Goal: Task Accomplishment & Management: Complete application form

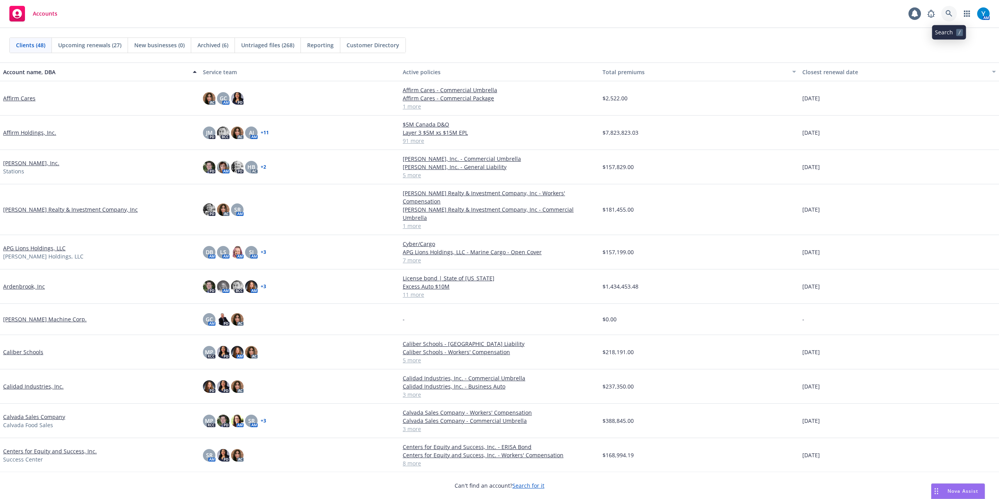
click at [749, 11] on link at bounding box center [950, 14] width 16 height 16
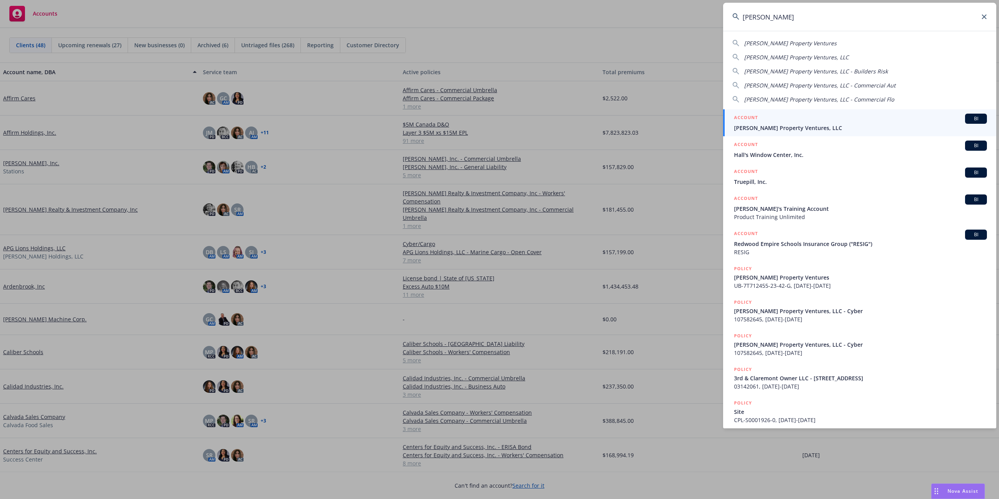
type input "[PERSON_NAME]"
click at [749, 121] on div "ACCOUNT BI" at bounding box center [860, 119] width 253 height 10
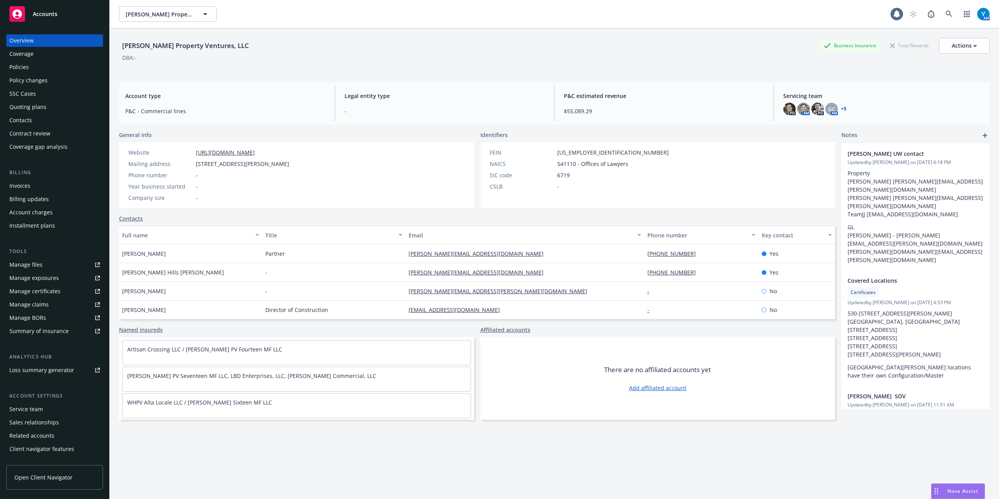
click at [33, 68] on div "Policies" at bounding box center [54, 67] width 91 height 12
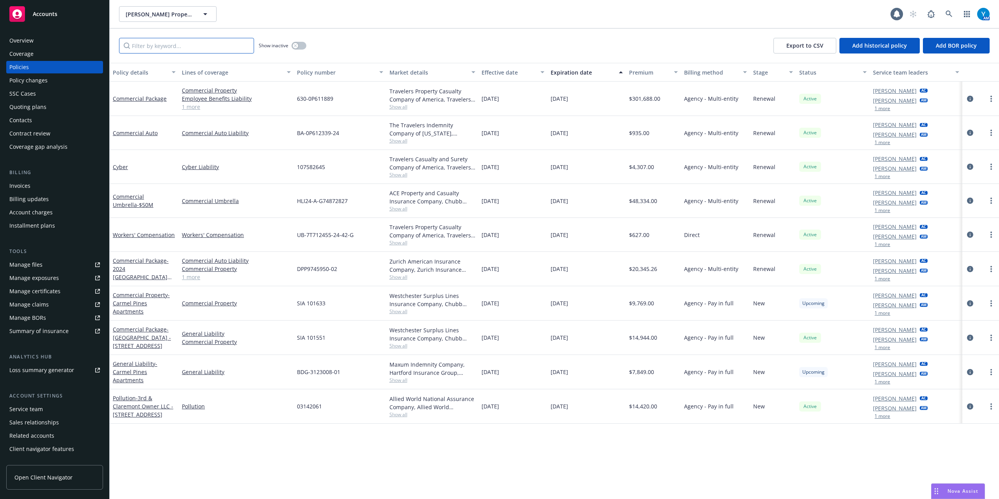
click at [212, 52] on input "Filter by keyword..." at bounding box center [186, 46] width 135 height 16
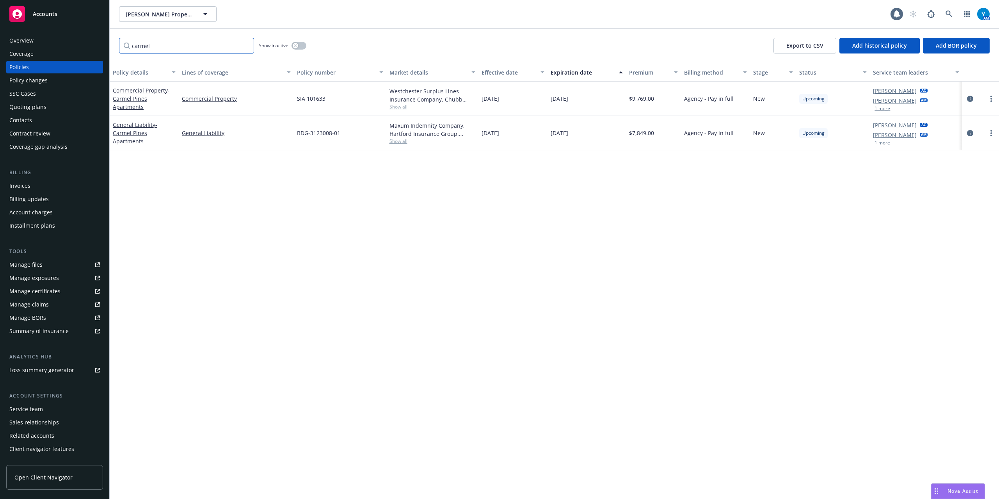
type input "carmel"
drag, startPoint x: 327, startPoint y: 99, endPoint x: 299, endPoint y: 100, distance: 28.1
click at [298, 100] on div "SIA 101633" at bounding box center [340, 99] width 92 height 34
copy span "SIA 101633"
click at [749, 99] on icon "circleInformation" at bounding box center [970, 99] width 6 height 6
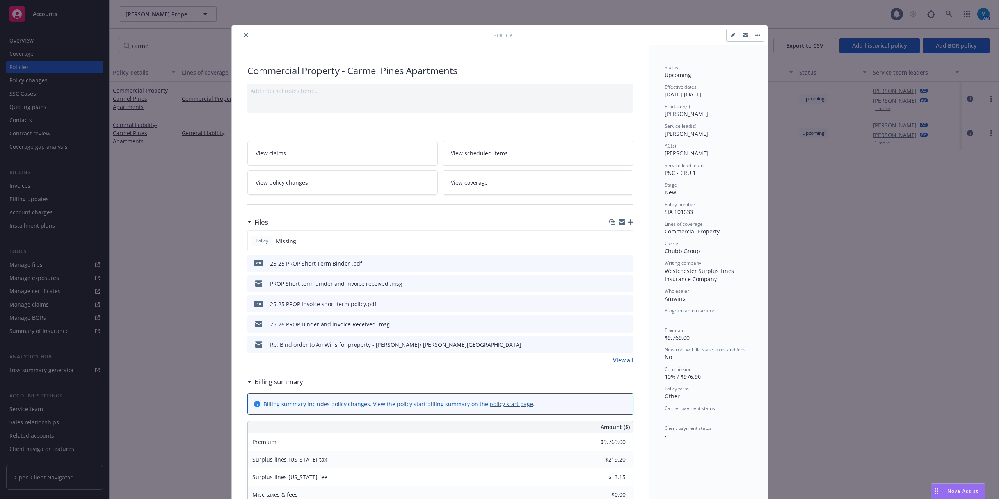
click at [625, 263] on icon "preview file" at bounding box center [626, 262] width 7 height 5
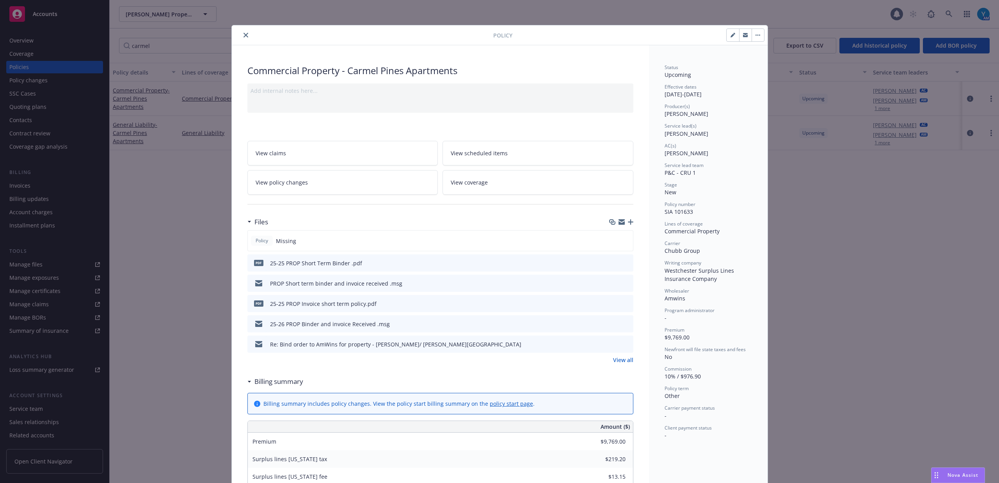
click at [244, 29] on div "Policy" at bounding box center [500, 35] width 536 height 20
click at [244, 32] on button "close" at bounding box center [245, 34] width 9 height 9
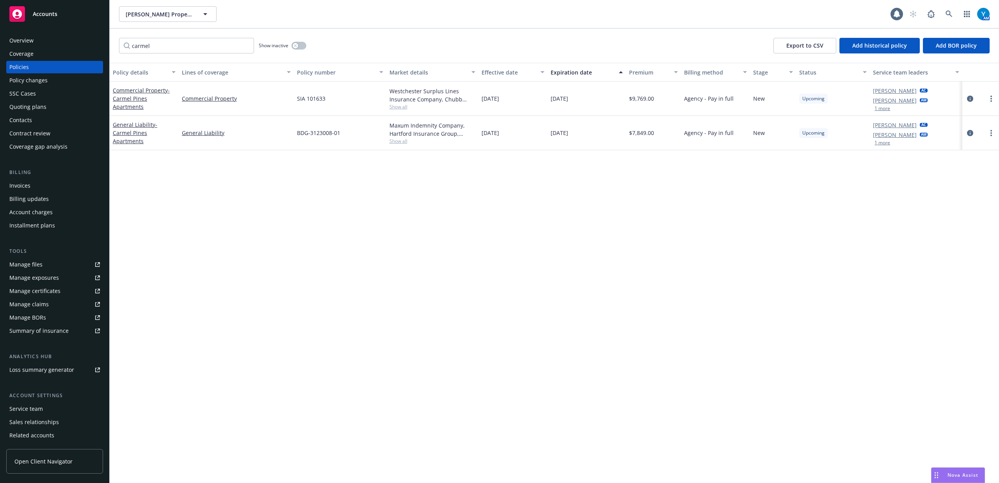
click at [242, 35] on div "carmel Show inactive Export to CSV Add historical policy Add BOR policy" at bounding box center [555, 45] width 890 height 34
click at [749, 133] on icon "circleInformation" at bounding box center [970, 133] width 6 height 6
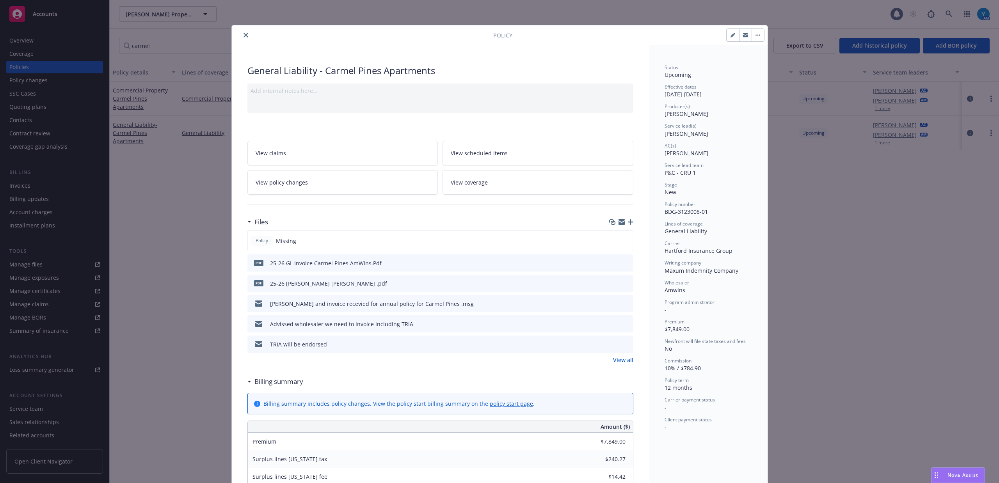
click at [623, 345] on icon "preview file" at bounding box center [626, 343] width 7 height 5
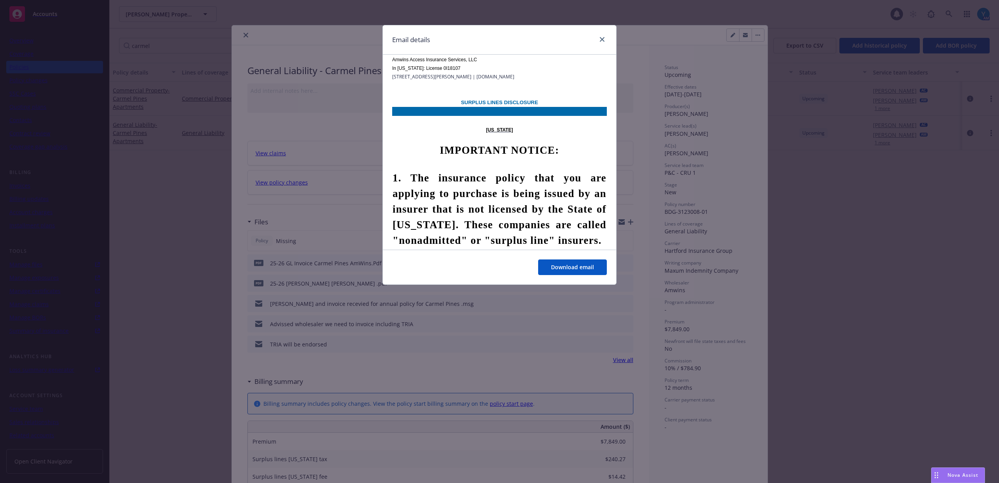
scroll to position [2550, 0]
click at [605, 38] on link "close" at bounding box center [602, 39] width 9 height 9
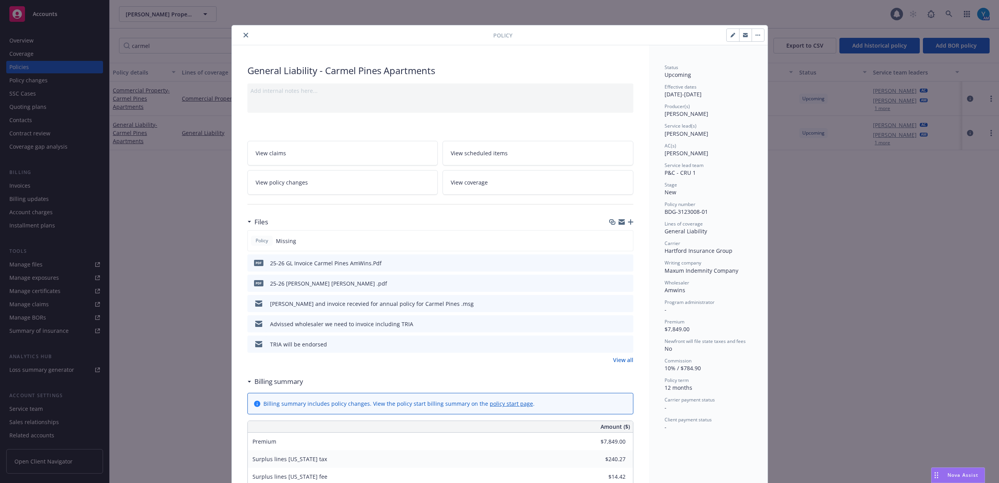
click at [623, 281] on icon "preview file" at bounding box center [626, 282] width 7 height 5
click at [625, 358] on link "View all" at bounding box center [623, 360] width 20 height 8
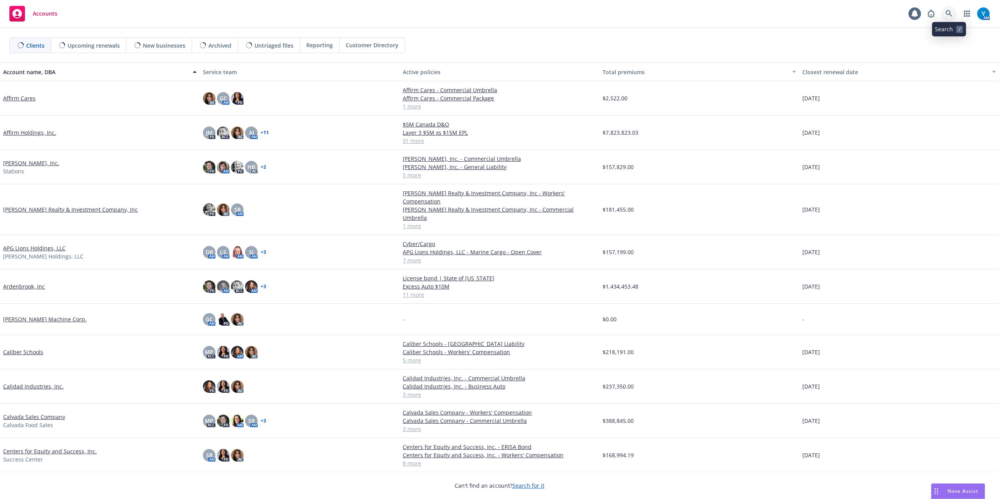
click at [946, 18] on link at bounding box center [950, 14] width 16 height 16
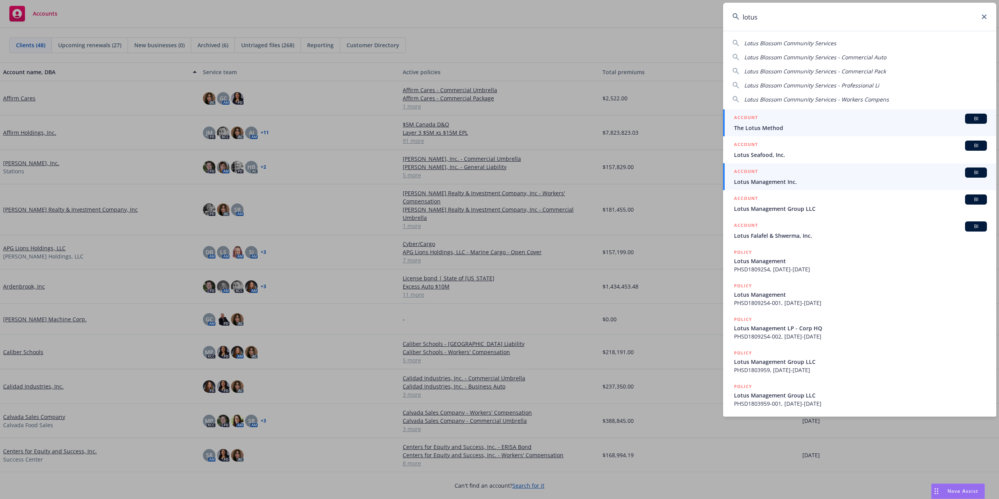
type input "lotus"
click at [786, 183] on span "Lotus Management Inc." at bounding box center [860, 182] width 253 height 8
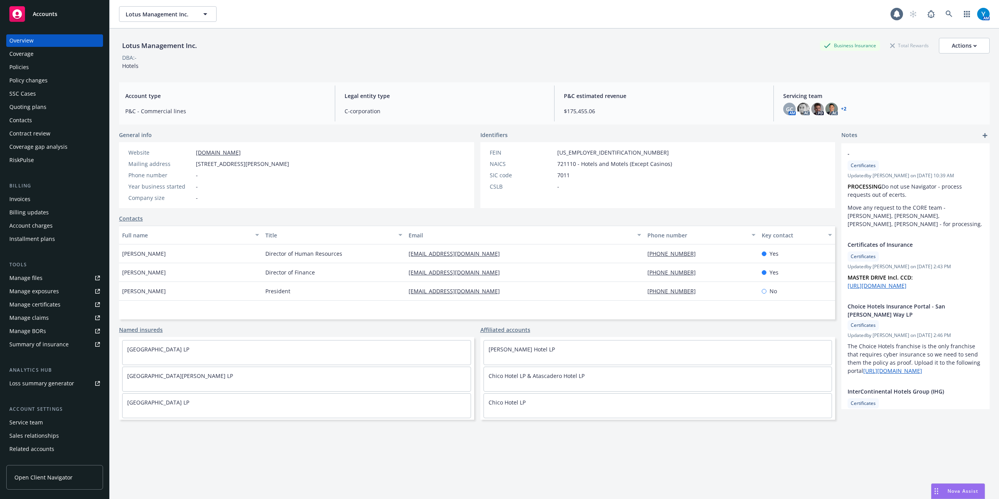
click at [25, 69] on div "Policies" at bounding box center [19, 67] width 20 height 12
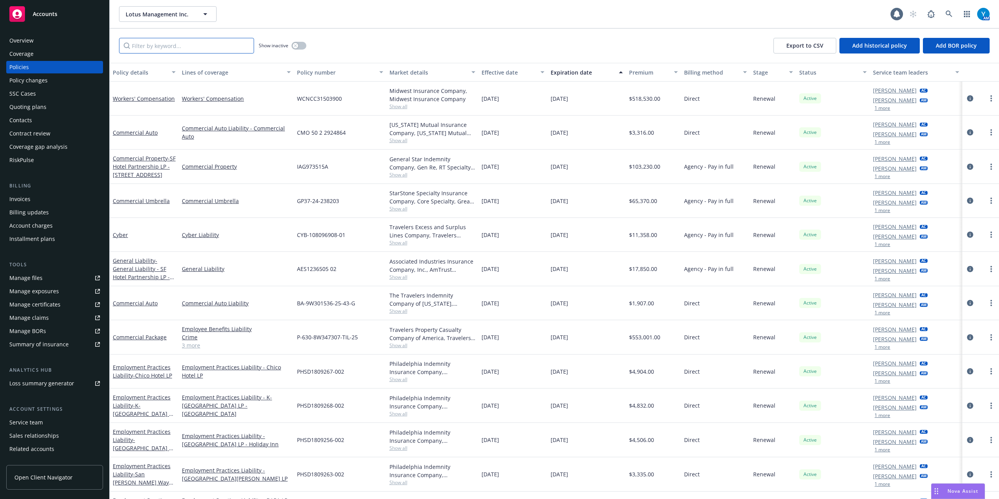
click at [161, 48] on input "Filter by keyword..." at bounding box center [186, 46] width 135 height 16
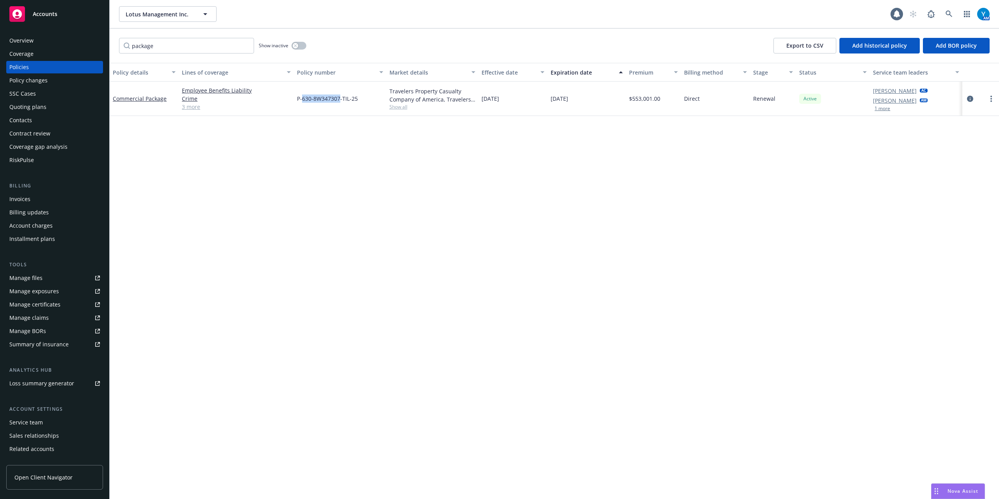
drag, startPoint x: 302, startPoint y: 99, endPoint x: 340, endPoint y: 100, distance: 38.7
click at [340, 100] on span "P-630-8W347307-TIL-25" at bounding box center [327, 98] width 61 height 8
copy span "630-8W347307"
drag, startPoint x: 162, startPoint y: 50, endPoint x: 77, endPoint y: 56, distance: 86.1
click at [80, 55] on div "Accounts Overview Coverage Policies Policy changes SSC Cases Quoting plans Cont…" at bounding box center [499, 249] width 999 height 499
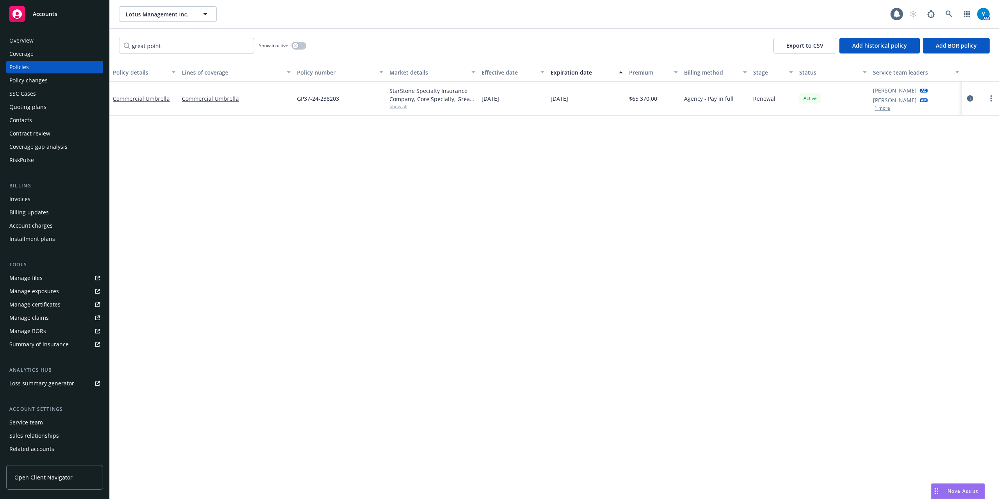
click at [403, 107] on span "Show all" at bounding box center [433, 106] width 86 height 7
drag, startPoint x: 299, startPoint y: 97, endPoint x: 339, endPoint y: 100, distance: 40.7
click at [339, 100] on div "GP37-24-238203" at bounding box center [340, 99] width 92 height 34
copy span "GP37-24-238203"
click at [180, 45] on input "great point" at bounding box center [186, 46] width 135 height 16
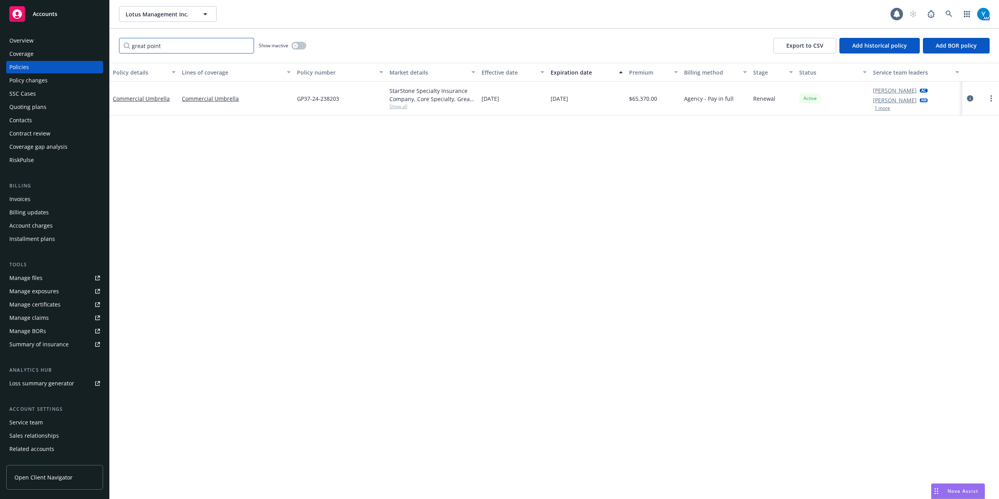
drag, startPoint x: 208, startPoint y: 43, endPoint x: 3, endPoint y: 39, distance: 205.4
click at [5, 39] on div "Accounts Overview Coverage Policies Policy changes SSC Cases Quoting plans Cont…" at bounding box center [499, 249] width 999 height 499
type input "work"
drag, startPoint x: 299, startPoint y: 98, endPoint x: 347, endPoint y: 102, distance: 48.2
click at [347, 102] on div "WCNCC31503900" at bounding box center [340, 99] width 92 height 34
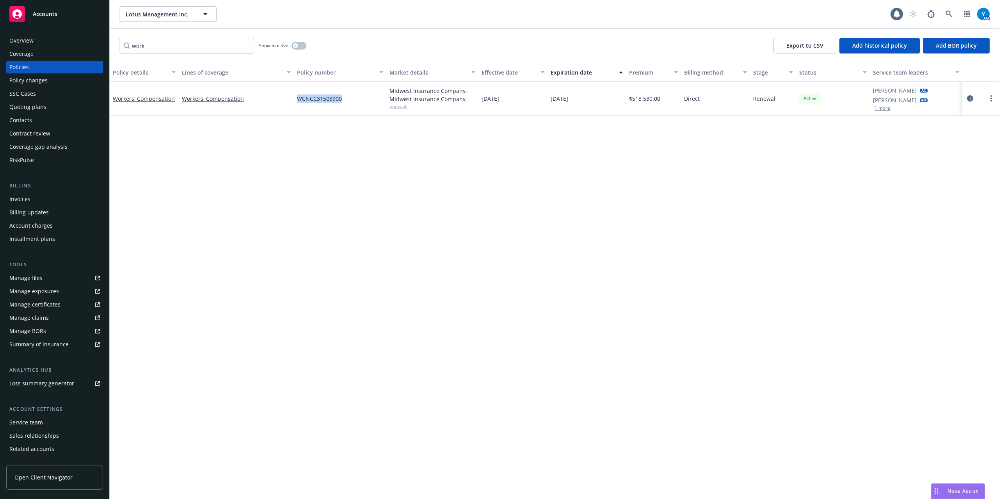
copy span "WCNCC31503900"
click at [948, 9] on link at bounding box center [950, 14] width 16 height 16
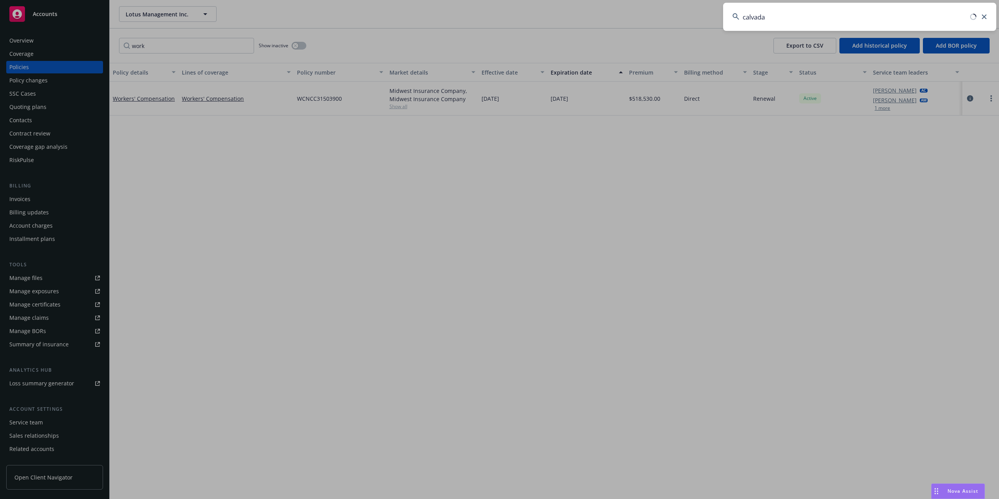
type input "calvada"
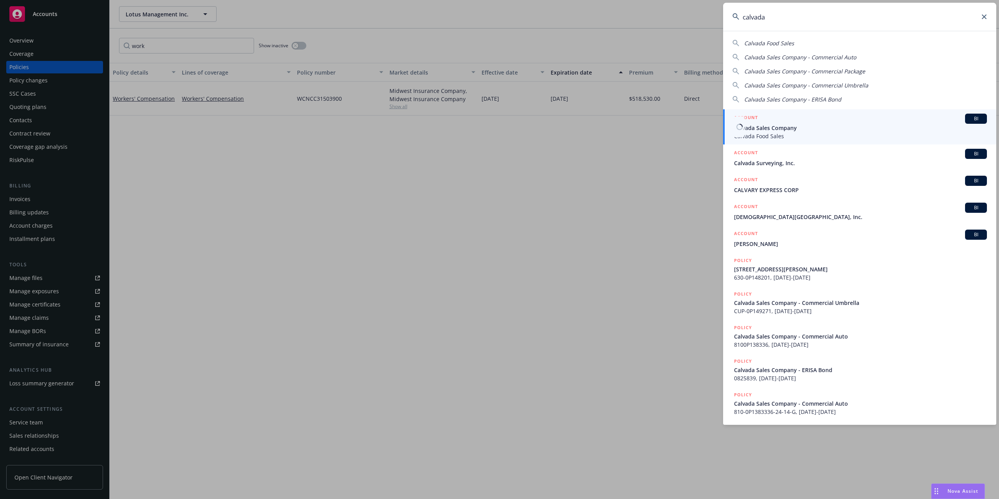
click at [789, 126] on span "Calvada Sales Company" at bounding box center [860, 128] width 253 height 8
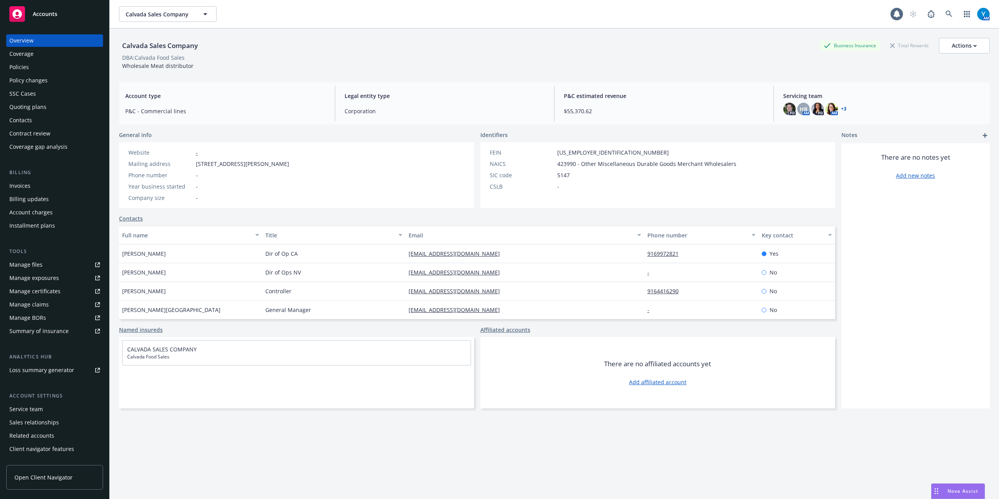
click at [17, 63] on div "Policies" at bounding box center [19, 67] width 20 height 12
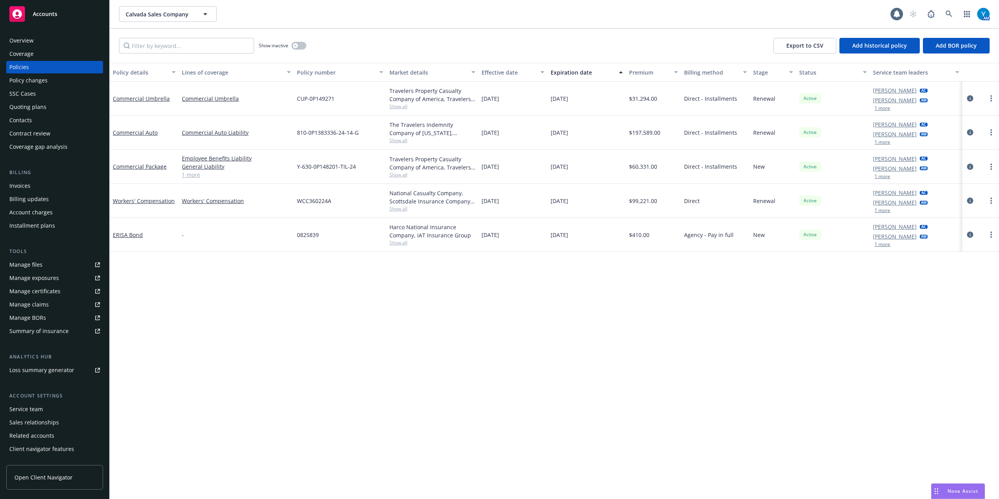
click at [394, 210] on span "Show all" at bounding box center [433, 208] width 86 height 7
drag, startPoint x: 256, startPoint y: 264, endPoint x: 297, endPoint y: 230, distance: 52.6
click at [256, 264] on div "Policy details Lines of coverage Policy number Market details Effective date Ex…" at bounding box center [555, 281] width 890 height 436
drag, startPoint x: 315, startPoint y: 202, endPoint x: 300, endPoint y: 203, distance: 14.9
click at [300, 203] on div "WCC360224A" at bounding box center [340, 201] width 92 height 34
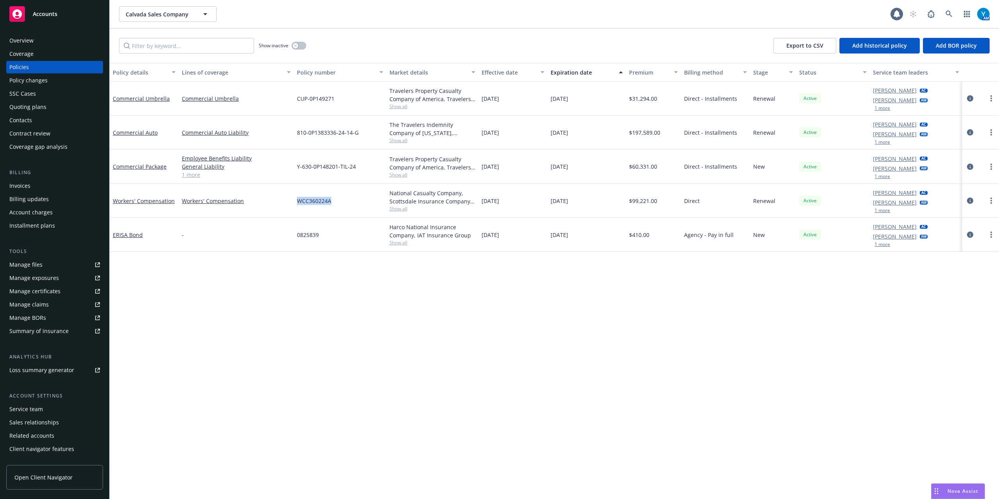
copy span "WCC360224A"
click at [952, 13] on icon at bounding box center [949, 14] width 7 height 7
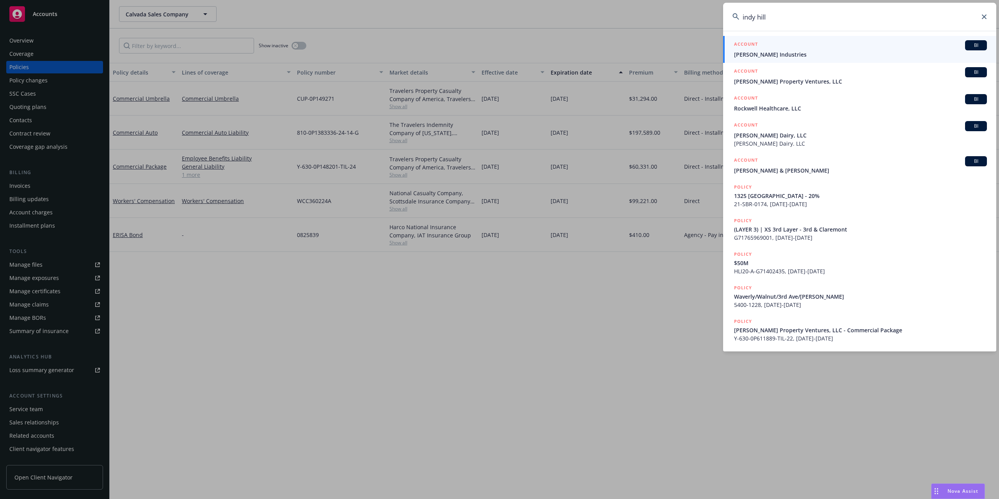
click at [742, 14] on input "indy hill" at bounding box center [859, 17] width 273 height 28
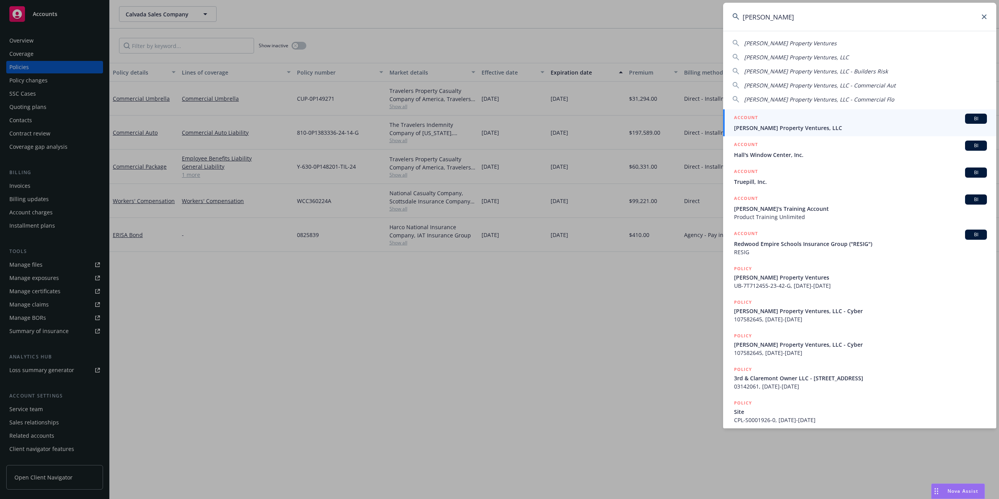
type input "windy hill"
click at [809, 126] on span "[PERSON_NAME] Property Ventures, LLC" at bounding box center [860, 128] width 253 height 8
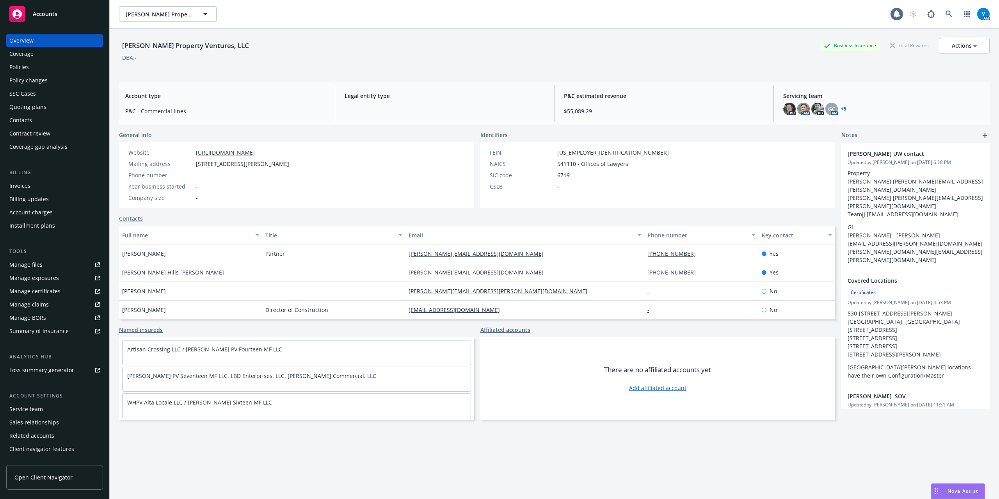
click at [39, 67] on div "Policies" at bounding box center [54, 67] width 91 height 12
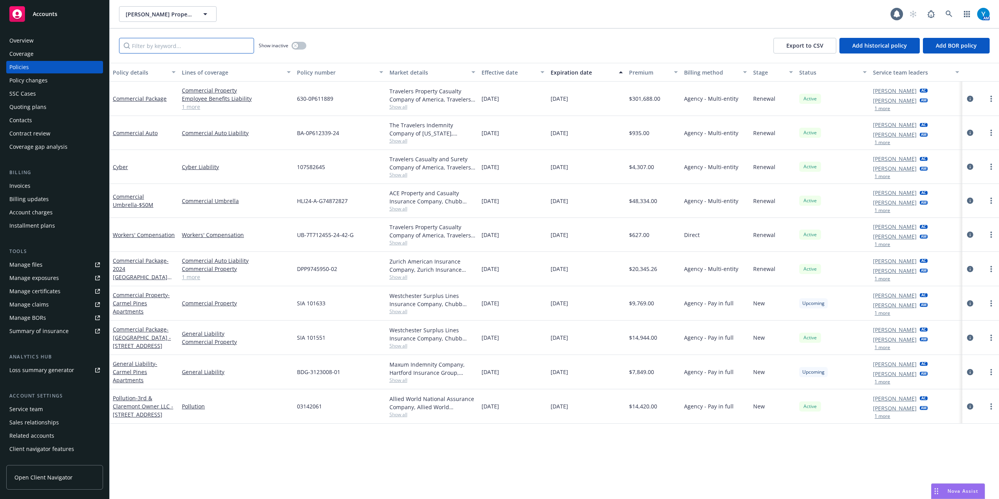
click at [147, 49] on input "Filter by keyword..." at bounding box center [186, 46] width 135 height 16
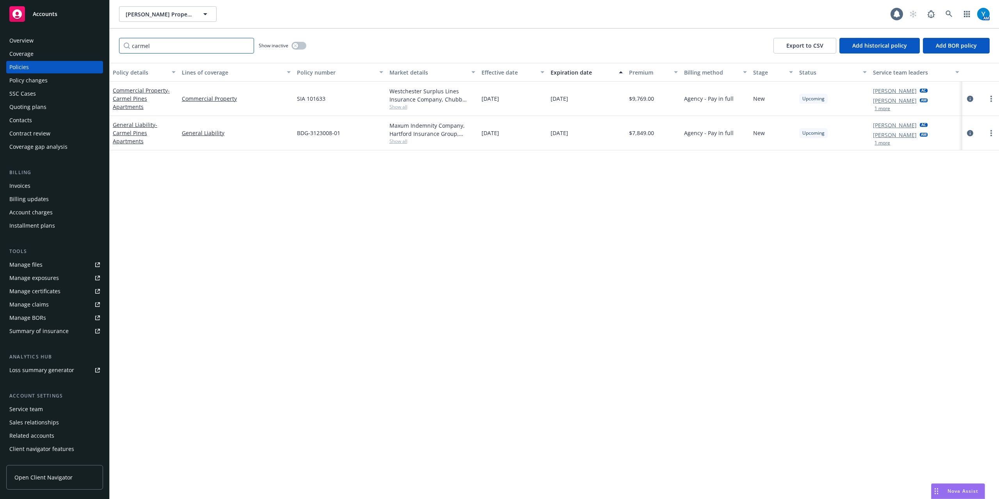
type input "carmel"
click at [971, 133] on icon "circleInformation" at bounding box center [970, 133] width 6 height 6
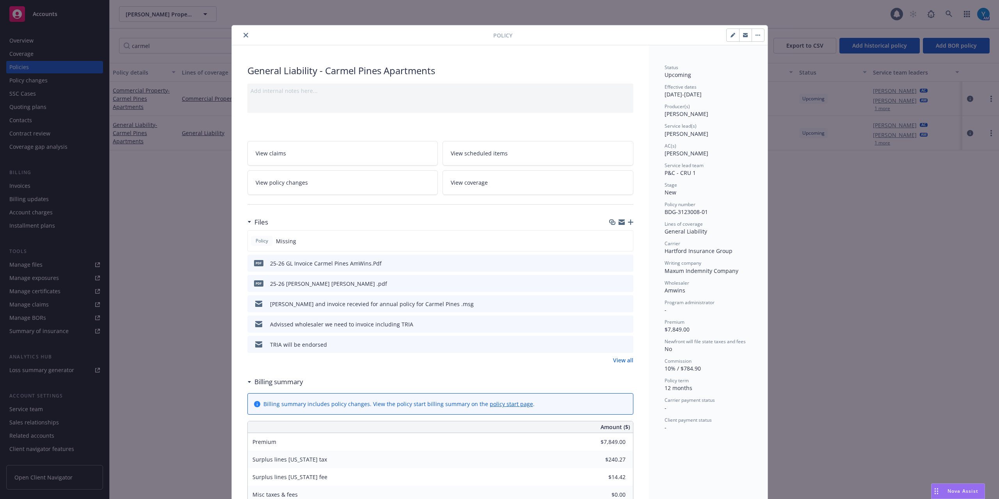
click at [623, 283] on icon "preview file" at bounding box center [626, 282] width 7 height 5
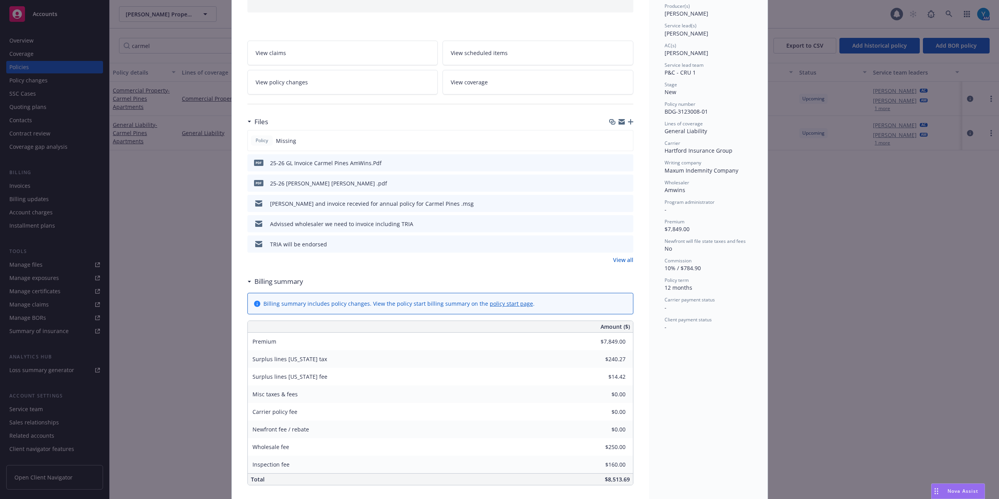
scroll to position [208, 0]
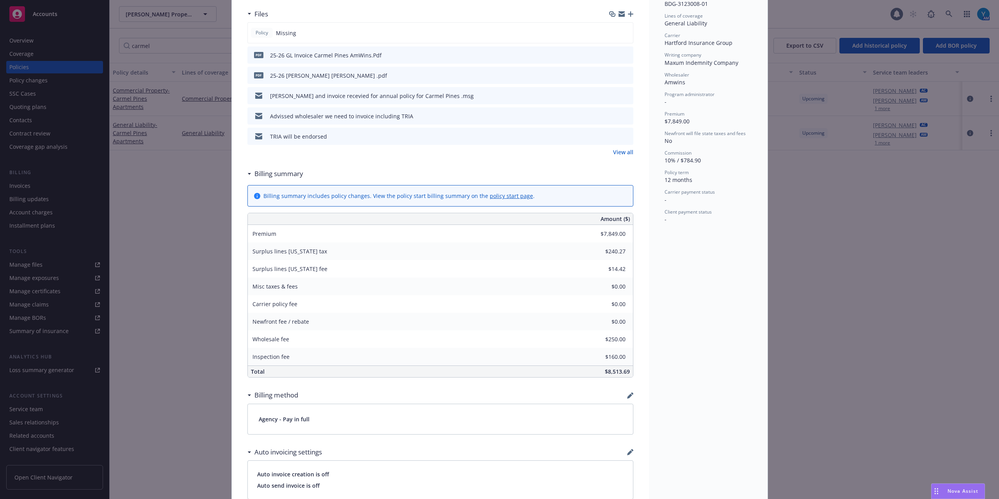
click at [618, 152] on link "View all" at bounding box center [623, 152] width 20 height 8
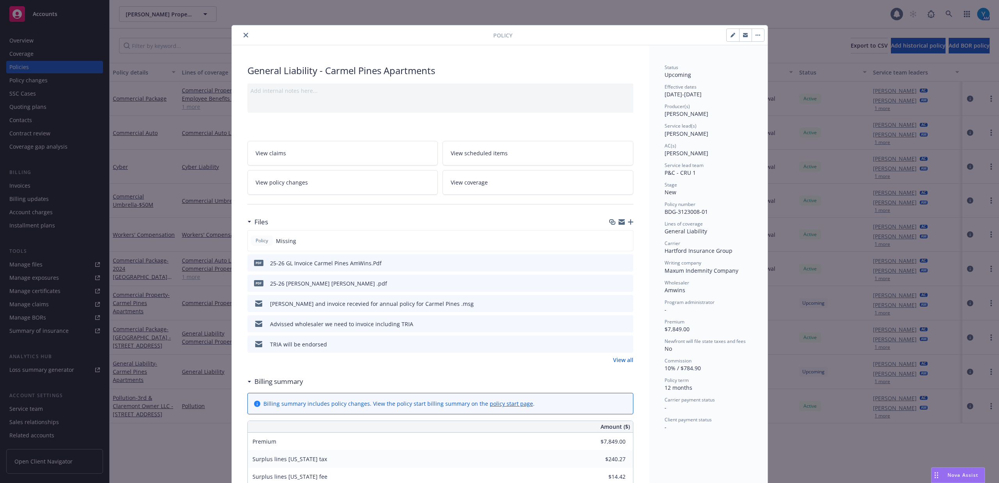
drag, startPoint x: 623, startPoint y: 282, endPoint x: 677, endPoint y: 260, distance: 58.1
click at [694, 270] on div "General Liability - Carmel Pines Apartments Add internal notes here... View cla…" at bounding box center [500, 425] width 536 height 761
click at [242, 33] on button "close" at bounding box center [245, 34] width 9 height 9
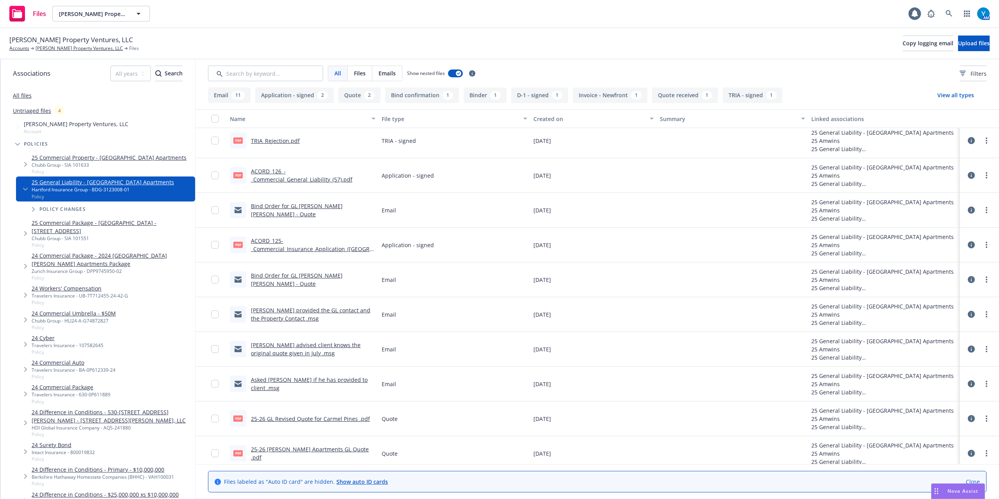
scroll to position [364, 0]
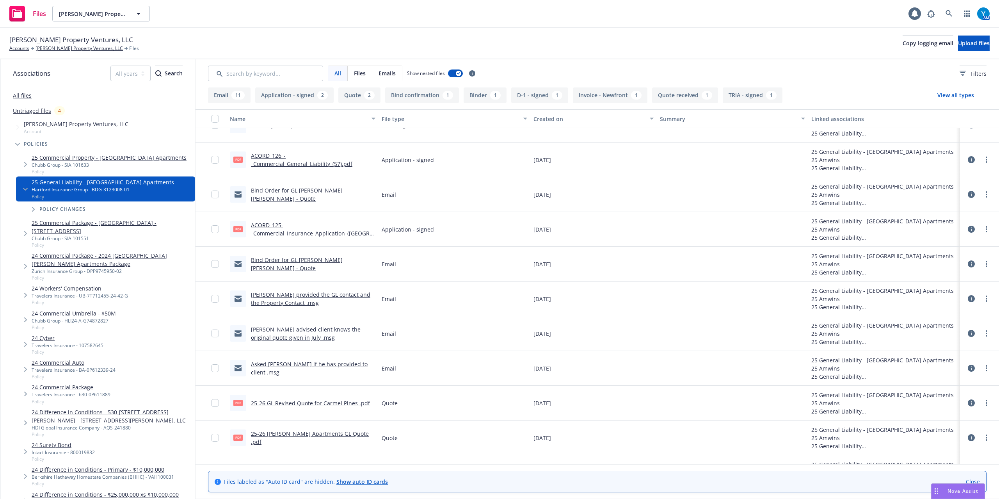
click at [320, 403] on link "25-26 GL Revised Quote for Carmel Pines .pdf" at bounding box center [310, 402] width 119 height 7
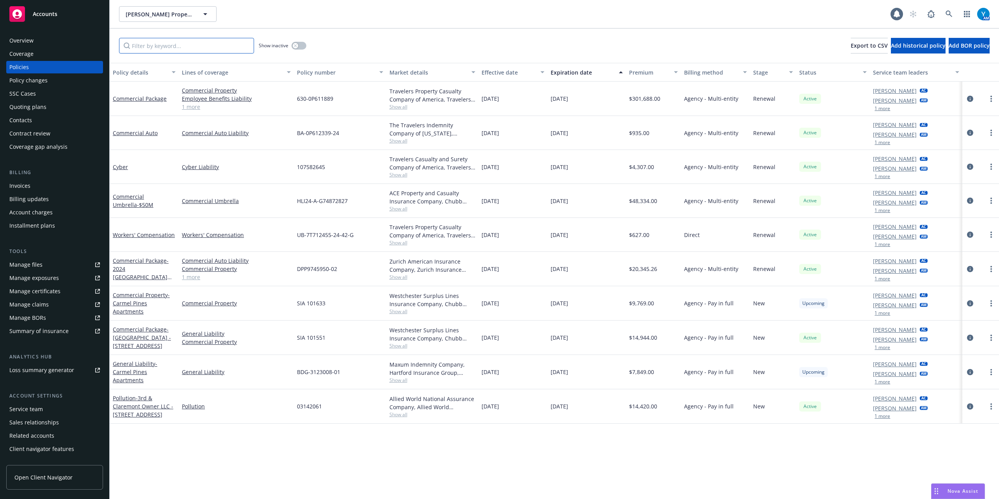
click at [191, 51] on input "Filter by keyword..." at bounding box center [186, 46] width 135 height 16
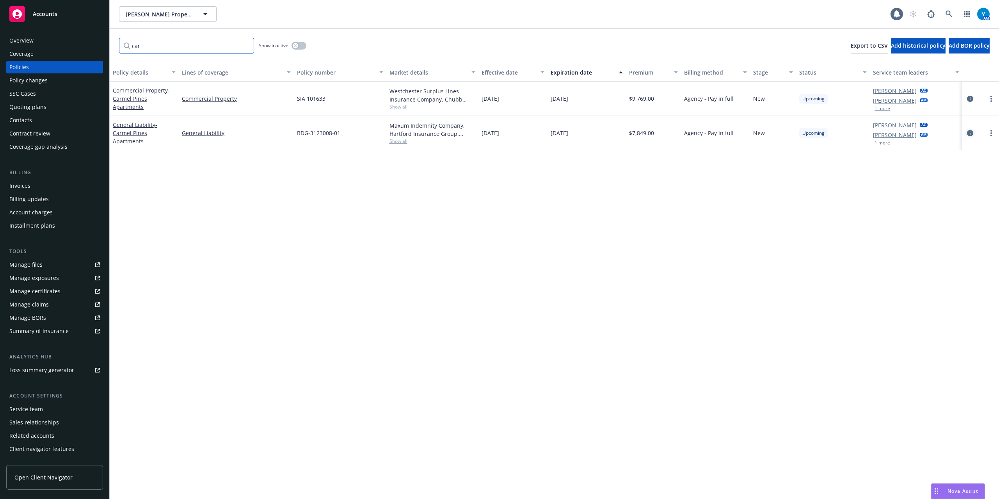
type input "car"
click at [967, 133] on link "circleInformation" at bounding box center [970, 132] width 9 height 9
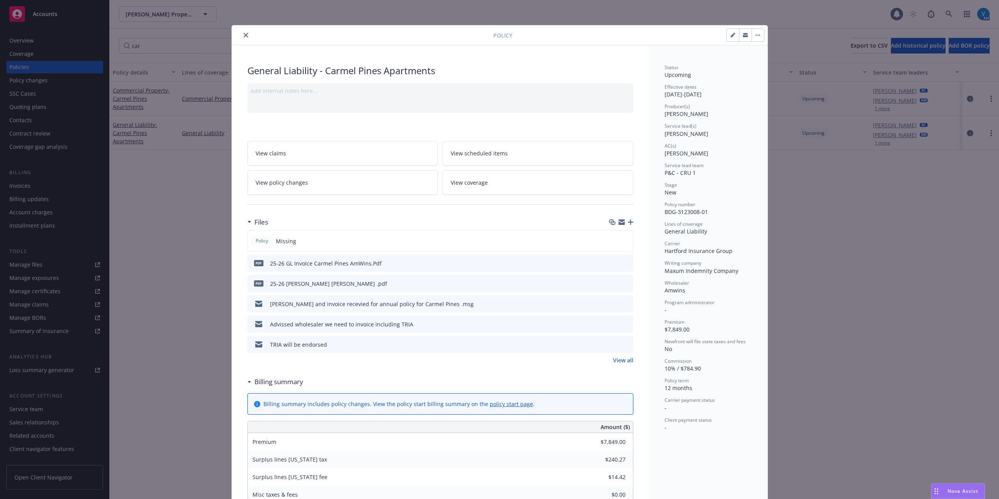
click at [362, 179] on link "View policy changes" at bounding box center [343, 182] width 191 height 25
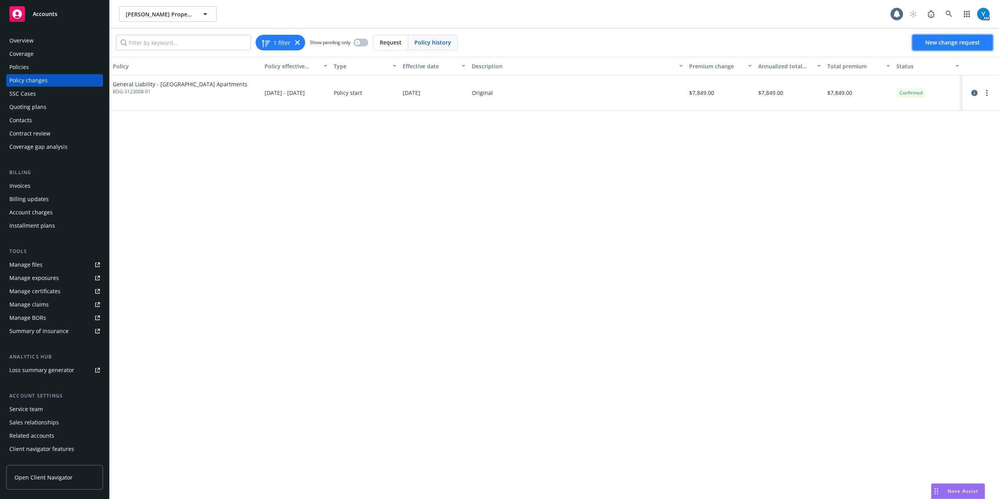
click at [960, 48] on link "New change request" at bounding box center [953, 43] width 80 height 16
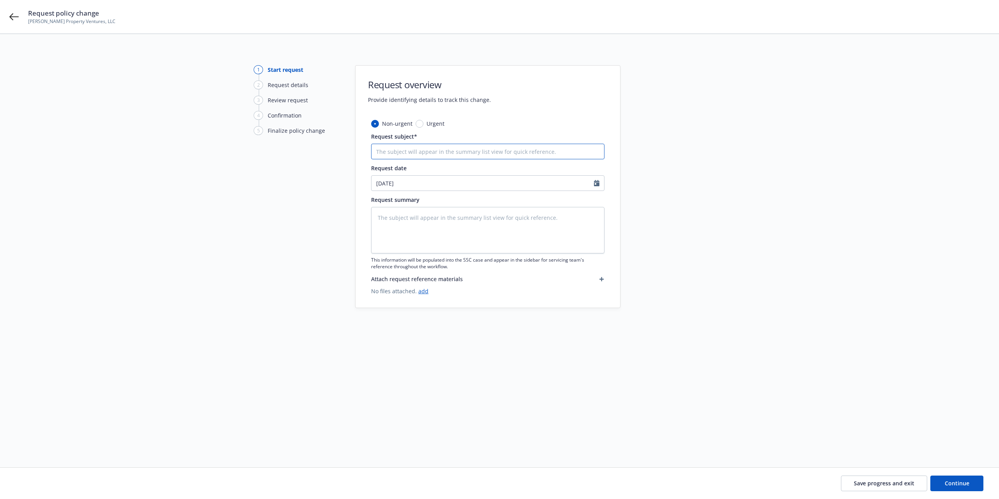
click at [433, 152] on input "Request subject*" at bounding box center [487, 152] width 233 height 16
type textarea "x"
type input "A"
type textarea "x"
type input "Ad"
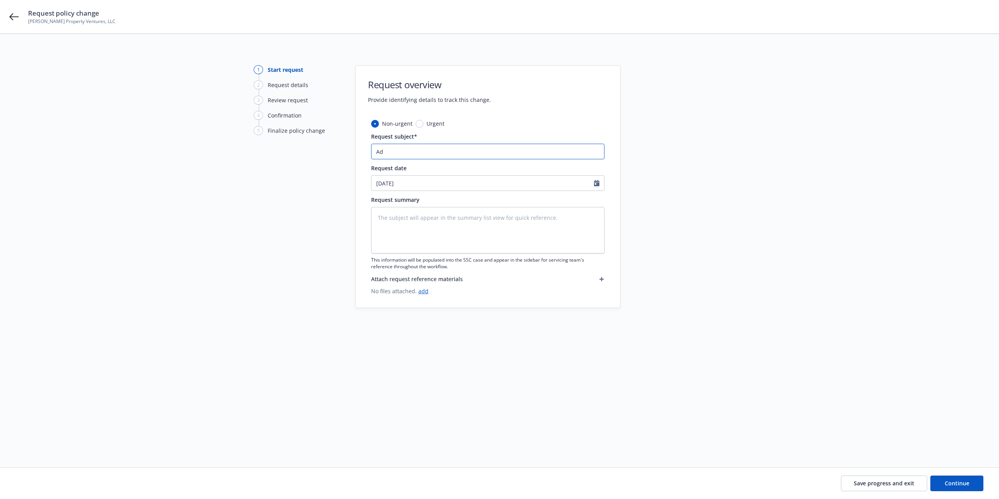
type textarea "x"
type input "Add"
type textarea "x"
type input "Add"
type textarea "x"
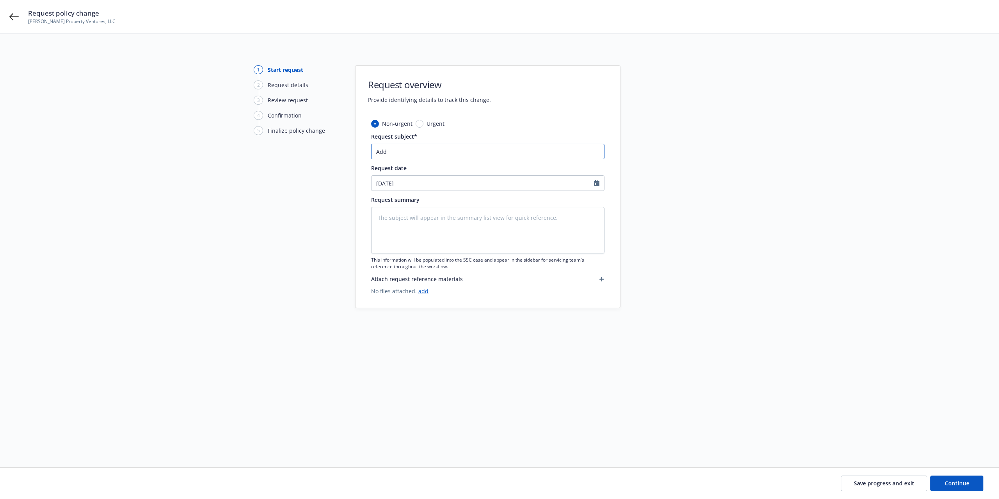
type input "Add T"
type textarea "x"
type input "Add TR"
type textarea "x"
type input "Add TRI"
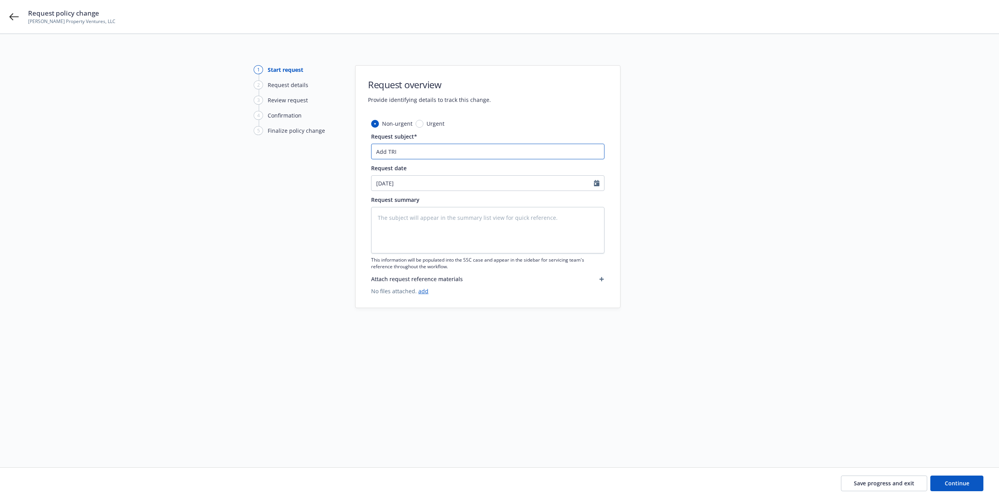
type textarea "x"
type input "Add TRIA"
type textarea "x"
type input "Add TRIA"
type textarea "x"
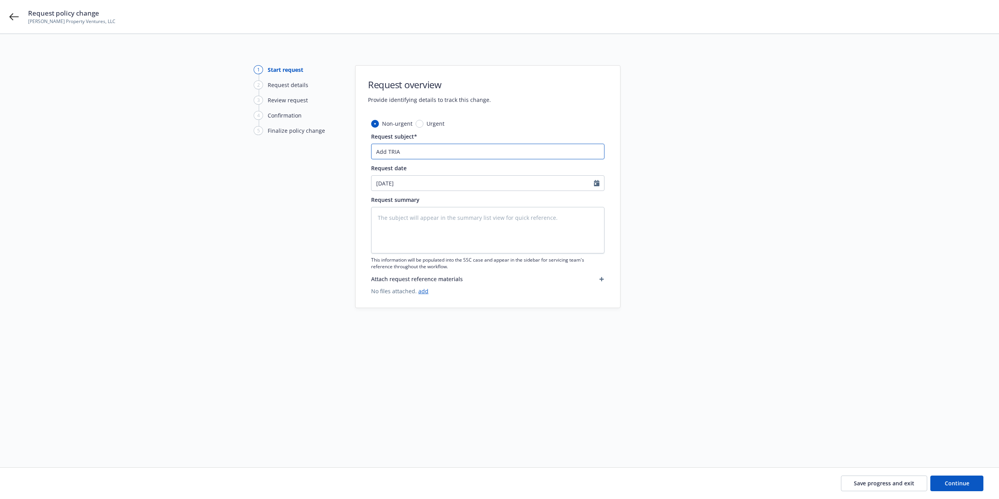
type input "Add TRIA e"
type textarea "x"
type input "Add TRIA ef"
type textarea "x"
type input "Add TRIA e"
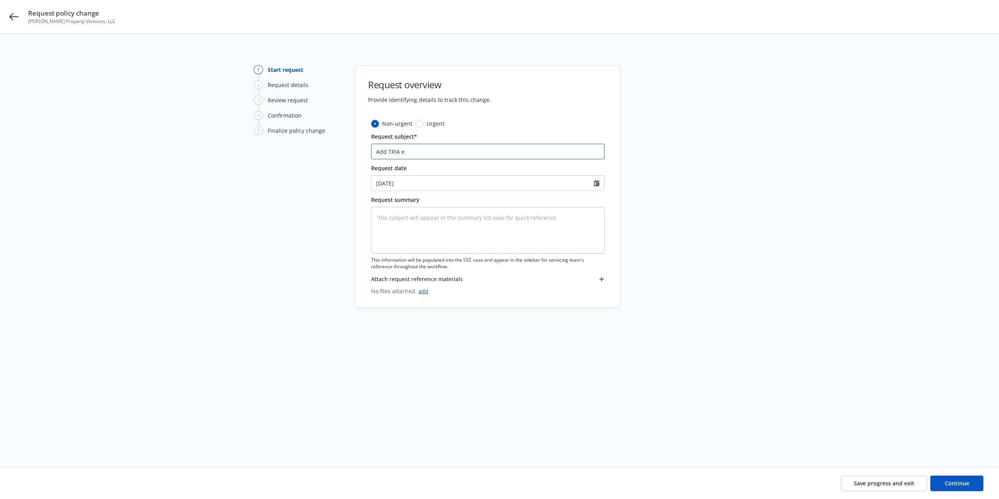
type textarea "x"
type input "Add TRIA"
click at [596, 184] on icon "Calendar" at bounding box center [596, 183] width 5 height 6
select select "8"
click at [397, 262] on span "18" at bounding box center [395, 264] width 12 height 10
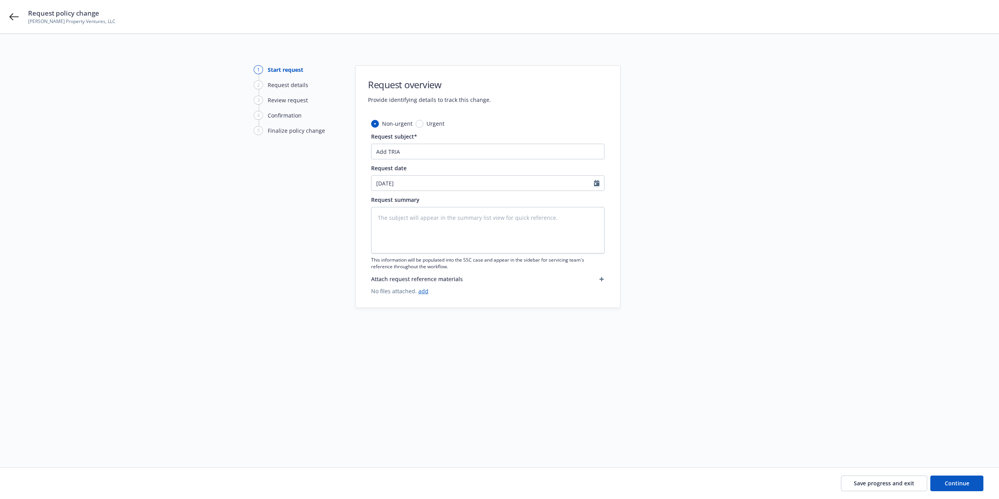
type textarea "x"
type input "08/18/2025"
click at [444, 223] on textarea at bounding box center [487, 230] width 233 height 46
drag, startPoint x: 431, startPoint y: 153, endPoint x: 264, endPoint y: 148, distance: 167.2
click at [276, 150] on div "1 Start request 2 Request details 3 Review request 4 Confirmation 5 Finalize po…" at bounding box center [499, 241] width 981 height 352
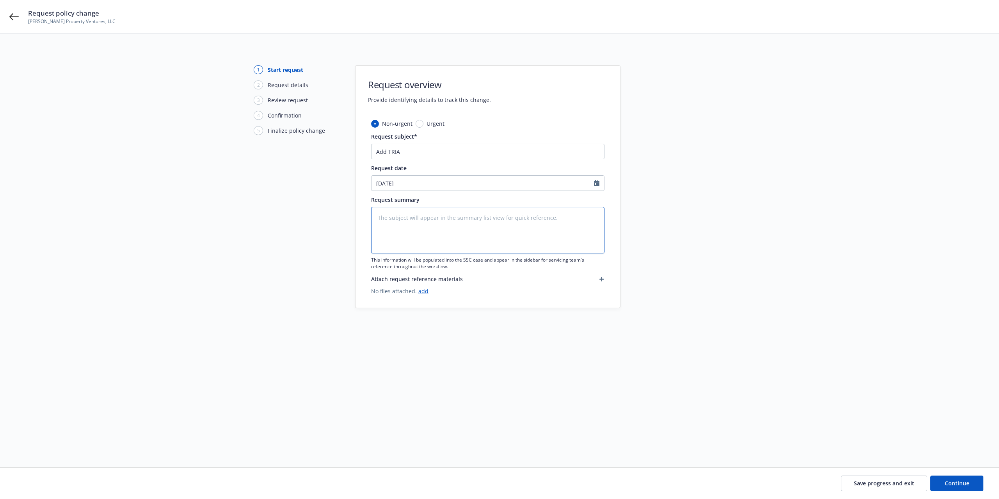
click at [430, 219] on textarea at bounding box center [487, 230] width 233 height 46
paste textarea "Add TRIA"
type textarea "x"
type textarea "Add TRIA"
click at [949, 478] on button "Continue" at bounding box center [957, 483] width 53 height 16
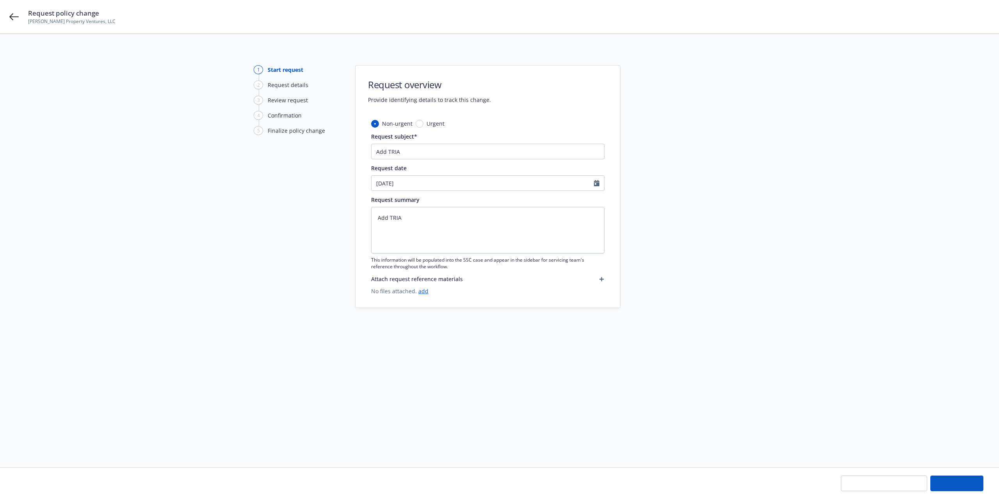
type textarea "x"
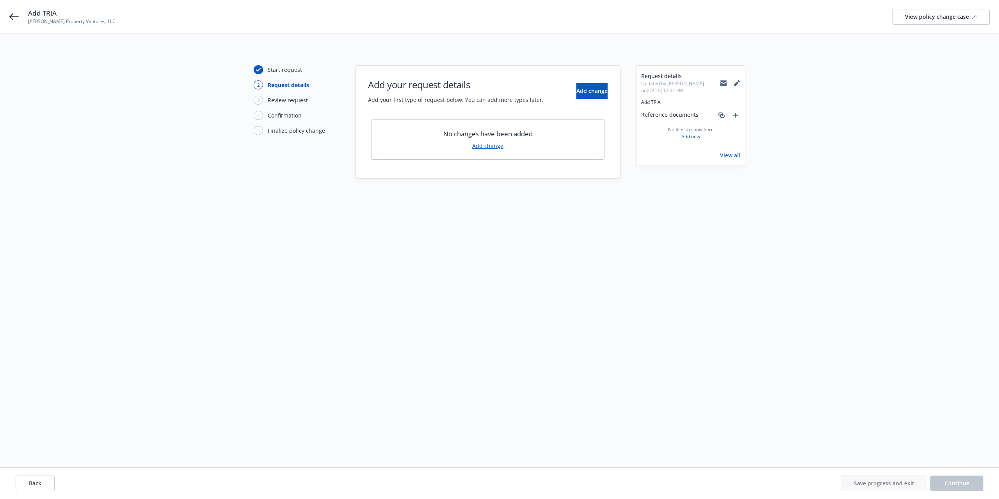
click at [497, 147] on link "Add change" at bounding box center [487, 146] width 31 height 8
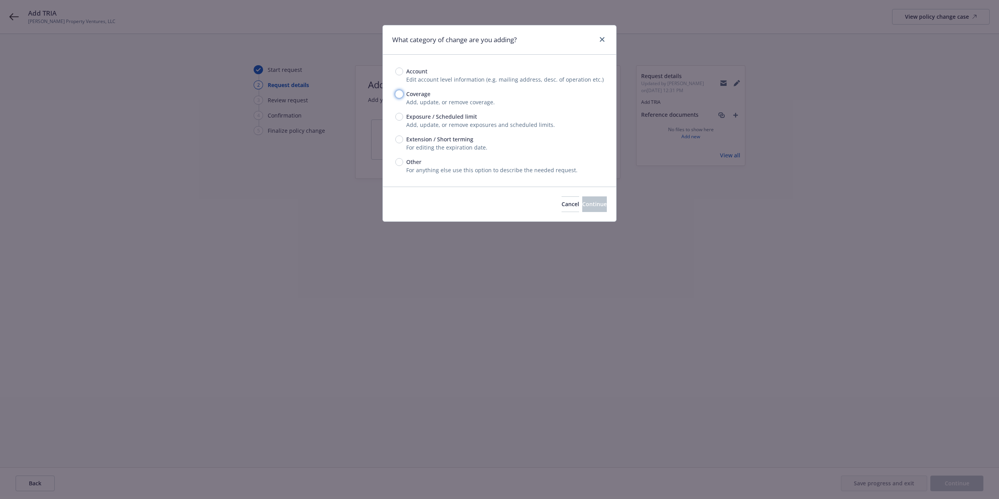
click at [401, 91] on input "Coverage" at bounding box center [399, 94] width 8 height 8
radio input "true"
click at [589, 197] on button "Continue" at bounding box center [594, 204] width 25 height 16
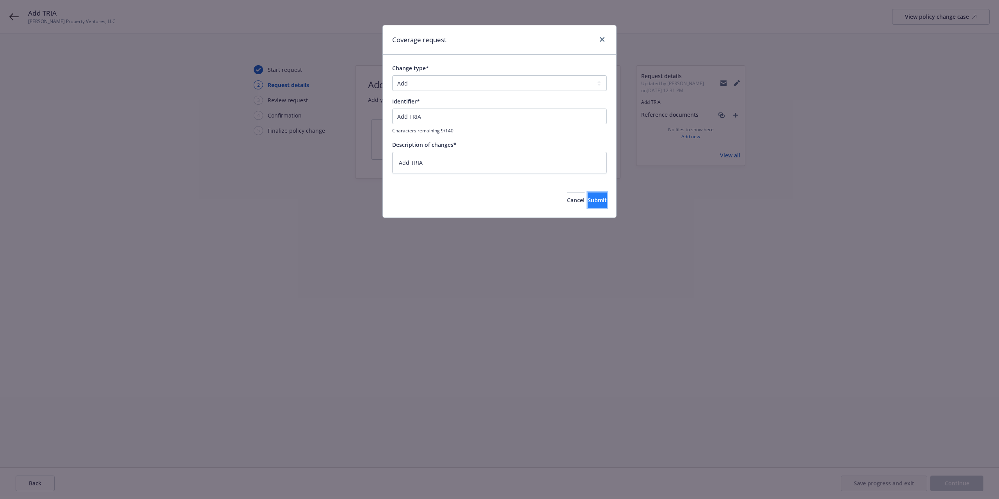
click at [588, 203] on span "Submit" at bounding box center [597, 199] width 19 height 7
type textarea "x"
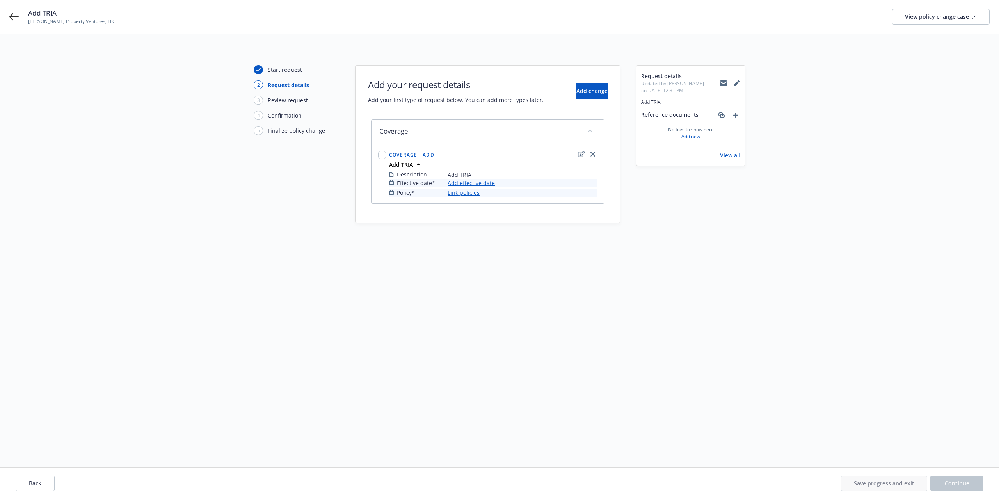
click at [470, 183] on link "Add effective date" at bounding box center [471, 183] width 47 height 8
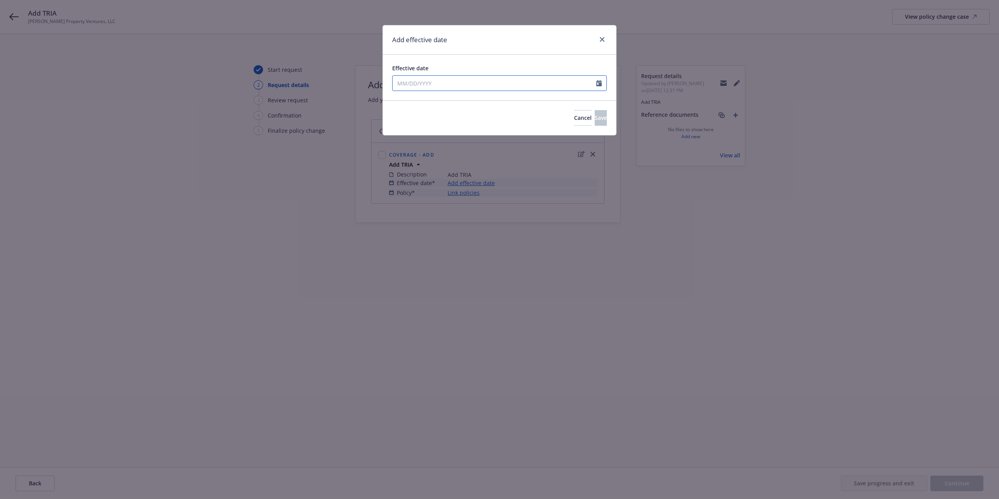
click at [522, 83] on input "Effective date" at bounding box center [495, 83] width 204 height 15
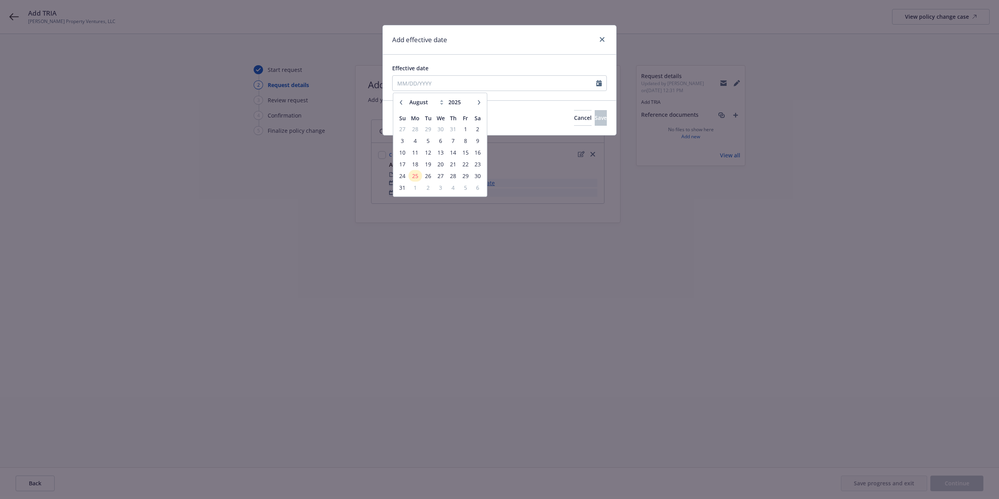
click at [476, 102] on button "button" at bounding box center [479, 102] width 9 height 9
select select "9"
click at [415, 139] on span "8" at bounding box center [416, 141] width 12 height 10
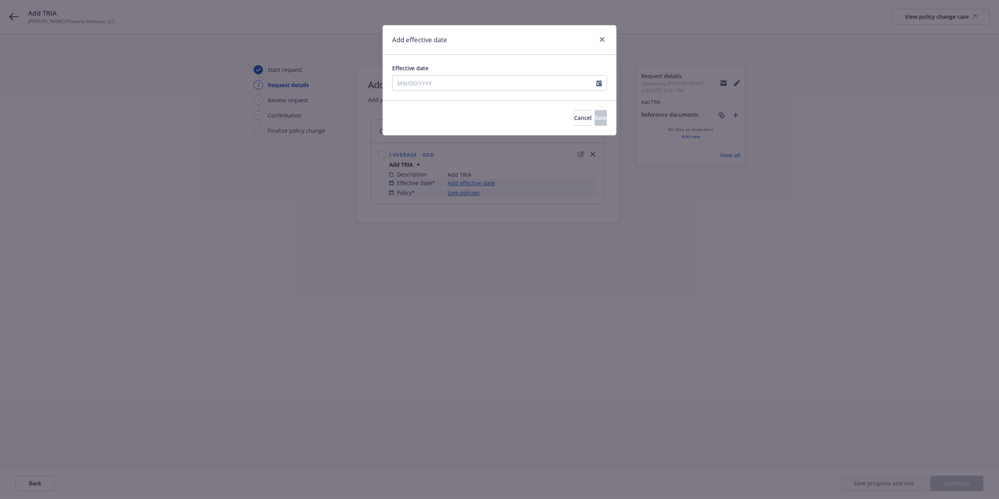
type input "[DATE]"
click at [595, 118] on span "Save" at bounding box center [601, 117] width 12 height 7
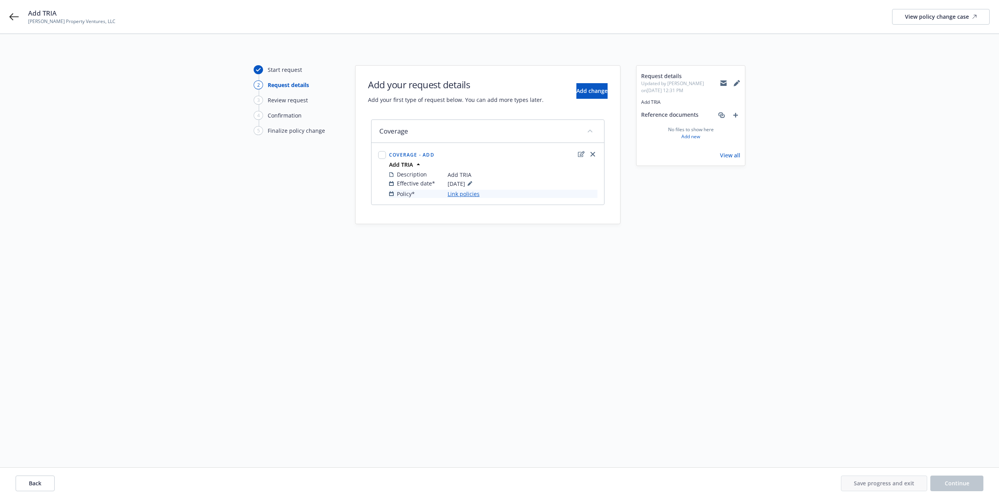
click at [458, 196] on link "Link policies" at bounding box center [464, 194] width 32 height 8
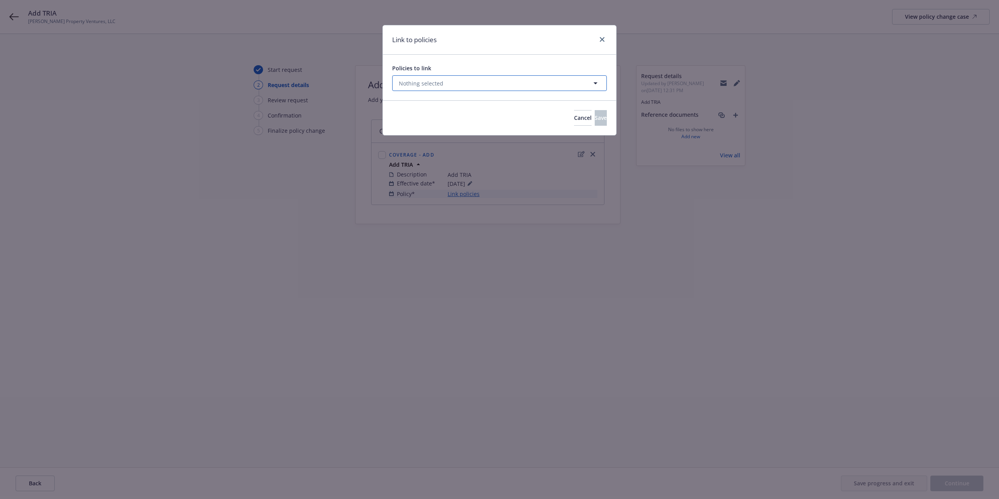
click at [455, 84] on button "Nothing selected" at bounding box center [499, 83] width 215 height 16
select select "ACTIVE"
type input "c"
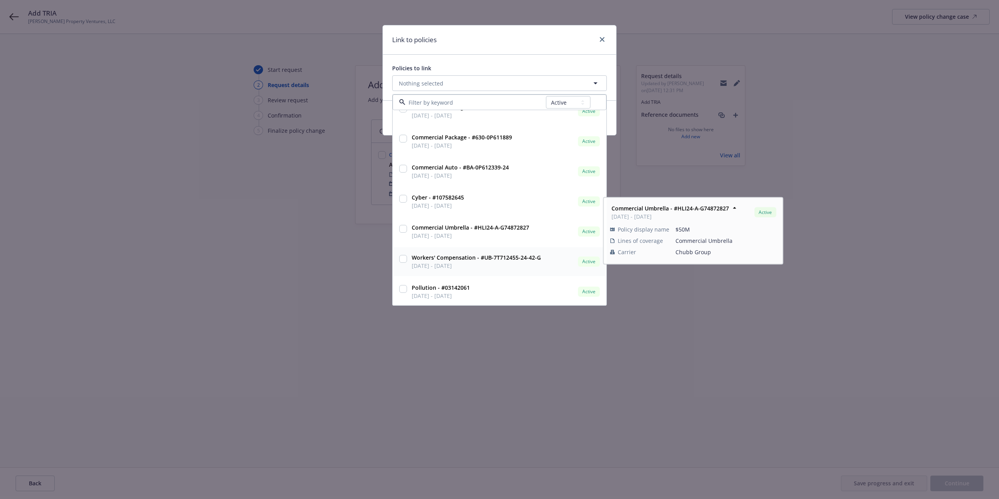
scroll to position [45, 0]
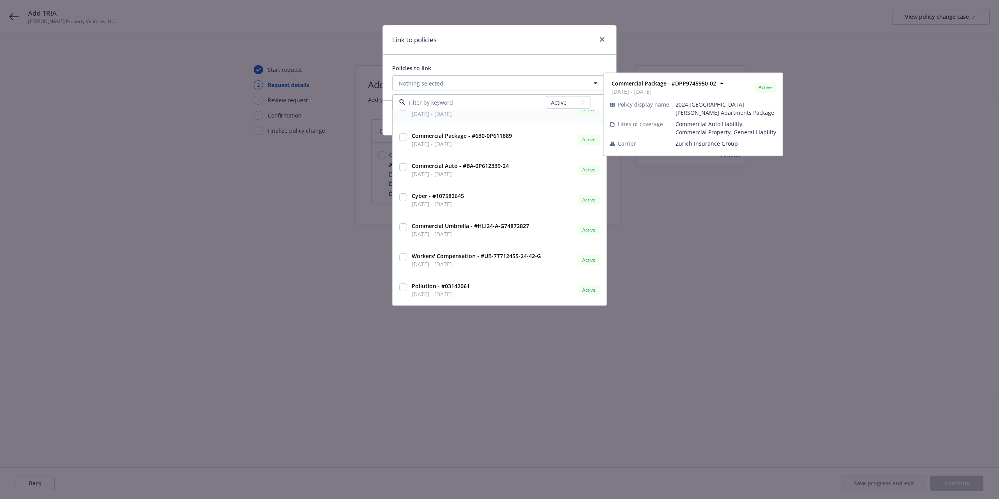
click at [439, 105] on input at bounding box center [476, 102] width 141 height 8
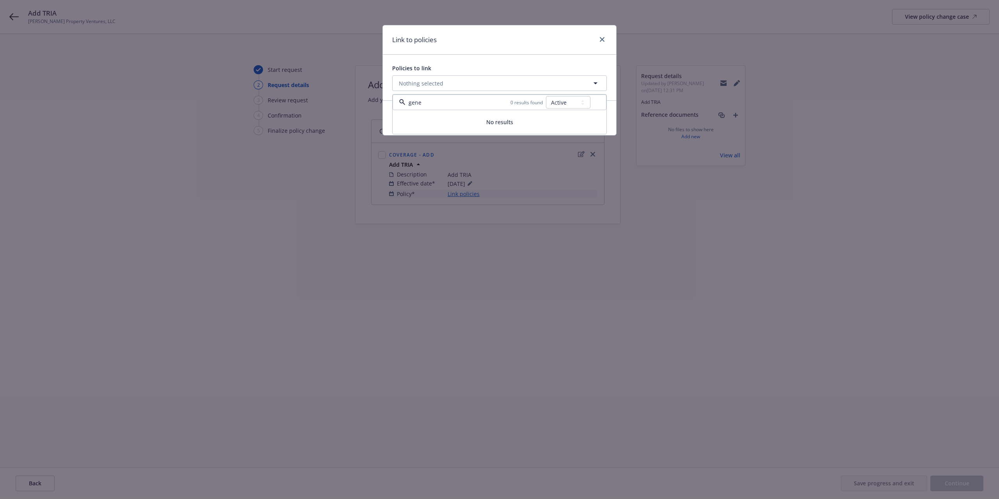
scroll to position [0, 0]
type input "g"
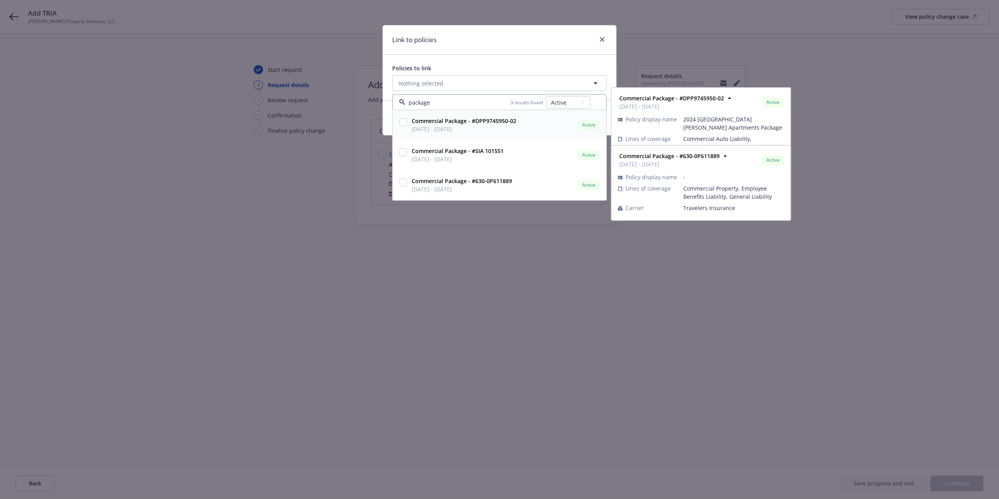
type input "package"
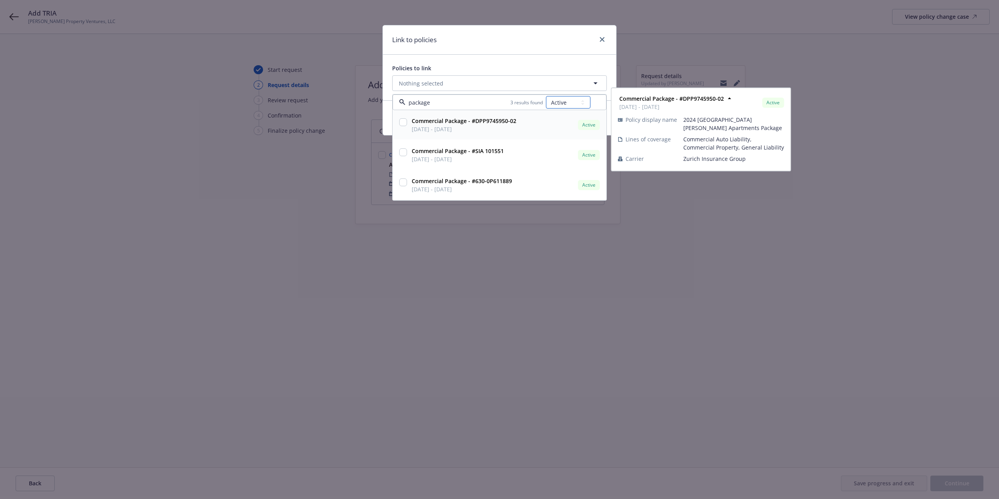
click at [564, 103] on select "All Active Upcoming Expired Cancelled" at bounding box center [568, 102] width 45 height 12
select select "UPCOMING"
click at [546, 96] on select "All Active Upcoming Expired Cancelled" at bounding box center [568, 102] width 45 height 12
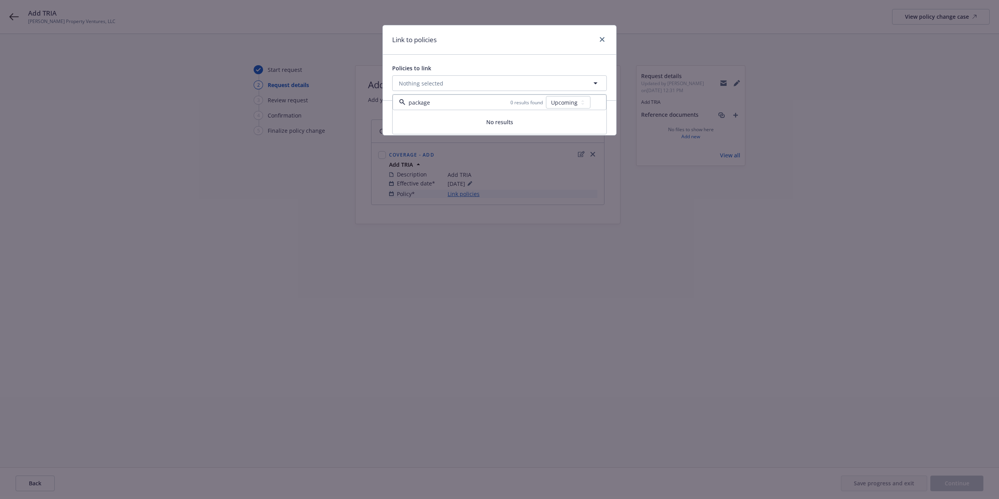
drag, startPoint x: 459, startPoint y: 102, endPoint x: 363, endPoint y: 99, distance: 96.5
click at [369, 99] on div "Link to policies Policies to link Nothing selected package 0 results found All …" at bounding box center [499, 249] width 999 height 499
type input "car"
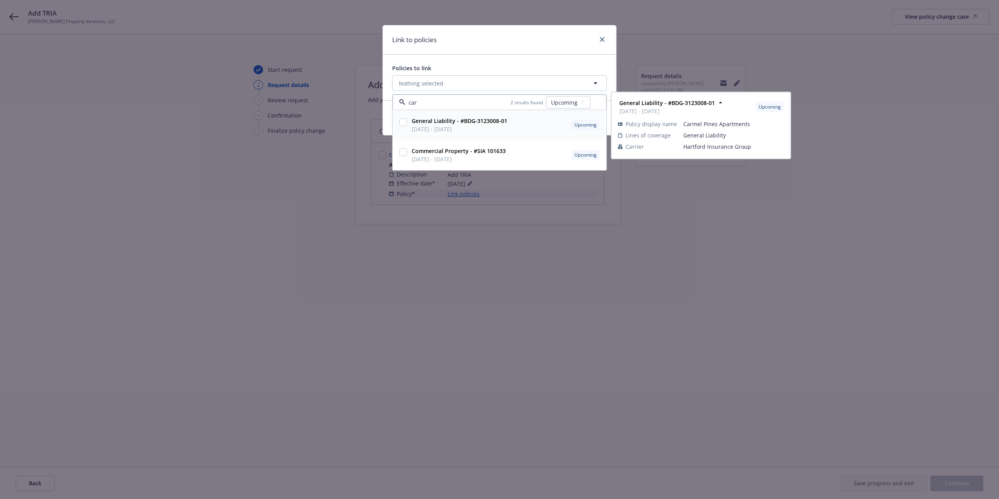
click at [404, 123] on input "checkbox" at bounding box center [403, 122] width 8 height 8
checkbox input "true"
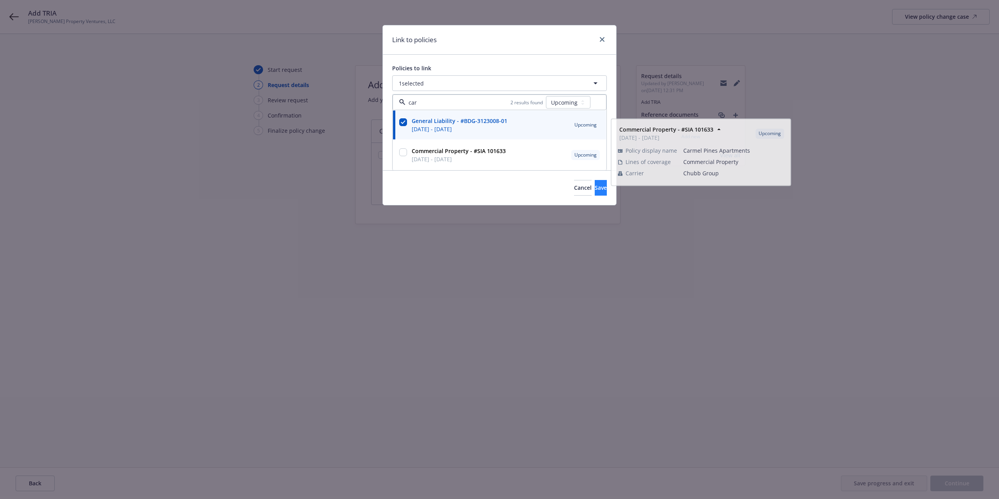
type input "car"
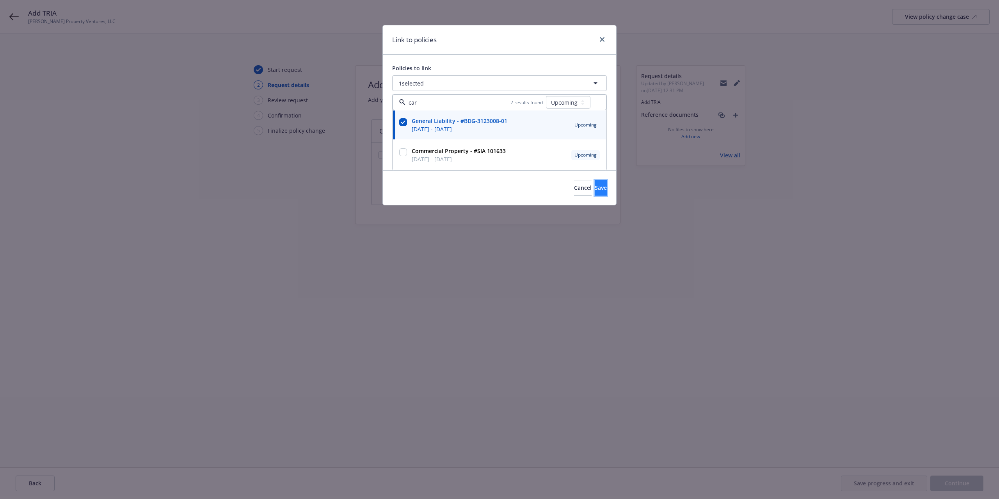
click at [595, 191] on span "Save" at bounding box center [601, 187] width 12 height 7
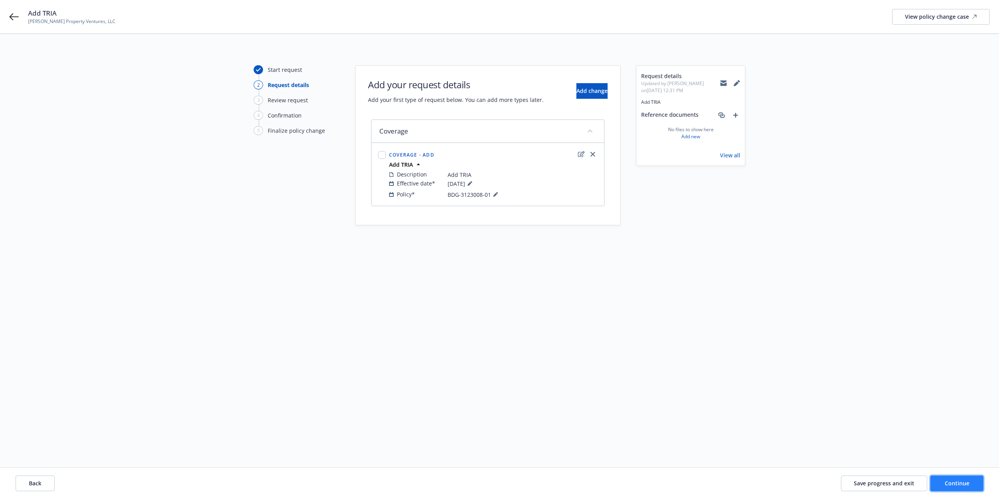
click at [973, 482] on button "Continue" at bounding box center [957, 483] width 53 height 16
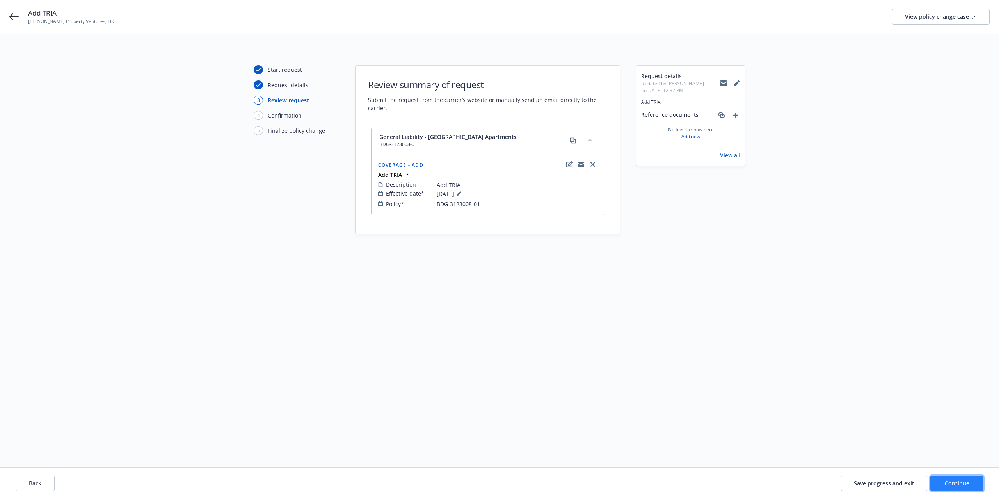
click at [953, 480] on span "Continue" at bounding box center [957, 482] width 25 height 7
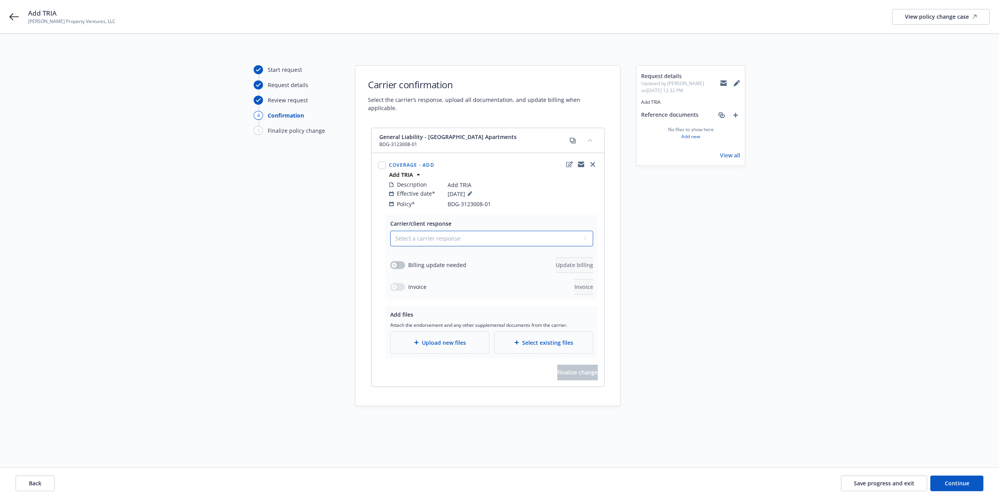
click at [417, 232] on select "Select a carrier response Accepted Accepted with revision No endorsement needed…" at bounding box center [491, 239] width 203 height 16
select select "ACCEPTED"
click at [390, 231] on select "Select a carrier response Accepted Accepted with revision No endorsement needed…" at bounding box center [491, 239] width 203 height 16
click at [404, 261] on button "button" at bounding box center [397, 265] width 15 height 8
click at [557, 257] on button "Update billing" at bounding box center [574, 265] width 37 height 16
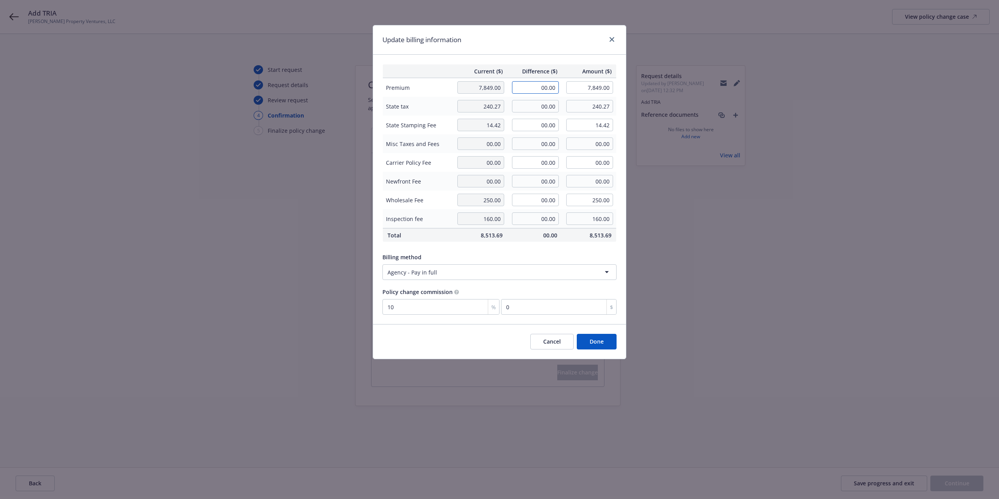
click at [523, 87] on input "00.00" at bounding box center [535, 87] width 47 height 12
type input "392.00"
type input "8,241.00"
type input "39.2"
click at [559, 46] on div "Update billing information" at bounding box center [499, 39] width 253 height 29
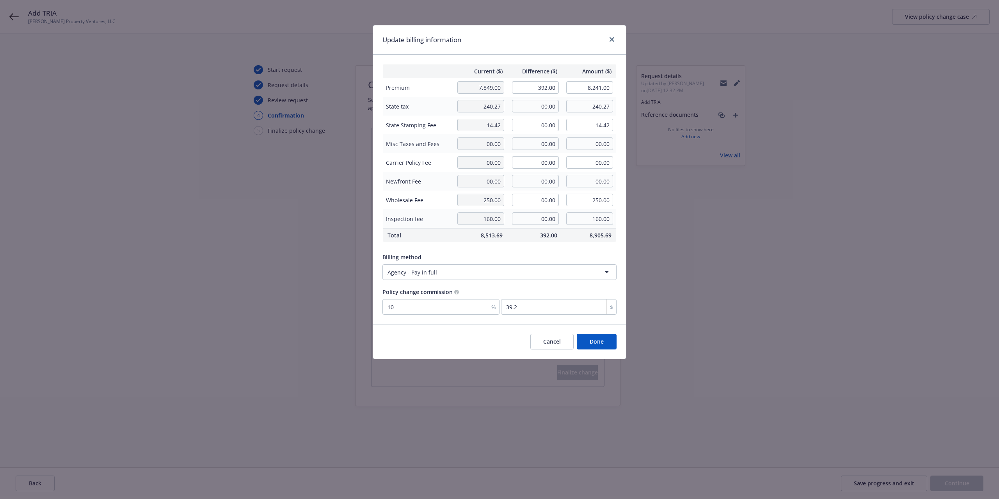
drag, startPoint x: 585, startPoint y: 344, endPoint x: 561, endPoint y: 385, distance: 47.2
click at [584, 344] on button "Done" at bounding box center [597, 342] width 40 height 16
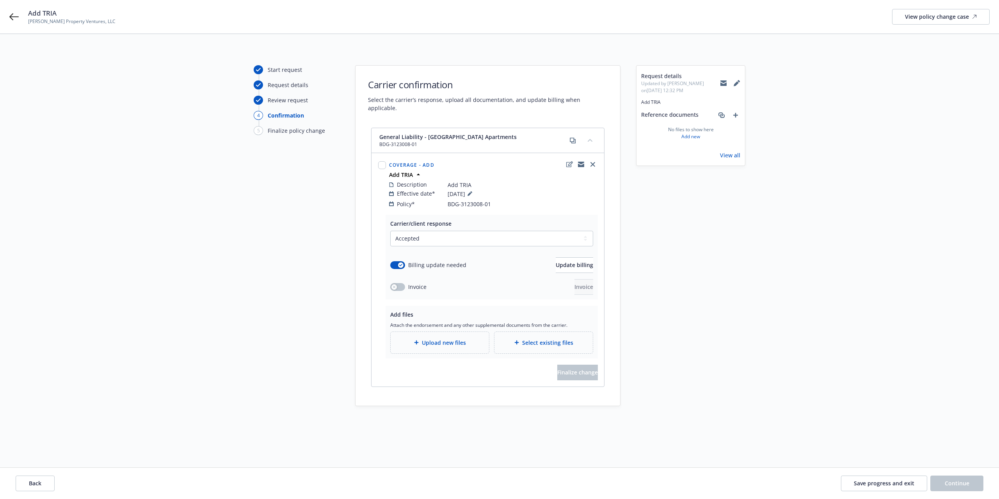
click at [550, 338] on span "Select existing files" at bounding box center [547, 342] width 51 height 8
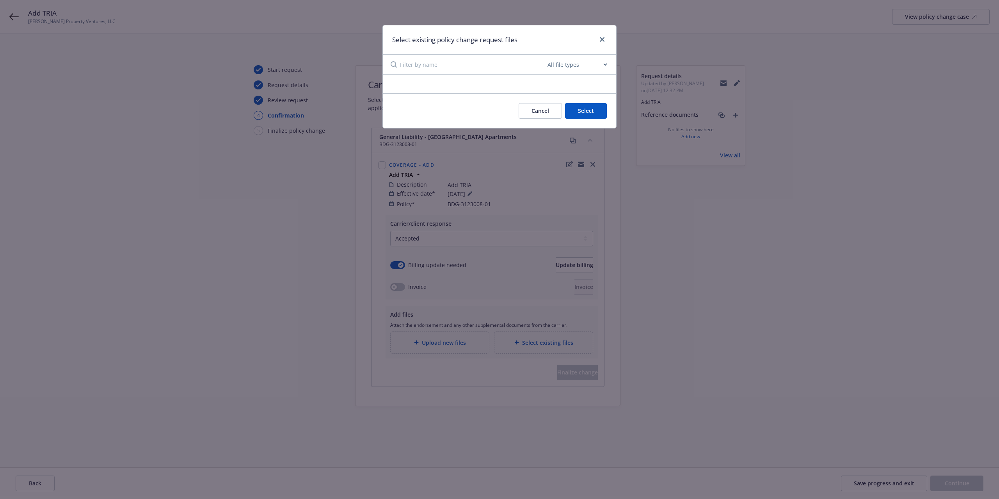
click at [419, 60] on input at bounding box center [473, 65] width 146 height 20
click at [608, 63] on div "All file types Agreements Allocations Annual Service Cycle - Financial snapshot…" at bounding box center [499, 65] width 233 height 20
drag, startPoint x: 600, startPoint y: 66, endPoint x: 591, endPoint y: 70, distance: 9.4
click at [600, 66] on select "All file types Agreements Allocations Annual Service Cycle - Financial snapshot…" at bounding box center [577, 65] width 62 height 16
select select "Email"
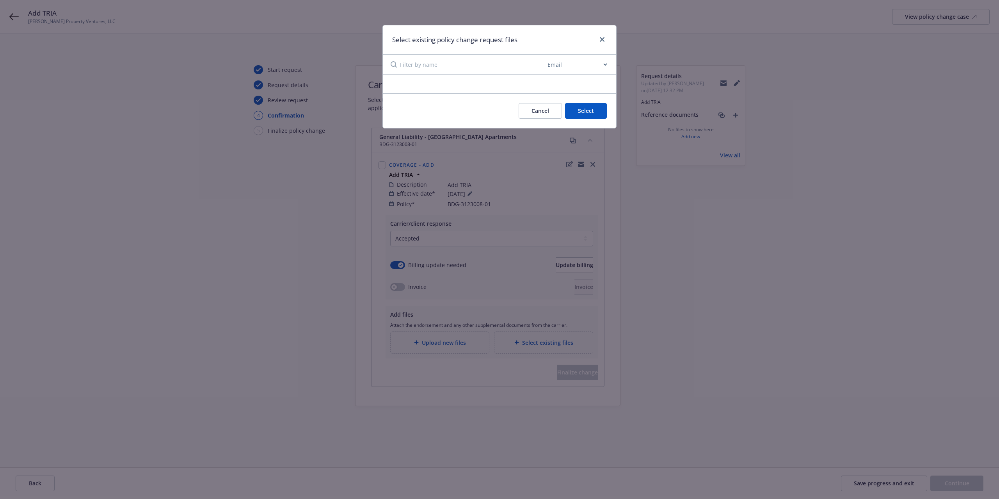
click at [546, 57] on select "All file types Agreements Allocations Annual Service Cycle - Financial snapshot…" at bounding box center [577, 65] width 62 height 16
click at [433, 66] on input at bounding box center [473, 65] width 146 height 20
click at [539, 116] on button "Cancel" at bounding box center [540, 111] width 43 height 16
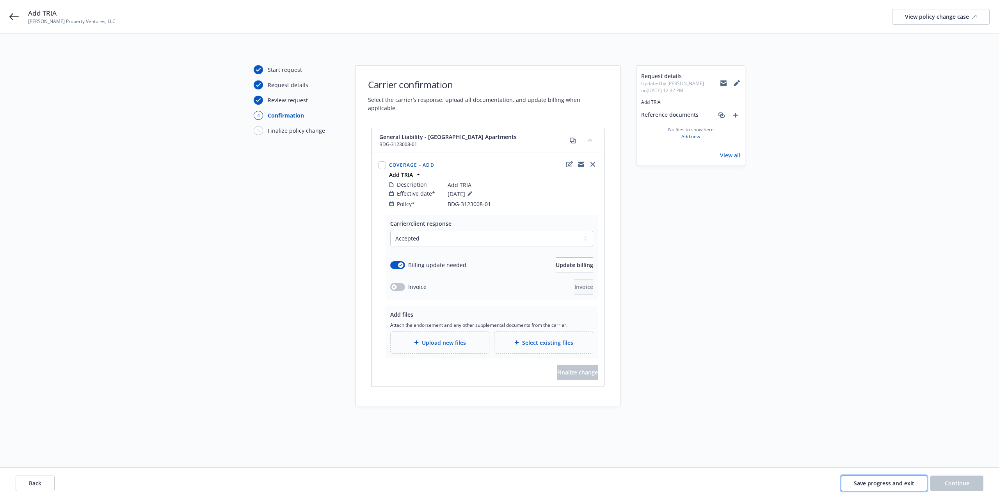
click at [887, 488] on button "Save progress and exit" at bounding box center [884, 483] width 86 height 16
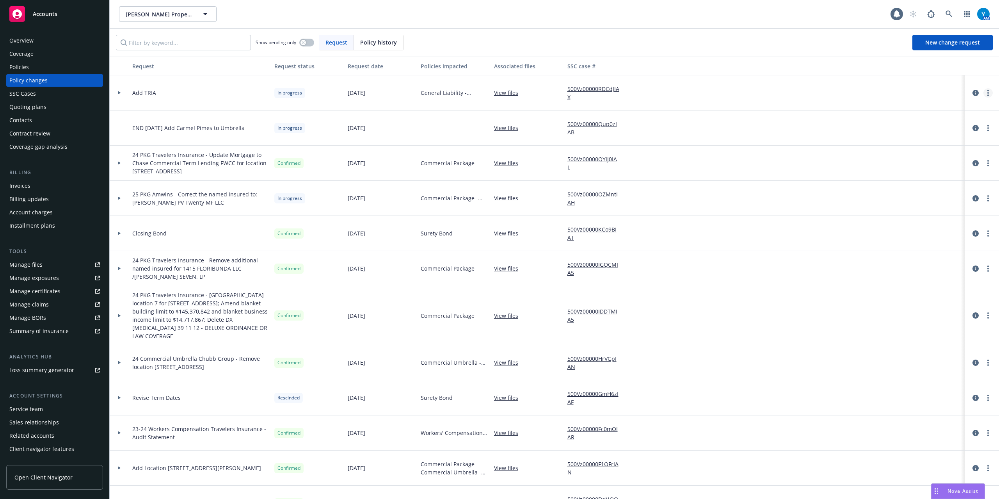
click at [988, 96] on circle "more" at bounding box center [989, 95] width 2 height 2
click at [121, 93] on div at bounding box center [119, 92] width 13 height 3
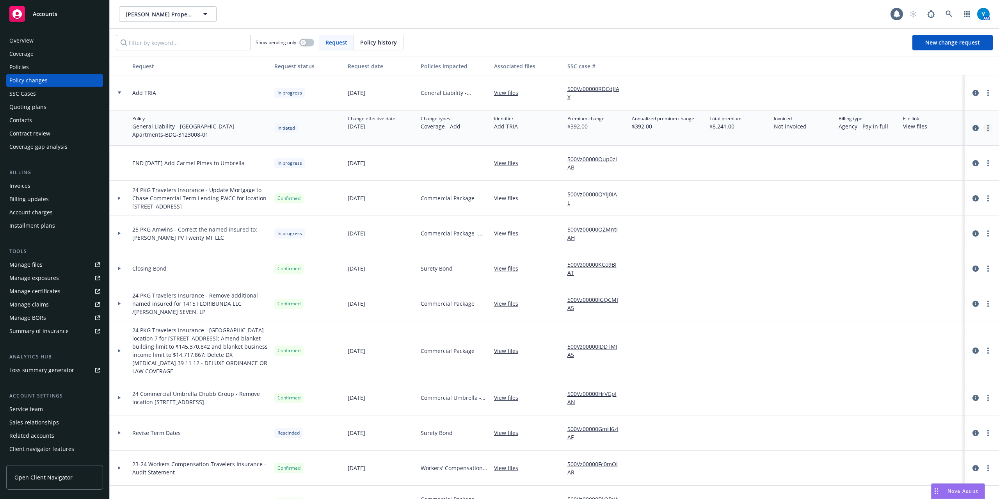
click at [984, 130] on link "more" at bounding box center [988, 127] width 9 height 9
click at [885, 192] on link "Edit billing info" at bounding box center [918, 191] width 134 height 16
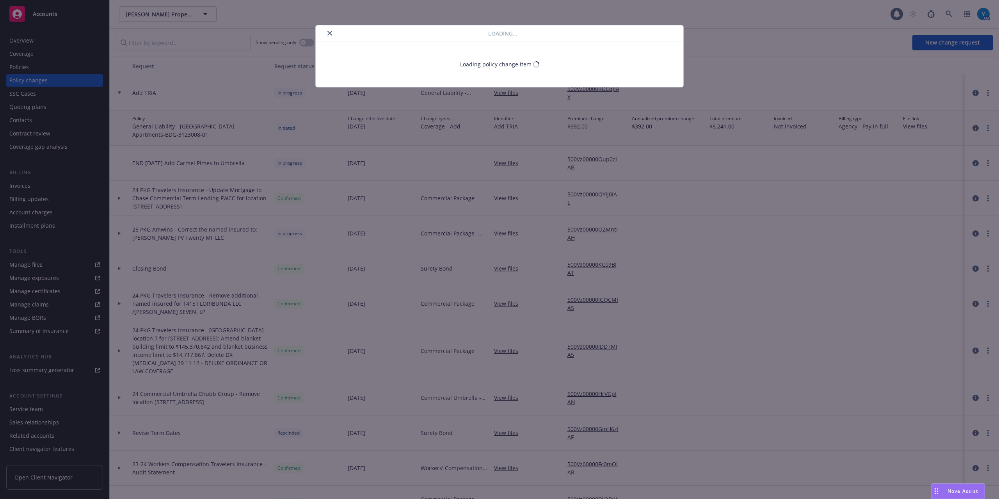
select select "CA"
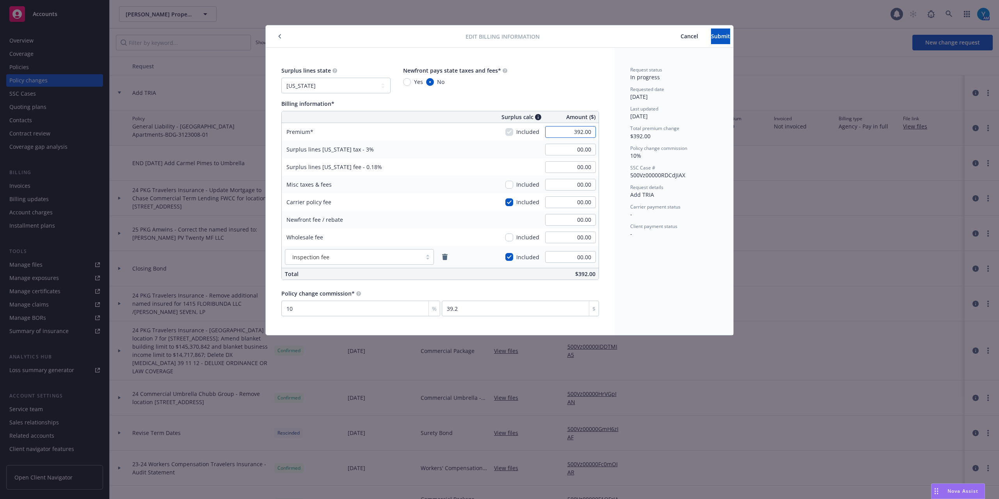
click at [572, 135] on input "392.00" at bounding box center [570, 132] width 51 height 12
click at [569, 86] on div "Surplus lines state No surplus lines state Alaska Alabama Arkansas Arizona Cali…" at bounding box center [440, 79] width 318 height 27
click at [363, 87] on select "No surplus lines state Alaska Alabama Arkansas Arizona California Colorado Conn…" at bounding box center [335, 86] width 109 height 16
click at [281, 78] on select "No surplus lines state Alaska Alabama Arkansas Arizona California Colorado Conn…" at bounding box center [335, 86] width 109 height 16
click at [587, 52] on div "Surplus lines state No surplus lines state Alaska Alabama Arkansas Arizona Cali…" at bounding box center [440, 191] width 349 height 287
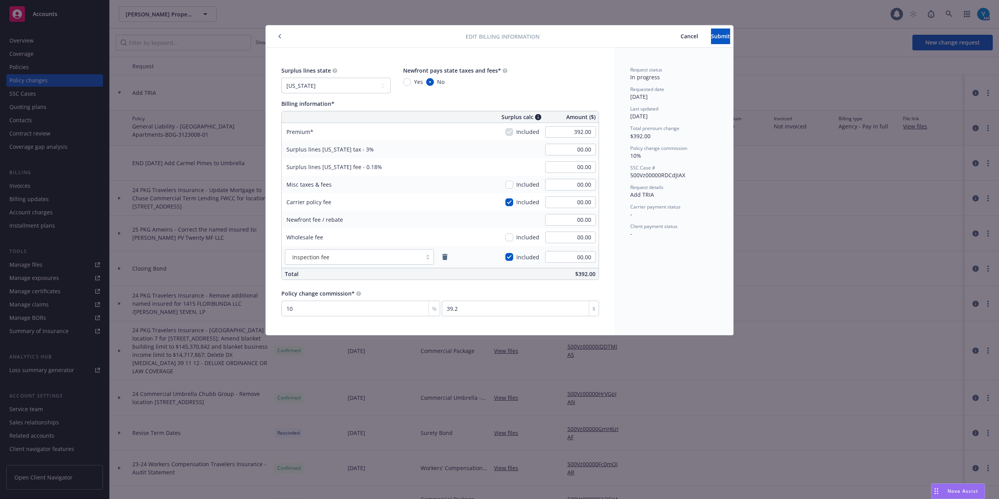
click at [569, 158] on div "00.00" at bounding box center [571, 149] width 56 height 17
click at [570, 150] on input "00.00" at bounding box center [570, 150] width 51 height 12
click at [580, 98] on div "Surplus lines state No surplus lines state Alaska Alabama Arkansas Arizona Cali…" at bounding box center [440, 173] width 318 height 214
click at [570, 131] on input "392.00" at bounding box center [570, 132] width 51 height 12
type input "1.00"
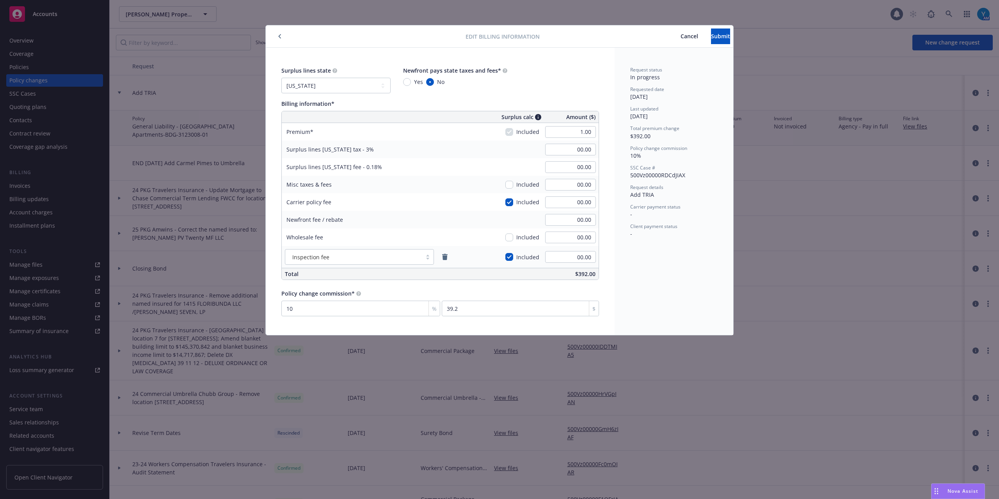
type input "0.03"
type input "0.1"
click at [583, 96] on div "Surplus lines state No surplus lines state Alaska Alabama Arkansas Arizona Cali…" at bounding box center [440, 173] width 318 height 214
click at [573, 137] on input "1.00" at bounding box center [570, 132] width 51 height 12
type input "392.00"
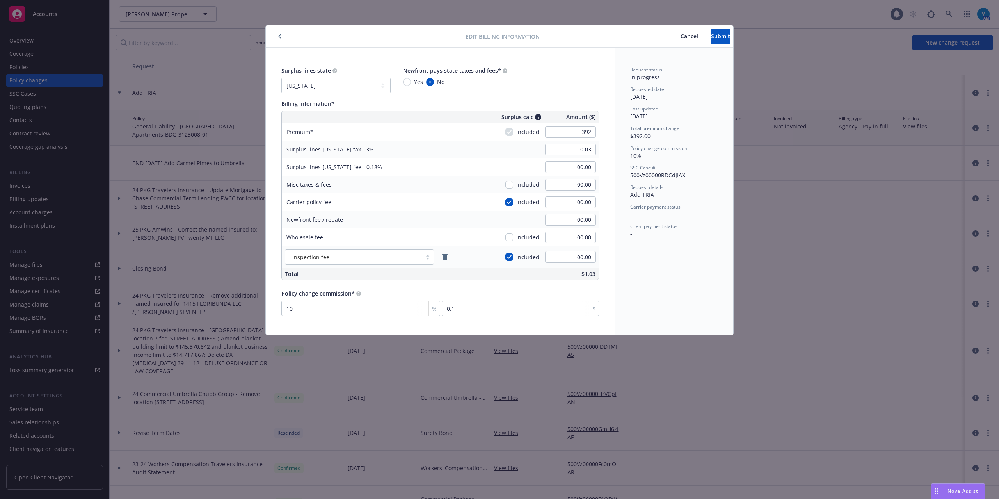
type input "11.76"
type input "0.71"
type input "39.2"
click at [583, 91] on div "Surplus lines state No surplus lines state Alaska Alabama Arkansas Arizona Cali…" at bounding box center [440, 79] width 318 height 27
click at [445, 256] on icon "remove" at bounding box center [444, 257] width 5 height 6
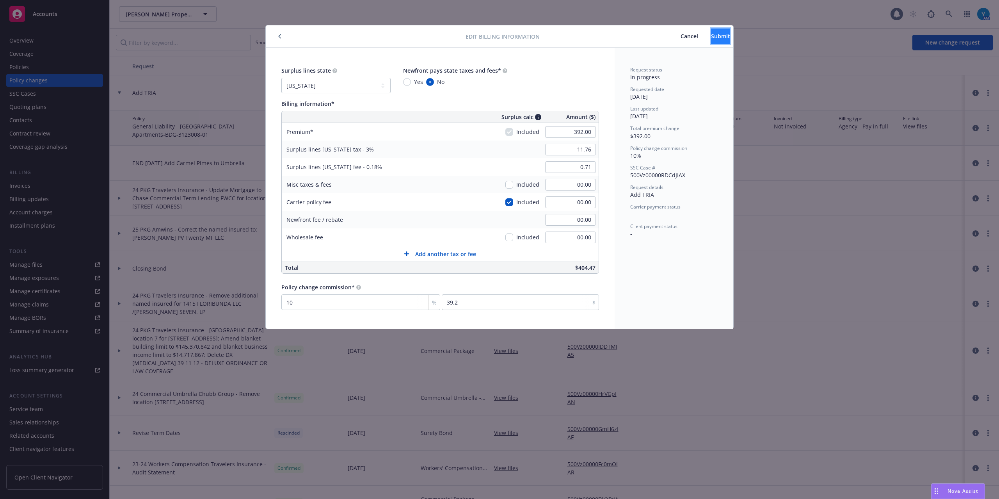
click at [711, 36] on span "Submit" at bounding box center [720, 35] width 19 height 7
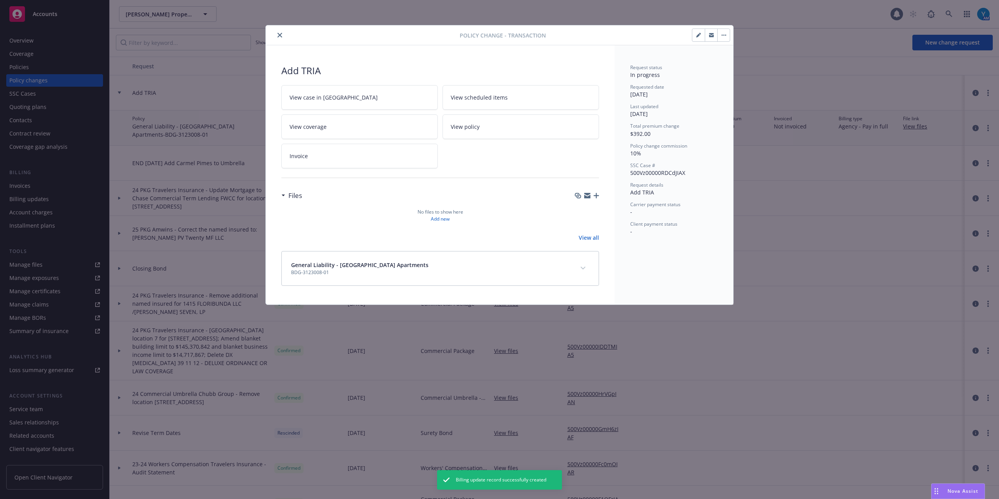
click at [281, 34] on icon "close" at bounding box center [280, 35] width 5 height 5
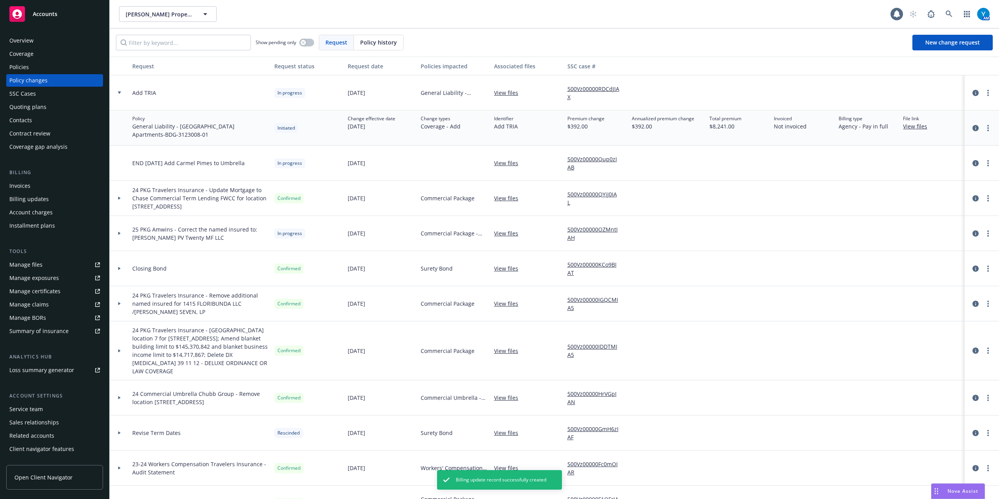
click at [27, 185] on div "Invoices" at bounding box center [19, 186] width 21 height 12
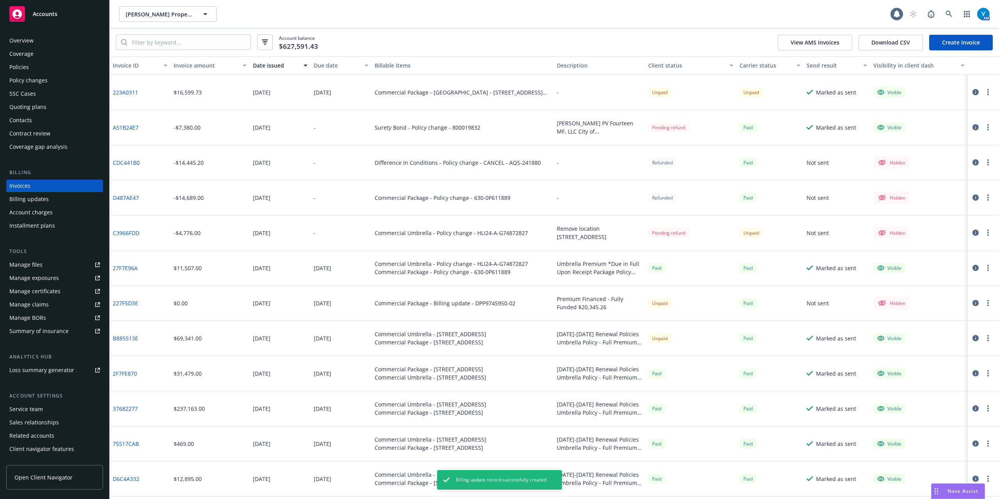
click at [961, 42] on link "Create Invoice" at bounding box center [962, 43] width 64 height 16
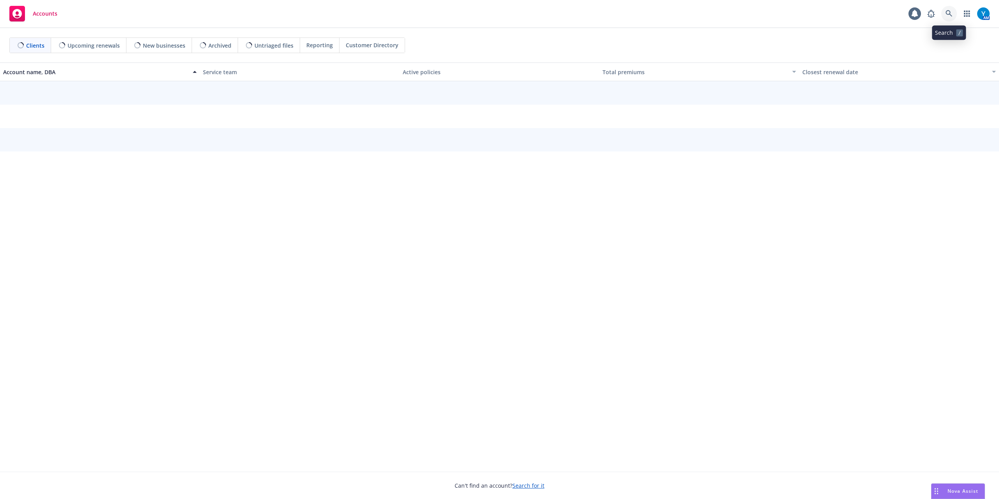
click at [953, 13] on link at bounding box center [950, 14] width 16 height 16
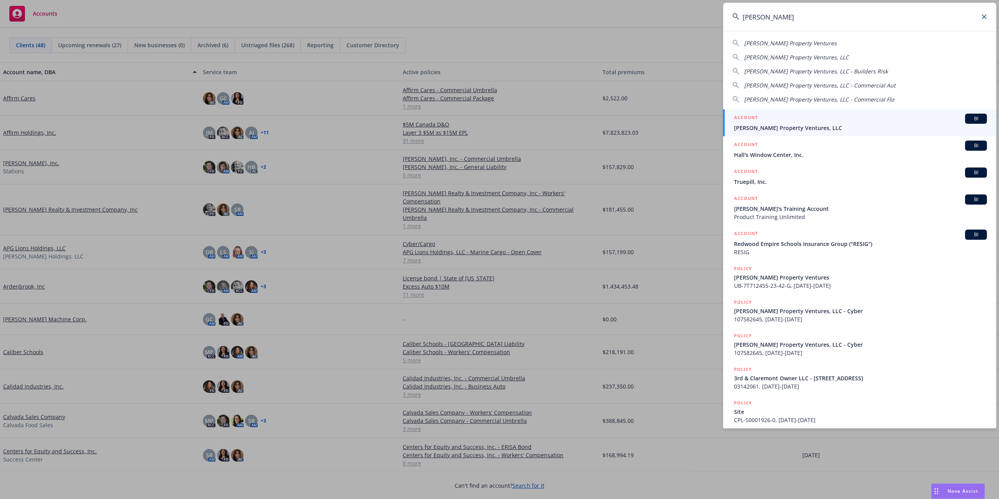
type input "[PERSON_NAME]"
click at [789, 125] on span "[PERSON_NAME] Property Ventures, LLC" at bounding box center [860, 128] width 253 height 8
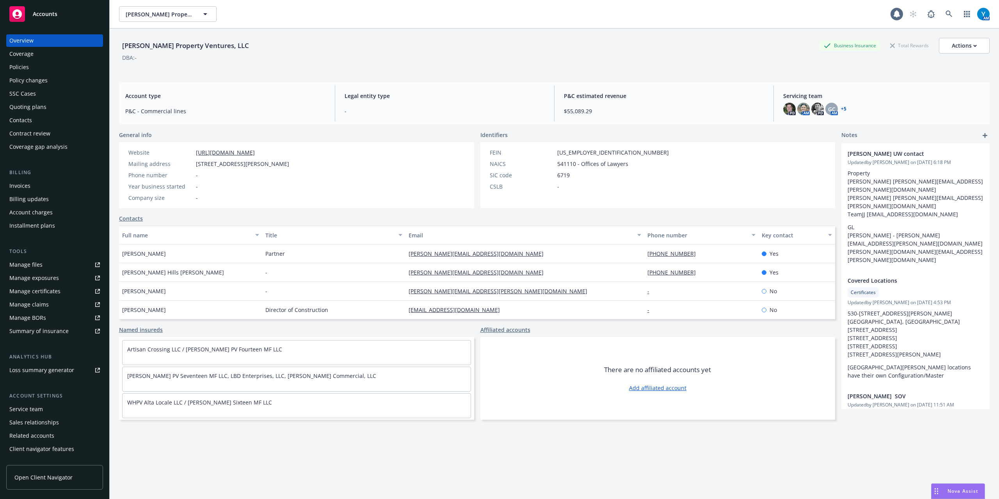
click at [24, 71] on div "Policies" at bounding box center [19, 67] width 20 height 12
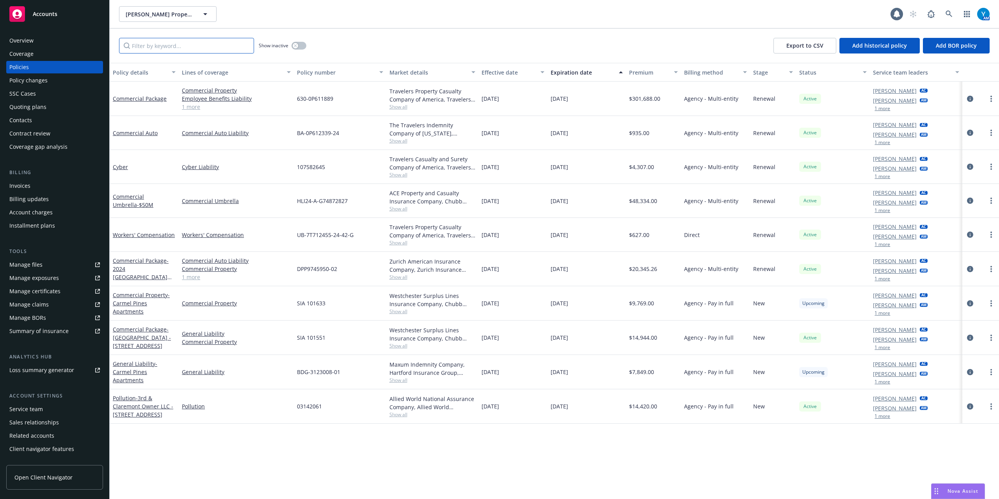
click at [169, 38] on input "Filter by keyword..." at bounding box center [186, 46] width 135 height 16
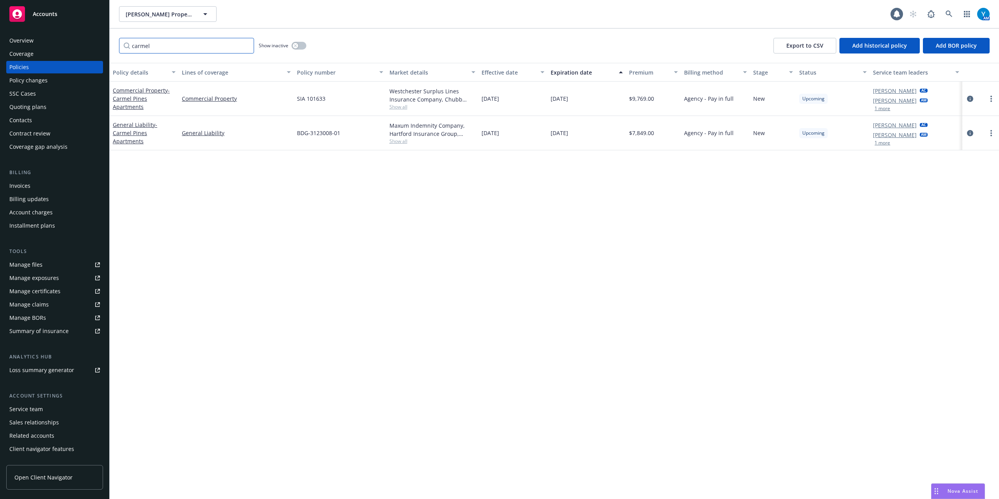
type input "carmel"
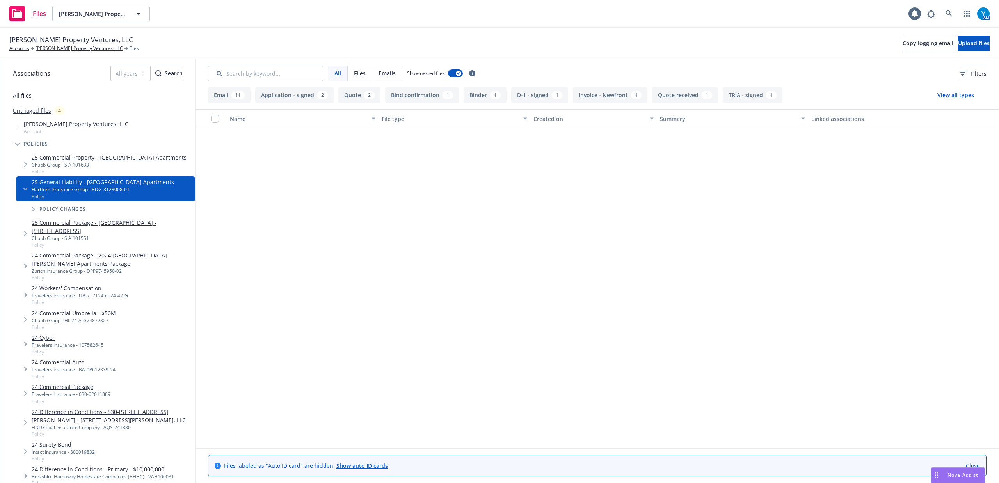
scroll to position [401, 0]
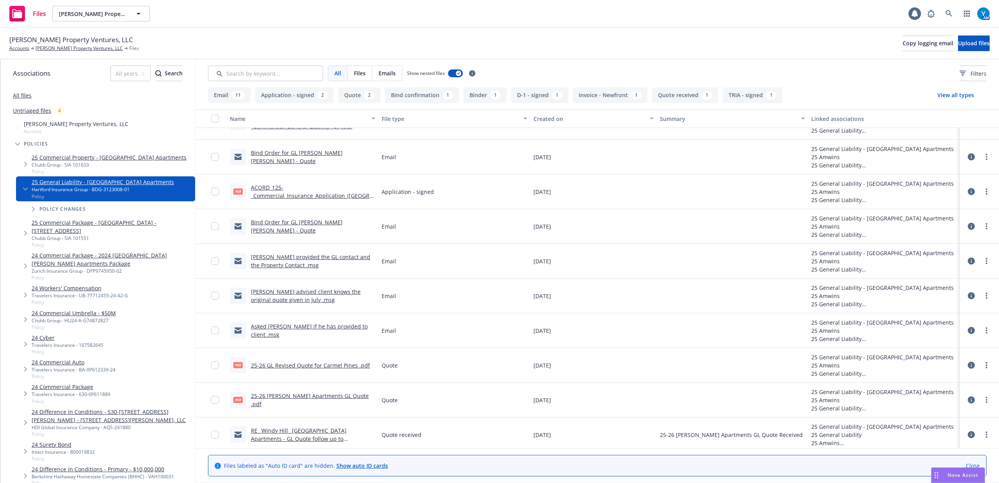
click at [333, 365] on link "25-26 GL Revised Quote for Carmel Pines .pdf" at bounding box center [310, 365] width 119 height 7
click at [92, 48] on link "[PERSON_NAME] Property Ventures, LLC" at bounding box center [79, 48] width 87 height 7
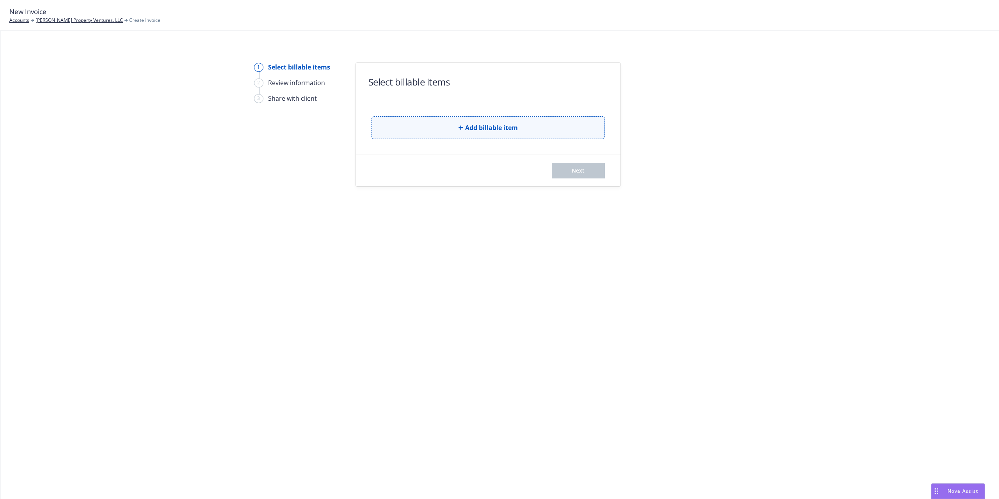
click at [453, 124] on button "Add billable item" at bounding box center [488, 127] width 233 height 23
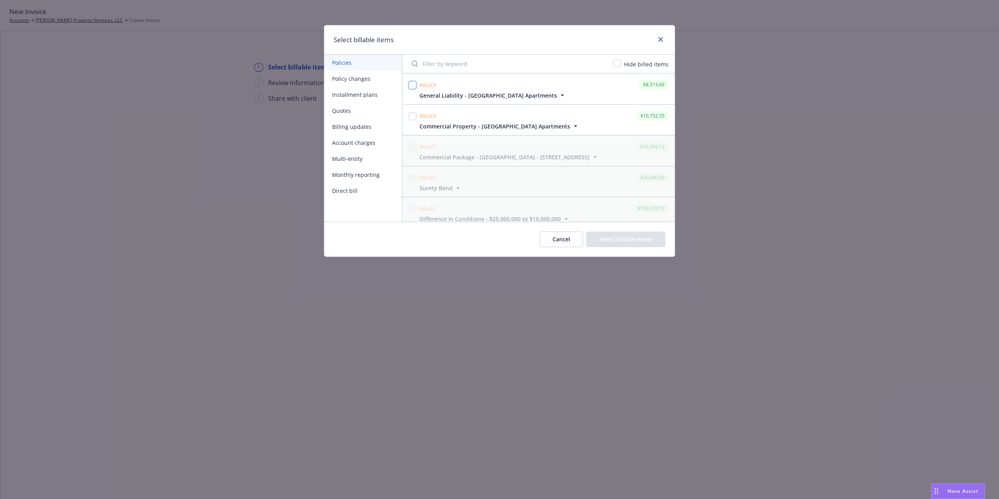
click at [412, 83] on input "checkbox" at bounding box center [413, 85] width 8 height 8
checkbox input "true"
click at [411, 119] on input "checkbox" at bounding box center [413, 116] width 8 height 8
checkbox input "true"
click at [355, 78] on button "Policy changes" at bounding box center [363, 79] width 78 height 16
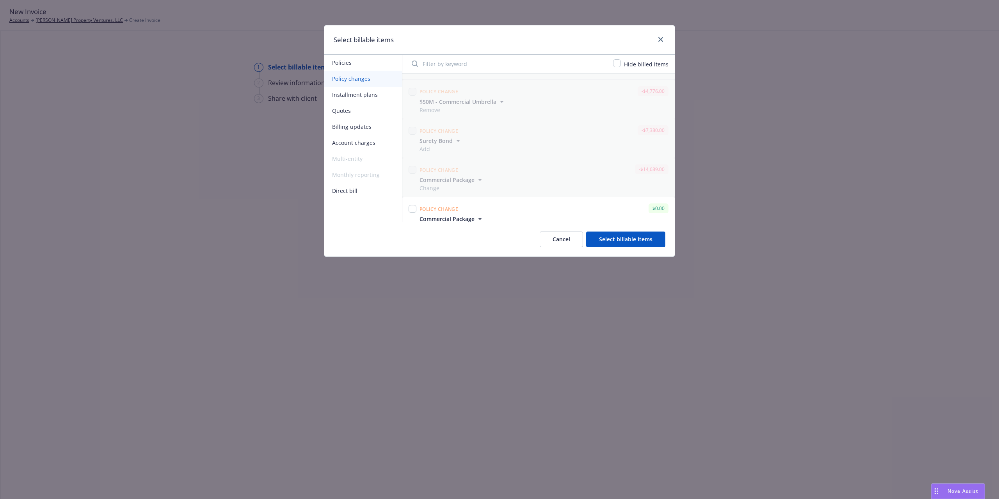
scroll to position [1585, 0]
click at [412, 194] on input "checkbox" at bounding box center [413, 195] width 8 height 8
checkbox input "true"
click at [627, 239] on button "Select billable items" at bounding box center [625, 240] width 79 height 16
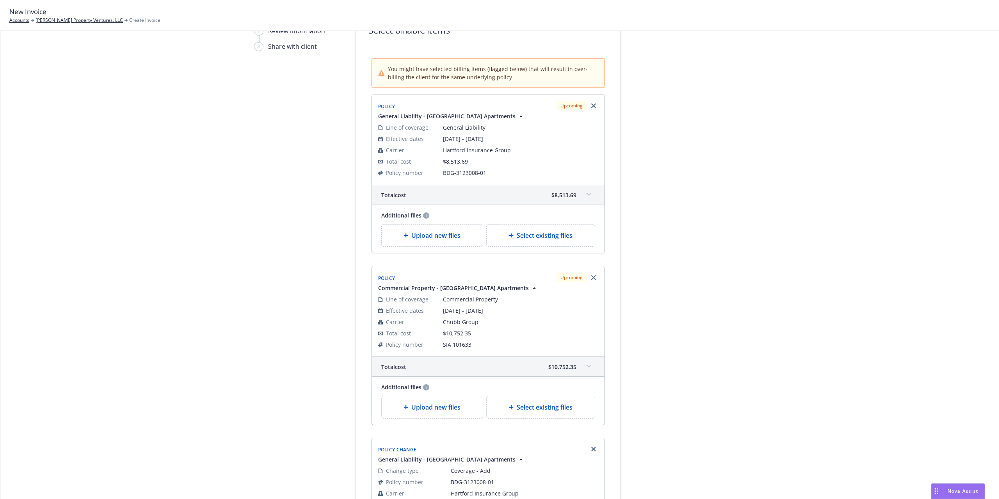
scroll to position [288, 0]
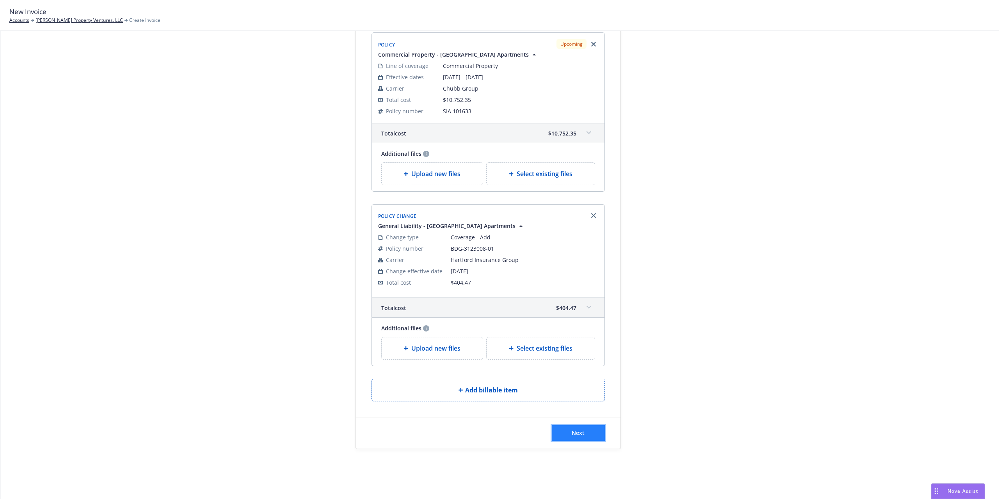
click at [572, 434] on span "Next" at bounding box center [578, 432] width 13 height 7
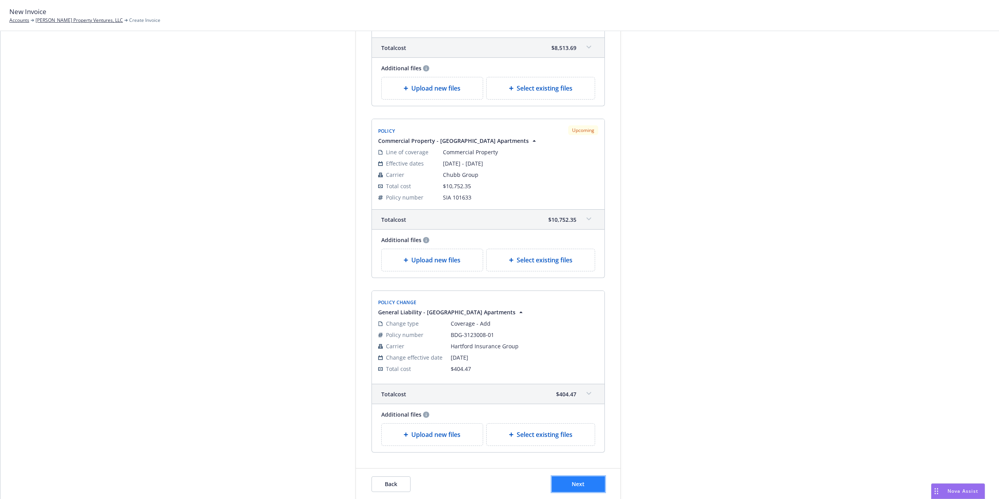
click at [586, 483] on button "Next" at bounding box center [578, 484] width 53 height 16
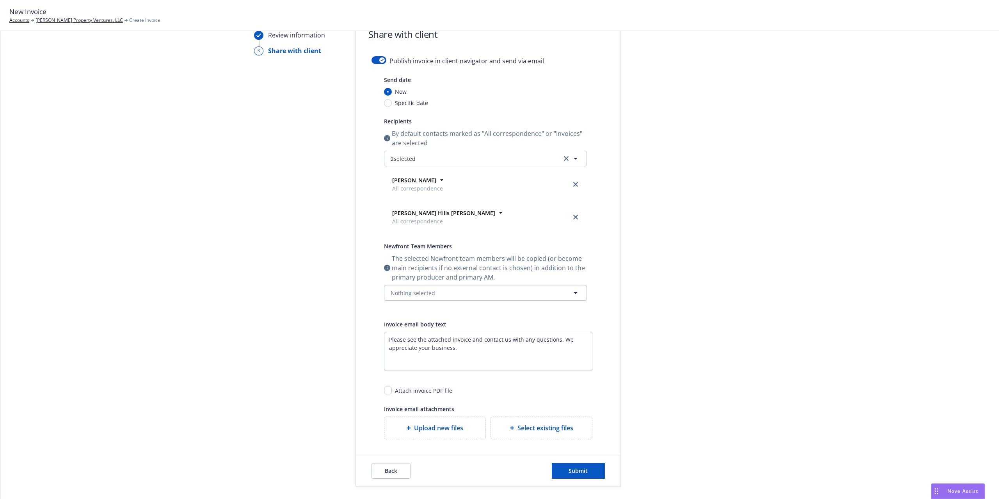
scroll to position [0, 0]
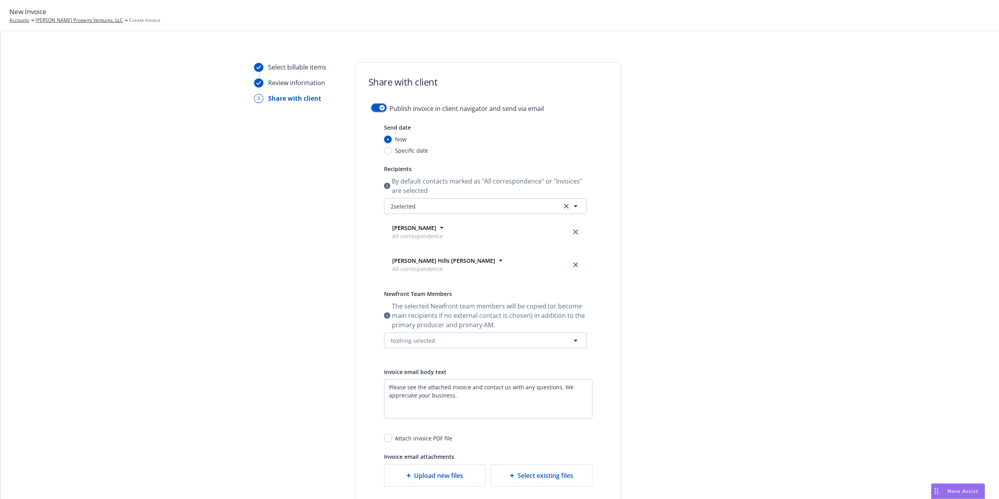
click at [379, 108] on div "button" at bounding box center [381, 107] width 5 height 5
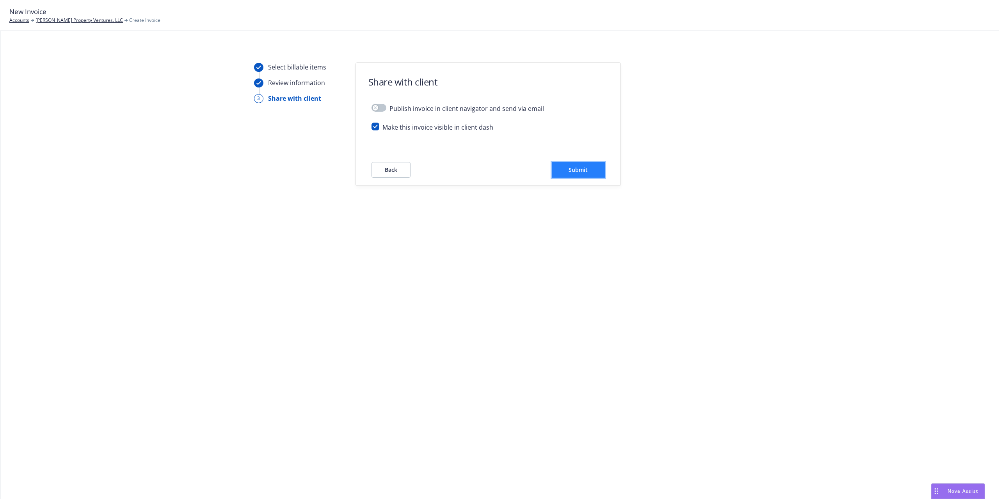
click at [589, 172] on button "Submit" at bounding box center [578, 170] width 53 height 16
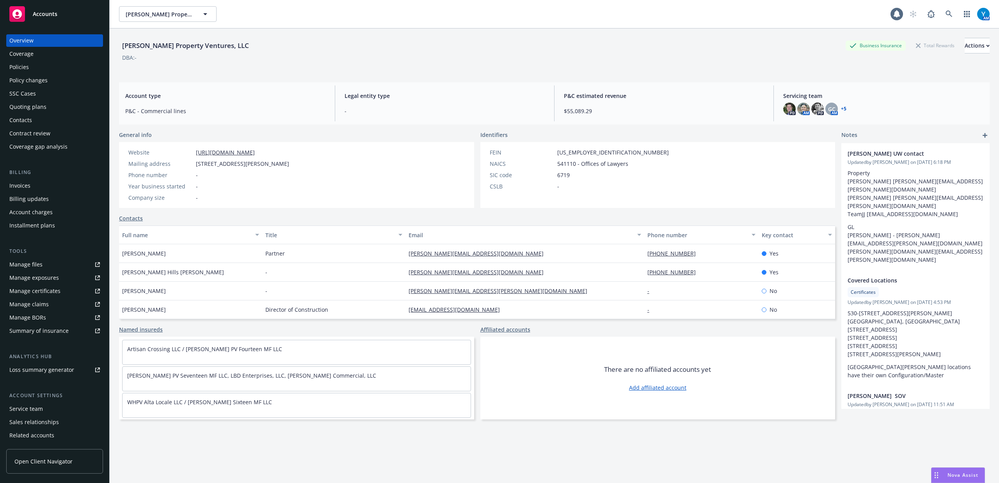
click at [29, 64] on div "Policies" at bounding box center [54, 67] width 91 height 12
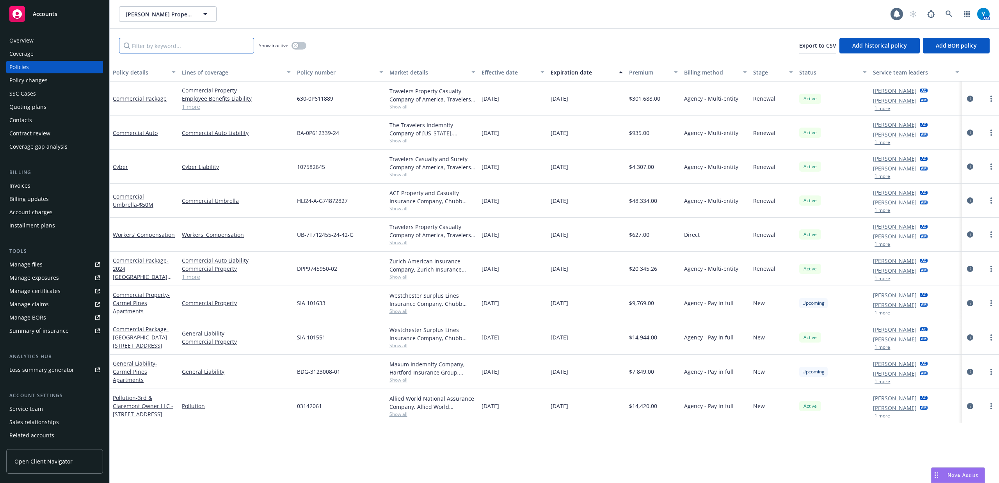
click at [173, 39] on input "Filter by keyword..." at bounding box center [186, 46] width 135 height 16
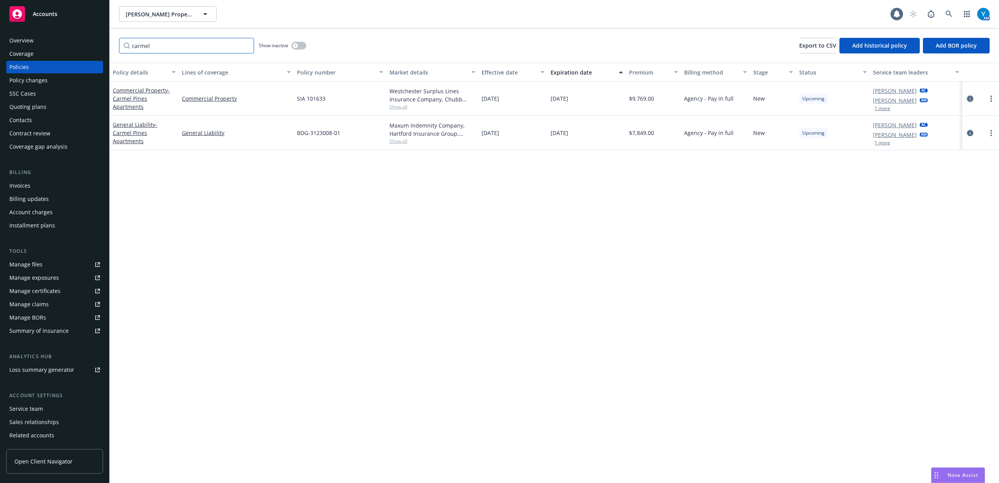
type input "carmel"
click at [967, 99] on icon "circleInformation" at bounding box center [970, 99] width 6 height 6
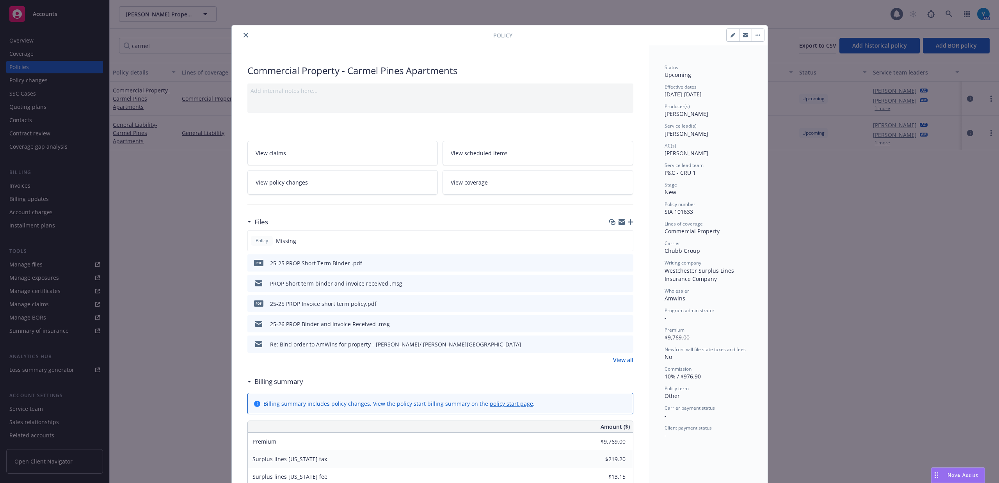
click at [624, 305] on icon "preview file" at bounding box center [626, 303] width 7 height 5
click at [627, 260] on div "pdf 25-25 PROP Short Term Binder .pdf" at bounding box center [441, 263] width 386 height 17
click at [623, 265] on icon "preview file" at bounding box center [626, 262] width 7 height 5
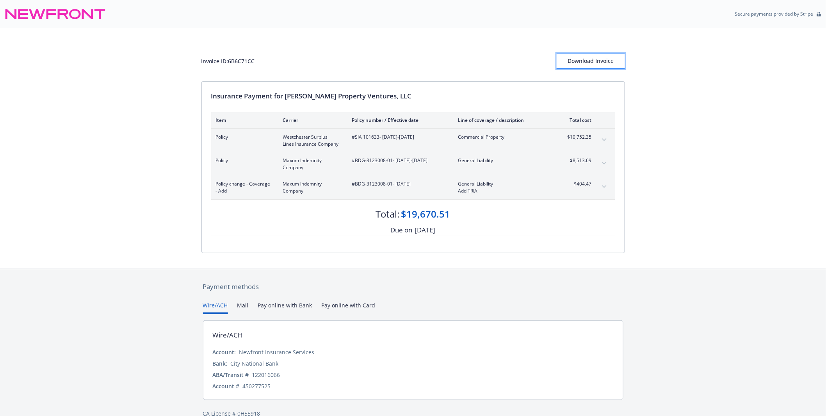
click at [603, 61] on div "Download Invoice" at bounding box center [591, 60] width 68 height 15
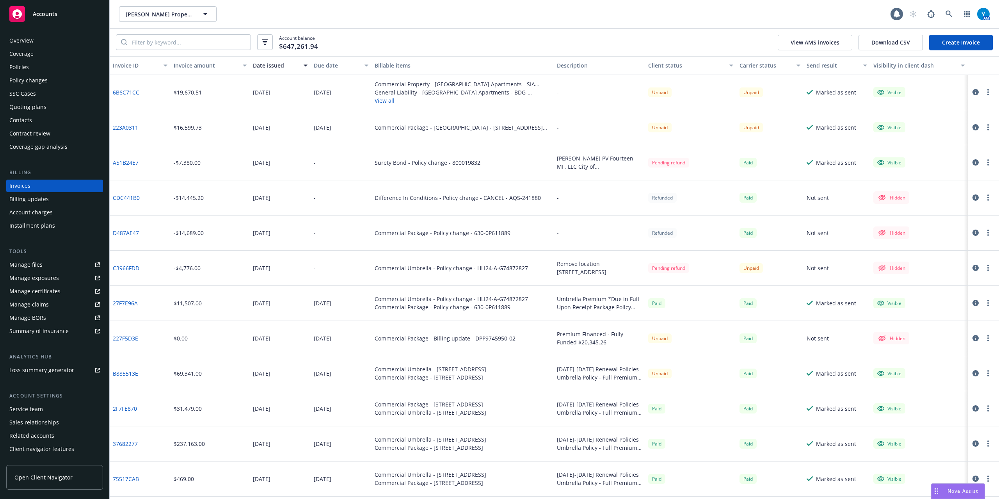
click at [49, 44] on div "Overview" at bounding box center [54, 40] width 91 height 12
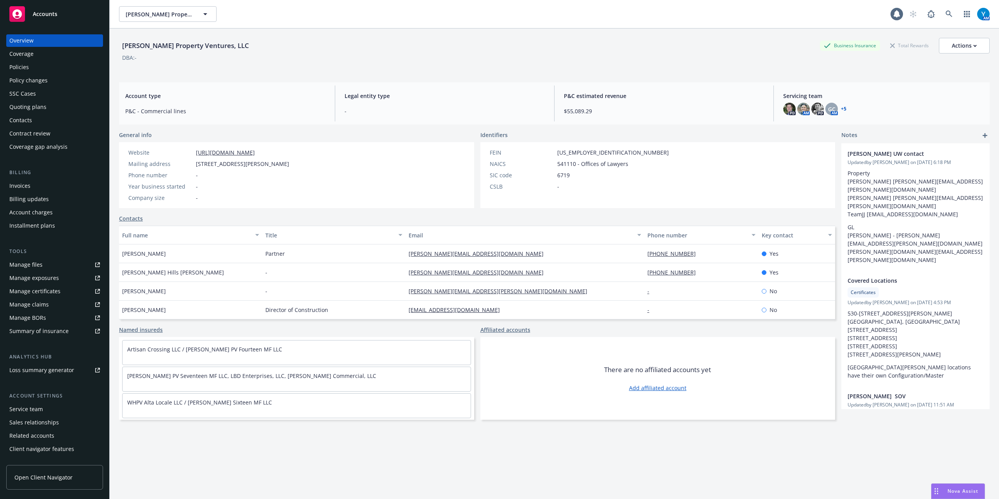
click at [41, 265] on link "Manage files" at bounding box center [54, 264] width 97 height 12
click at [946, 13] on icon at bounding box center [949, 14] width 7 height 7
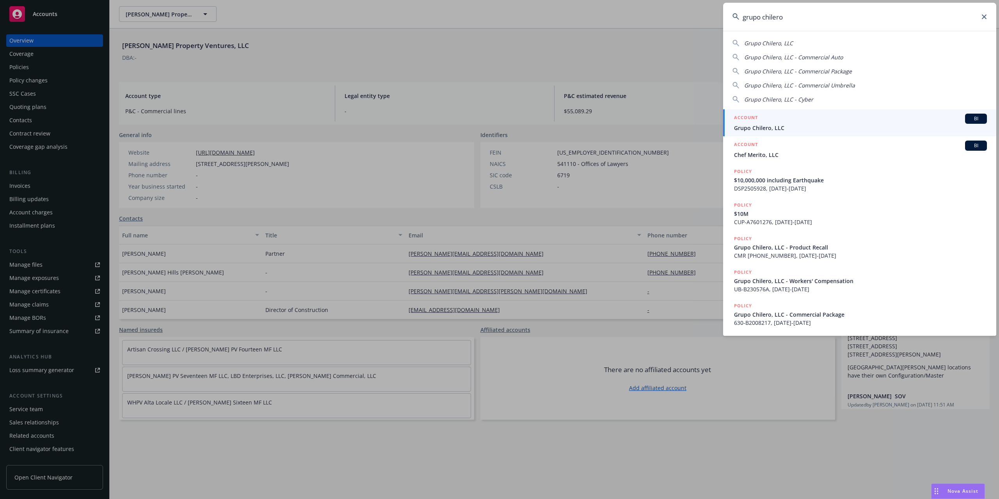
type input "grupo chilero"
click at [773, 118] on div "ACCOUNT BI" at bounding box center [860, 119] width 253 height 10
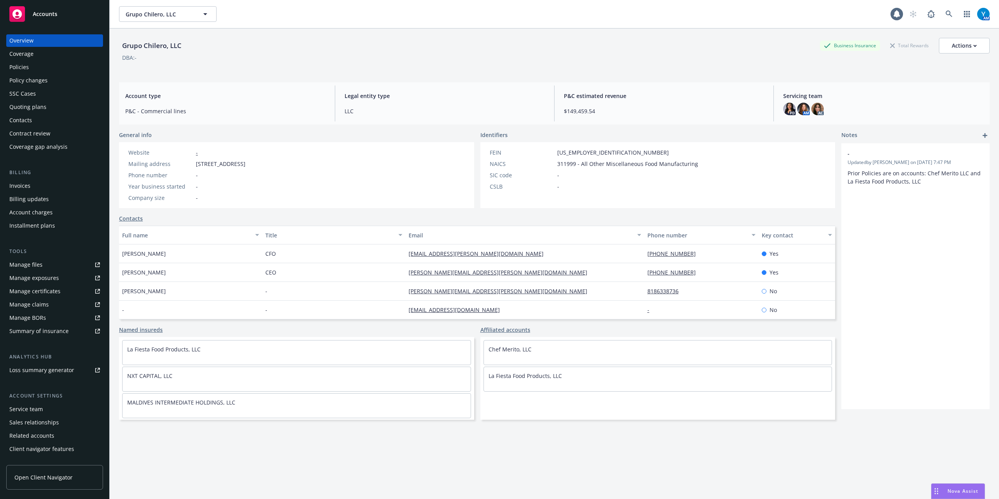
click at [42, 69] on div "Policies" at bounding box center [54, 67] width 91 height 12
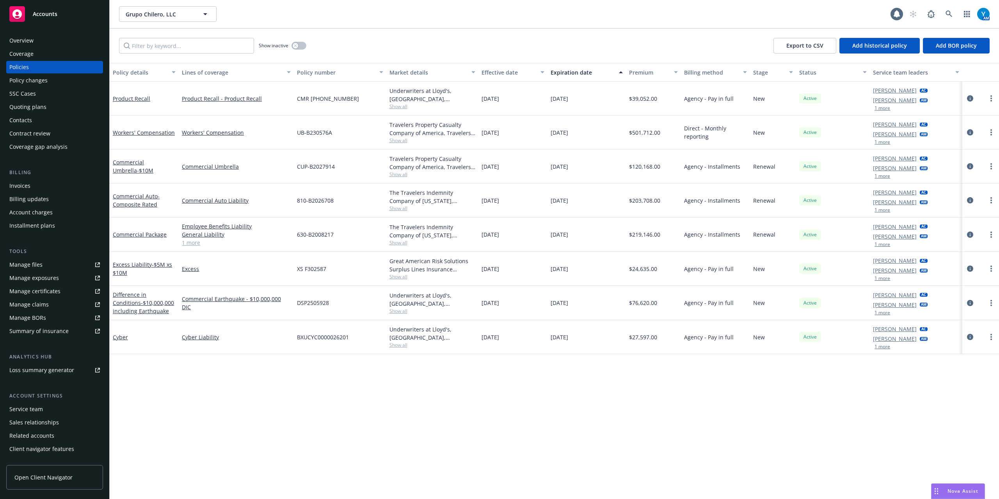
click at [27, 81] on div "Policy changes" at bounding box center [28, 80] width 38 height 12
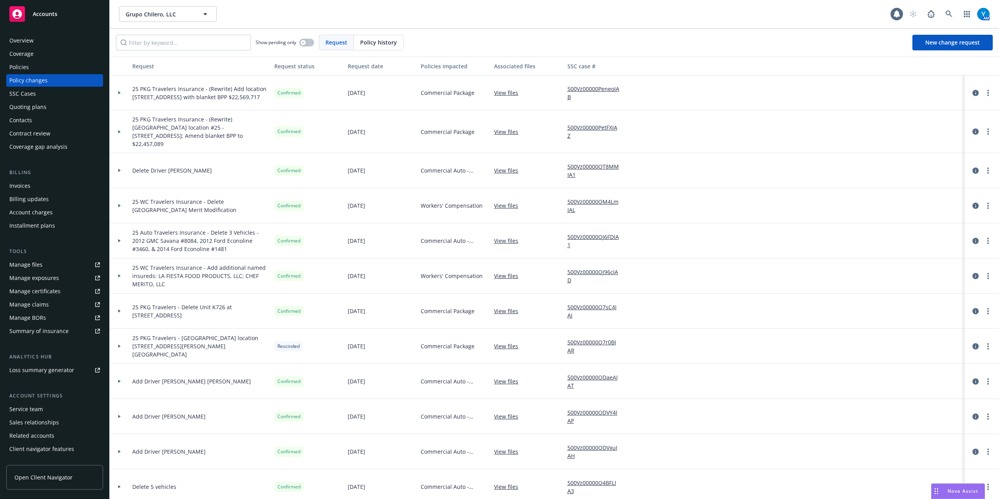
drag, startPoint x: 196, startPoint y: 124, endPoint x: 200, endPoint y: 123, distance: 4.4
click at [196, 124] on span "25 PKG Travelers Insurance - (Rewrite) Delete location #25 - 2025 N RANCHO DR, …" at bounding box center [200, 131] width 136 height 33
click at [85, 63] on div "Policies" at bounding box center [54, 67] width 91 height 12
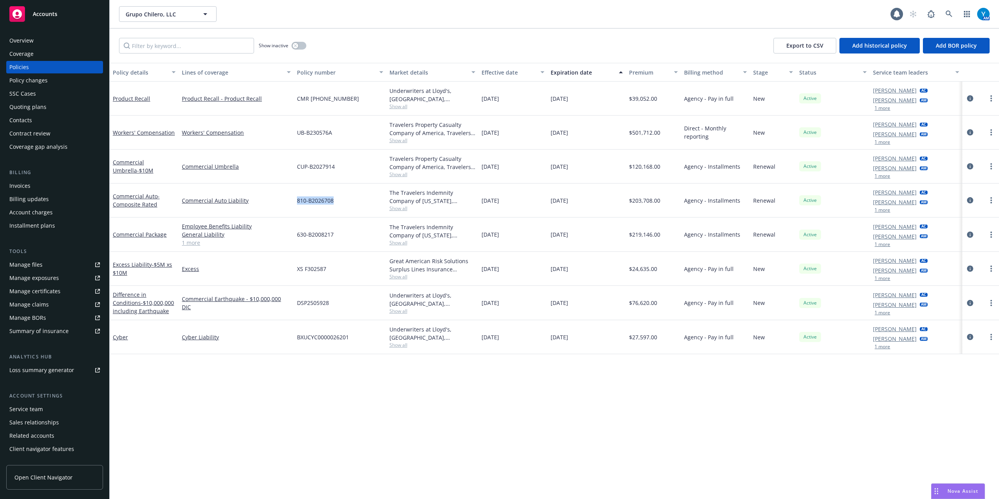
drag, startPoint x: 335, startPoint y: 200, endPoint x: 297, endPoint y: 201, distance: 38.3
click at [297, 201] on div "810-B2026708" at bounding box center [340, 200] width 92 height 34
copy span "810-B2026708"
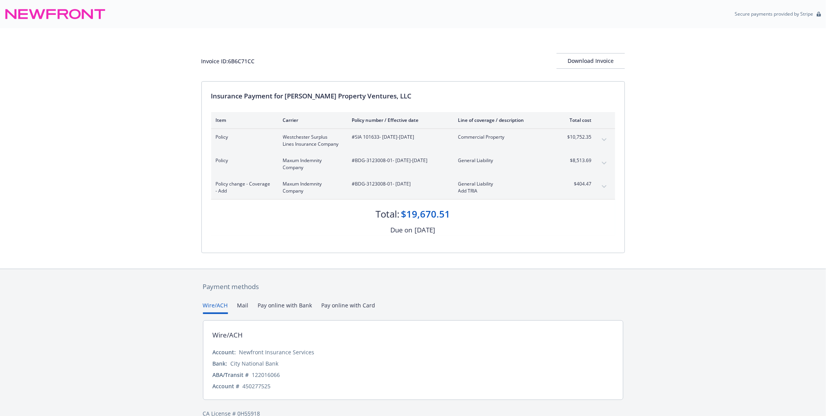
drag, startPoint x: 817, startPoint y: 208, endPoint x: 814, endPoint y: 192, distance: 16.2
click at [815, 206] on div "Invoice ID: 6B6C71CC Download Invoice Insurance Payment for [PERSON_NAME] Prope…" at bounding box center [413, 148] width 826 height 240
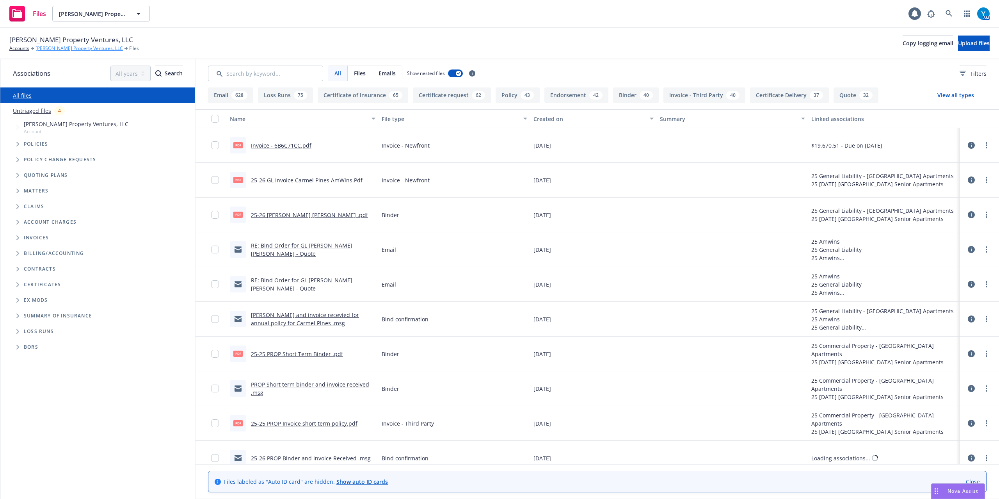
click at [82, 48] on link "[PERSON_NAME] Property Ventures, LLC" at bounding box center [79, 48] width 87 height 7
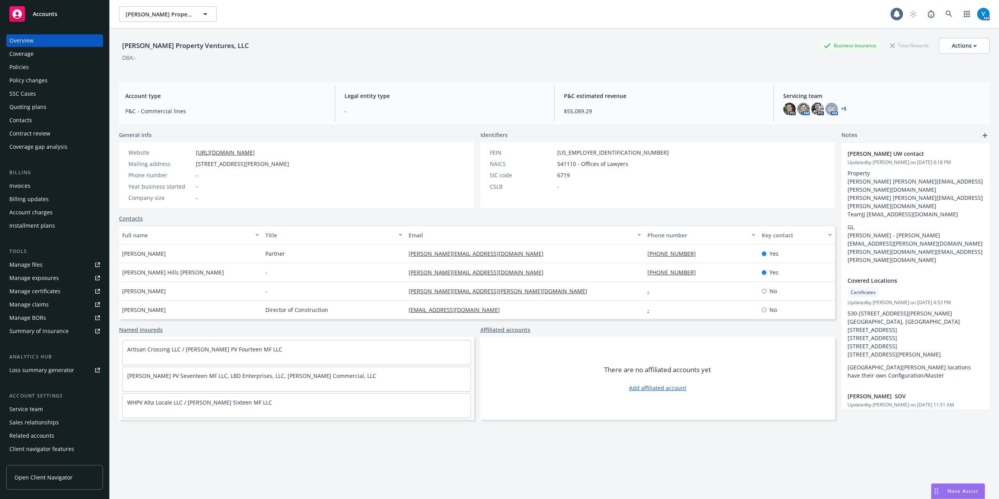
click at [41, 288] on div "Manage certificates" at bounding box center [34, 291] width 51 height 12
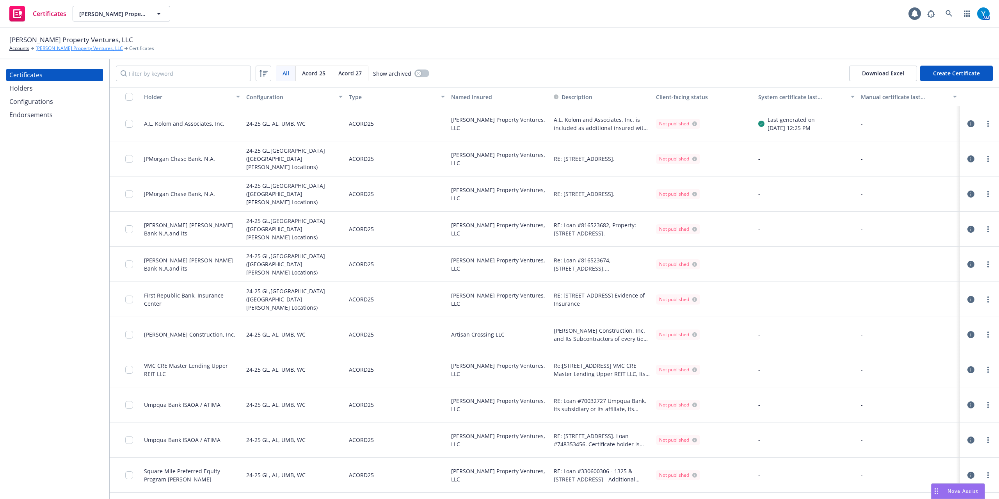
click at [61, 47] on link "[PERSON_NAME] Property Ventures, LLC" at bounding box center [79, 48] width 87 height 7
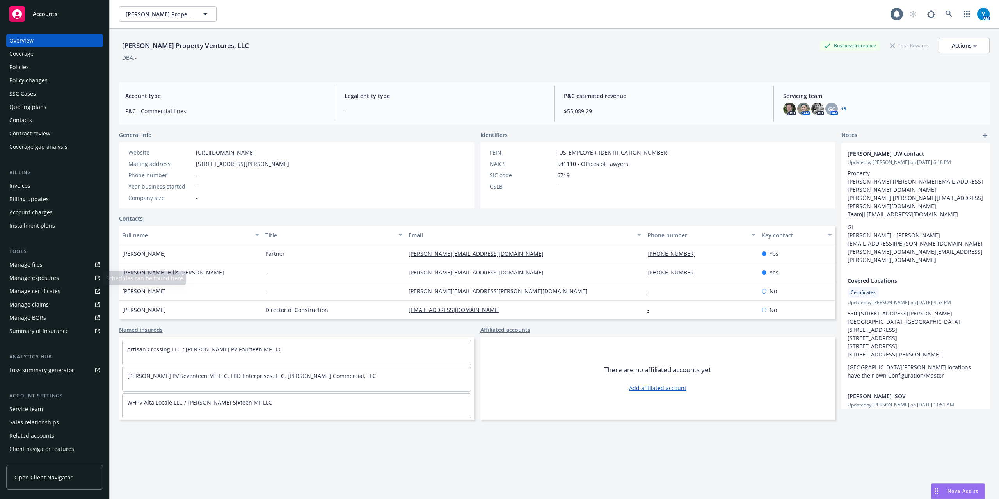
click at [42, 266] on link "Manage files" at bounding box center [54, 264] width 97 height 12
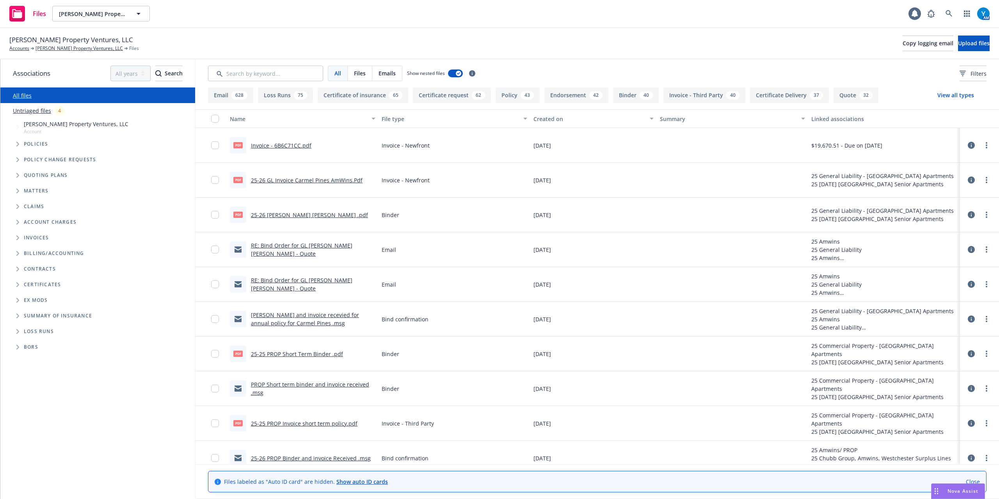
click at [17, 285] on icon "Folder Tree Example" at bounding box center [17, 284] width 3 height 5
click at [23, 312] on icon "Folder Tree Example" at bounding box center [24, 314] width 3 height 5
click at [64, 326] on link "Create new folder" at bounding box center [62, 328] width 47 height 8
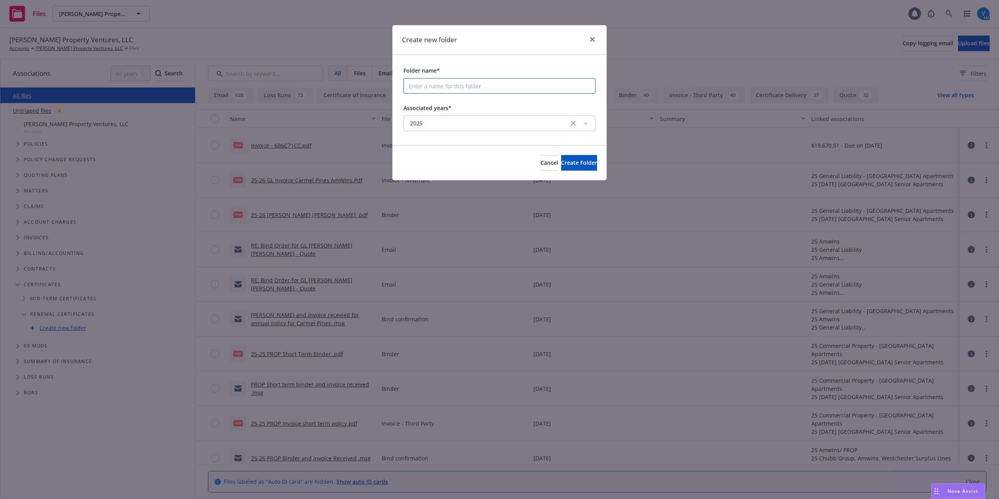
click at [431, 90] on input "Folder name*" at bounding box center [500, 86] width 192 height 16
type input "C"
type input "2"
type input "2025 Carmel Pines"
click at [566, 163] on span "Create Folder" at bounding box center [579, 162] width 36 height 7
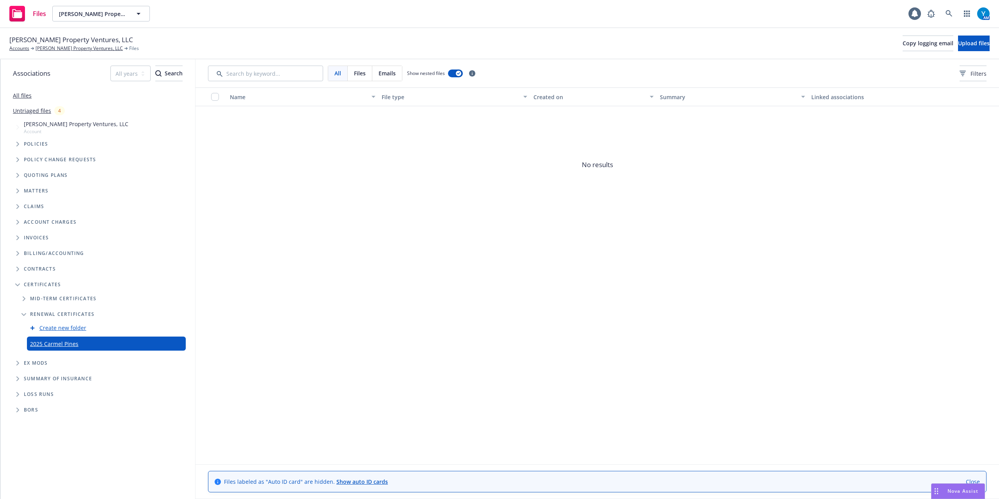
click at [0, 0] on icon "Edit Folder" at bounding box center [0, 0] width 0 height 0
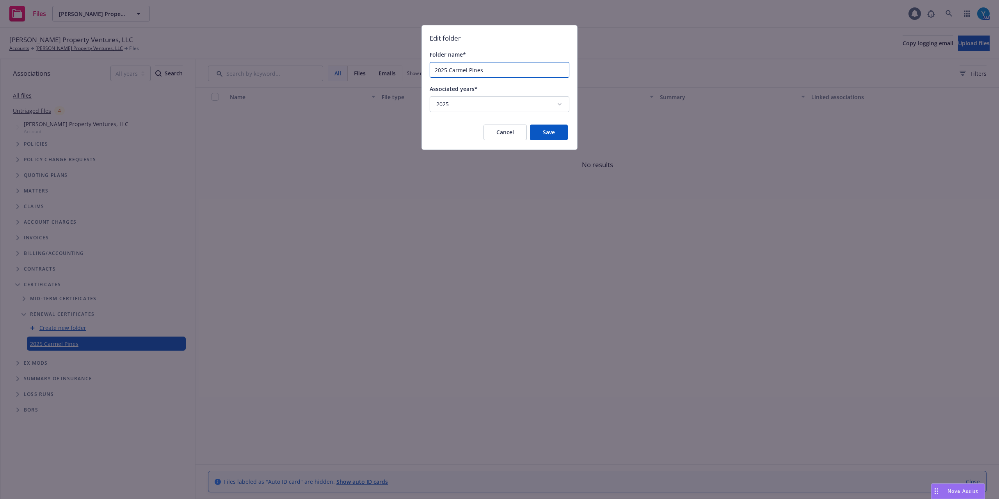
click at [502, 66] on input "2025 Carmel Pines" at bounding box center [499, 69] width 139 height 15
type input "2025 Carmel Pines - JPMorgan Chase Bank"
click at [565, 134] on button "Save" at bounding box center [549, 133] width 38 height 16
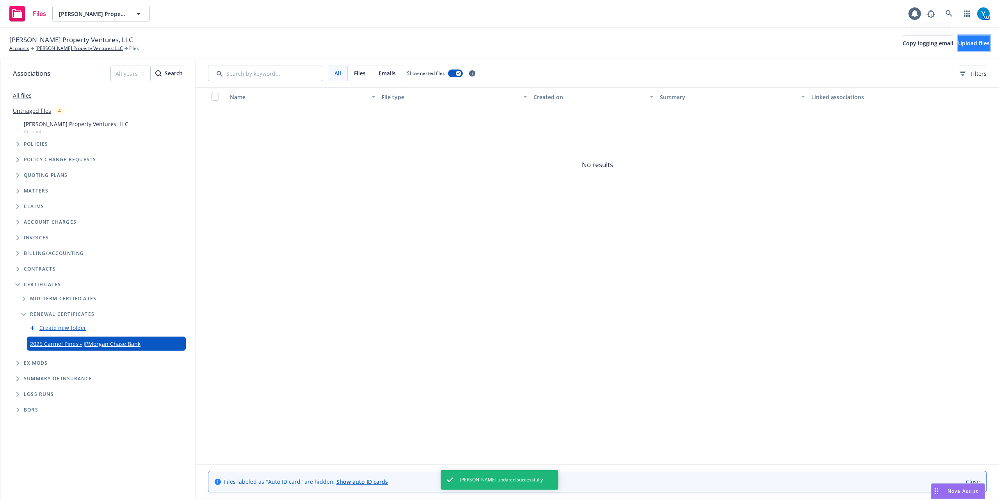
click at [958, 44] on span "Upload files" at bounding box center [974, 42] width 32 height 7
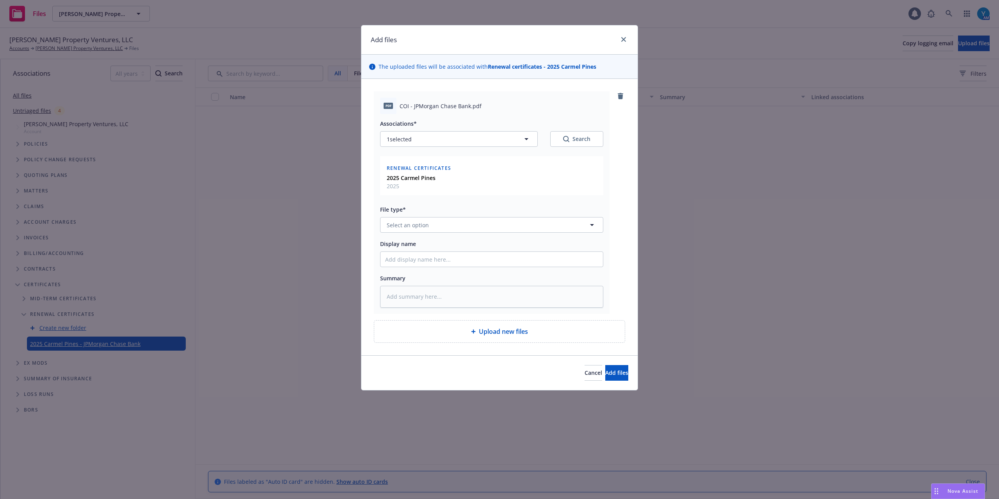
type textarea "x"
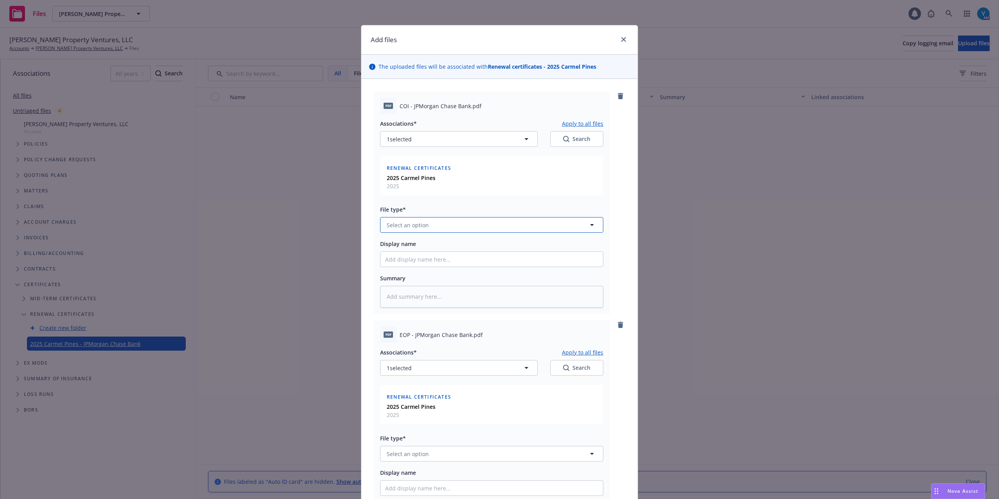
click at [429, 226] on button "Select an option" at bounding box center [491, 225] width 223 height 16
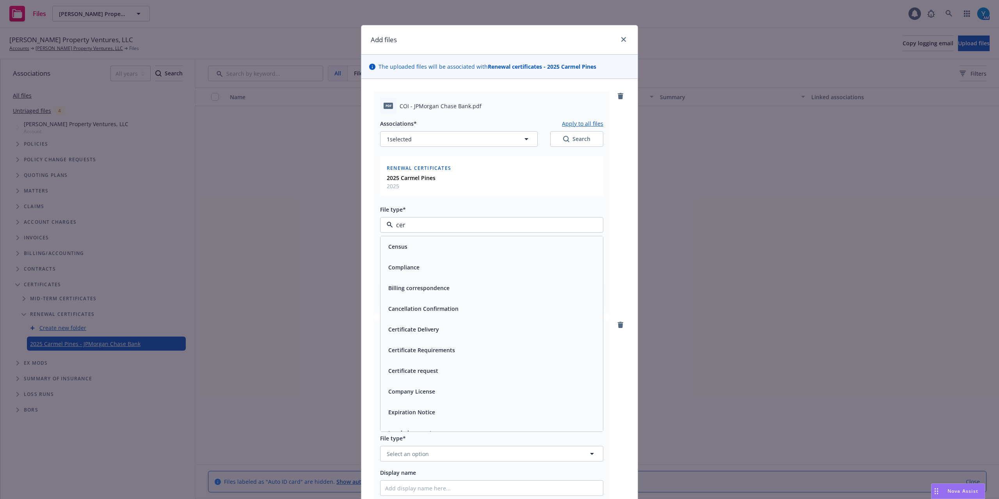
type input "cert"
click at [425, 347] on span "Certificate of insurance" at bounding box center [419, 350] width 62 height 8
type textarea "x"
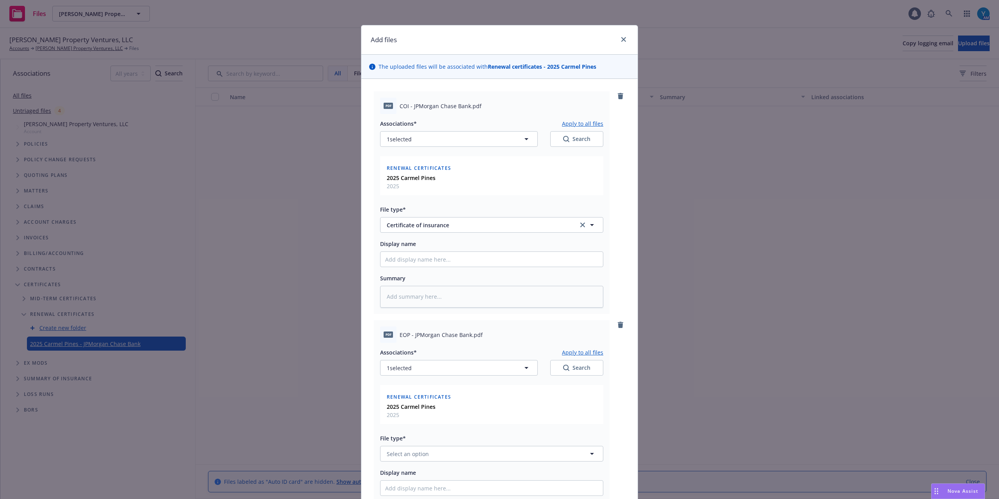
scroll to position [146, 0]
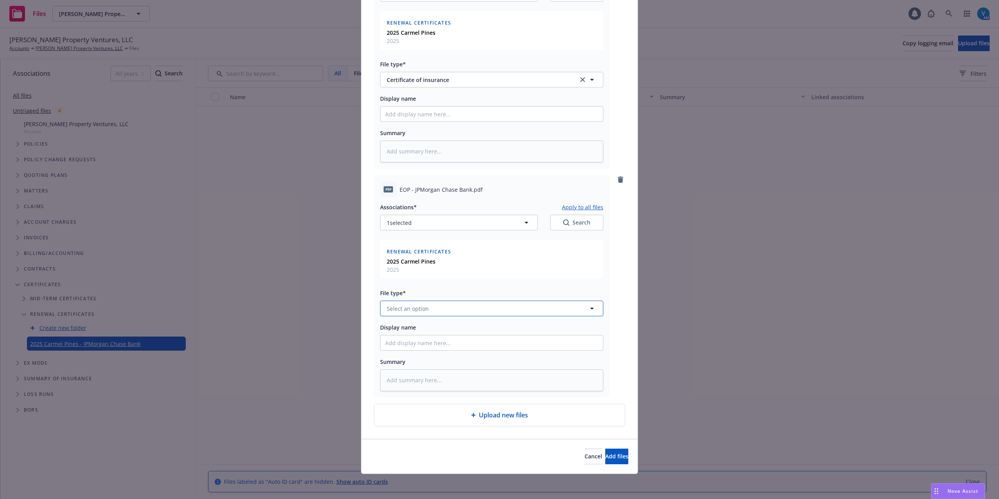
click at [424, 305] on button "Select an option" at bounding box center [491, 309] width 223 height 16
type input "evi"
click at [416, 288] on span "Evidence of Insurance" at bounding box center [417, 287] width 58 height 8
drag, startPoint x: 600, startPoint y: 455, endPoint x: 561, endPoint y: 355, distance: 107.9
click at [605, 455] on span "Add files" at bounding box center [616, 455] width 23 height 7
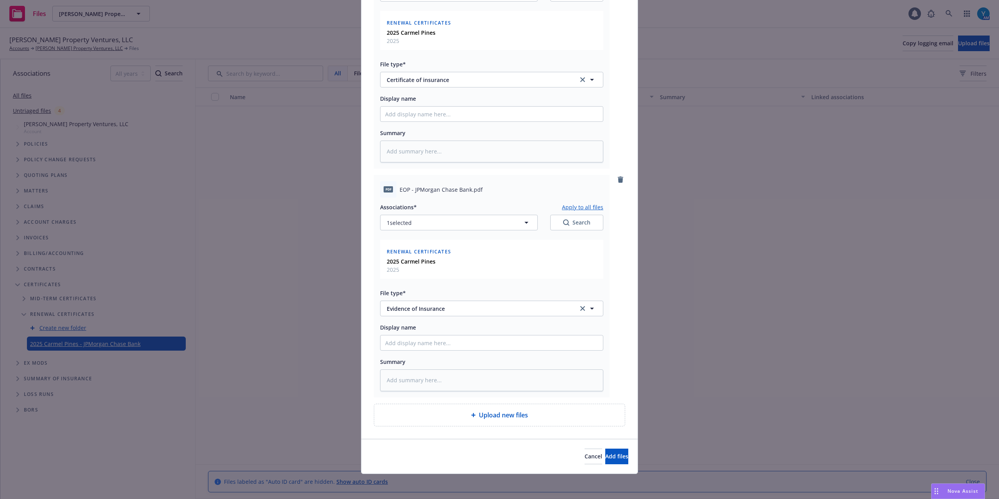
scroll to position [117, 0]
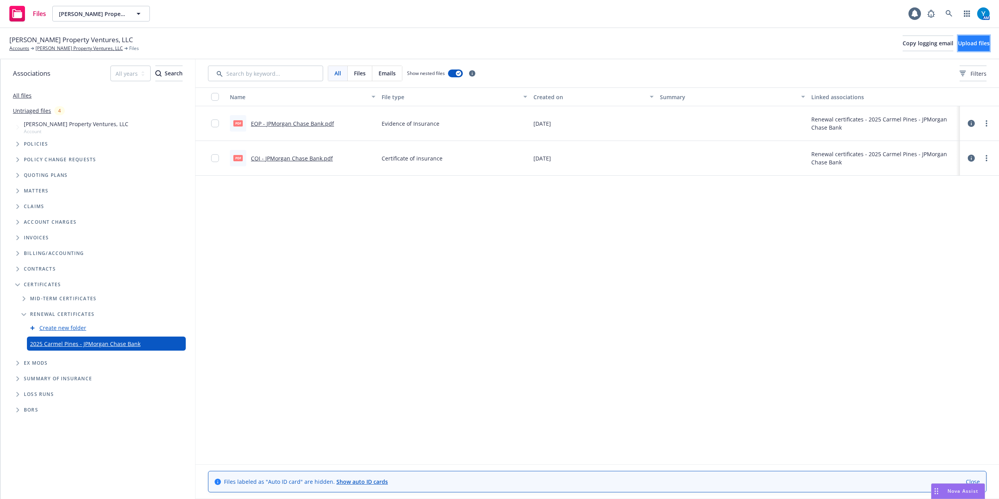
click at [959, 45] on span "Upload files" at bounding box center [974, 42] width 32 height 7
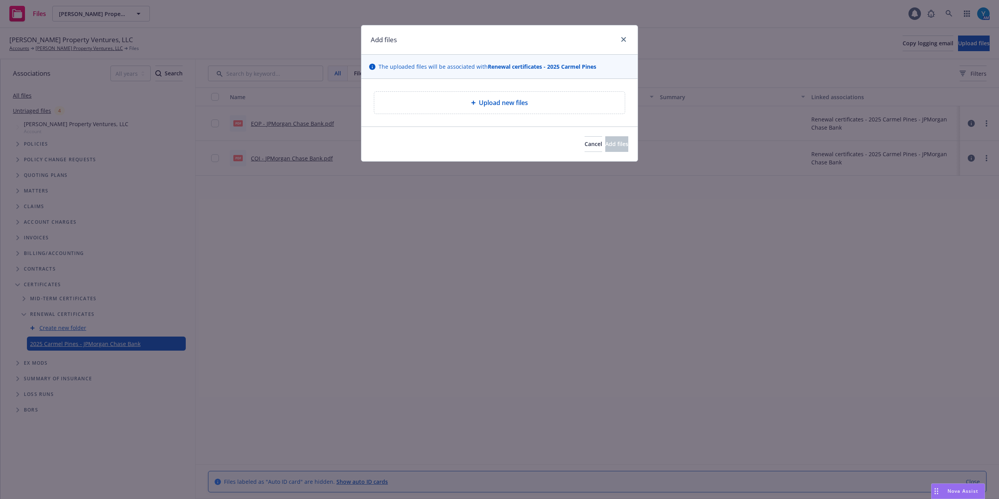
type textarea "x"
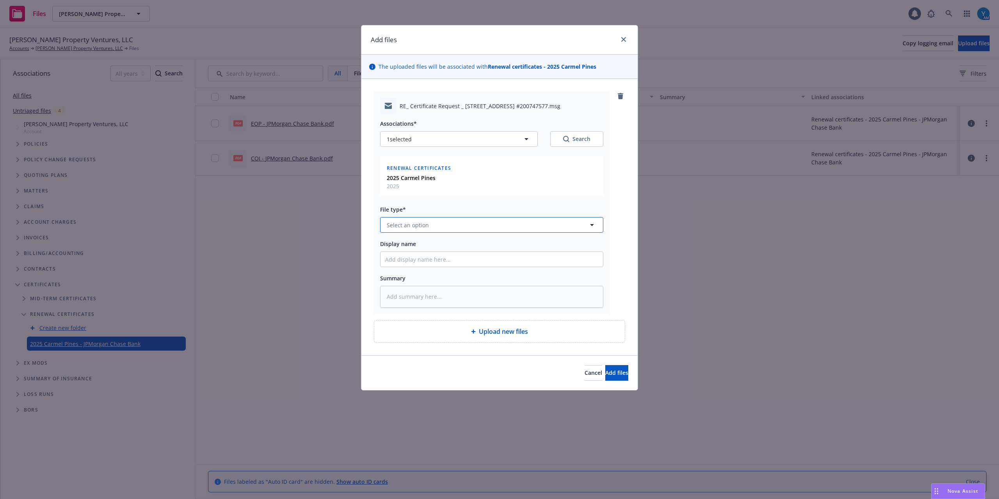
click at [444, 230] on button "Select an option" at bounding box center [491, 225] width 223 height 16
type input "certificate"
click at [430, 251] on span "Certificate Delivery" at bounding box center [413, 246] width 51 height 8
click at [605, 370] on span "Add files" at bounding box center [616, 372] width 23 height 7
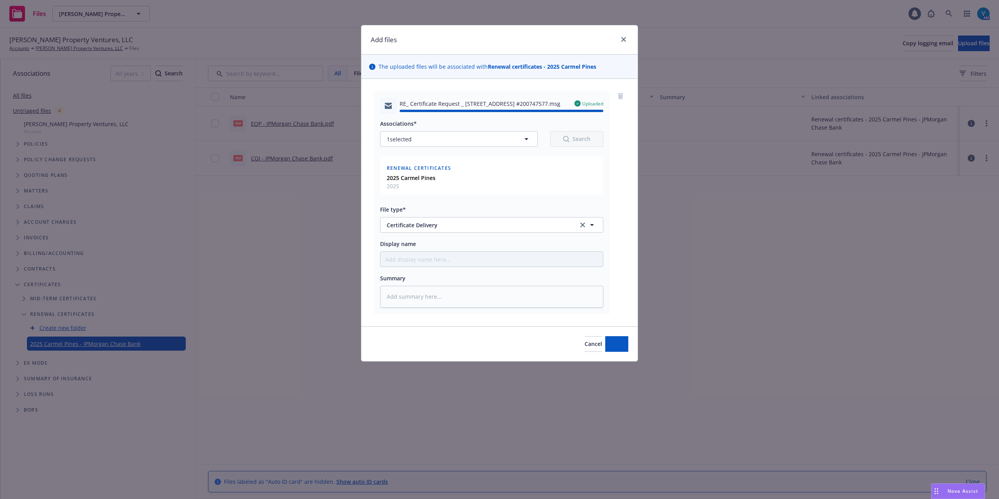
type textarea "x"
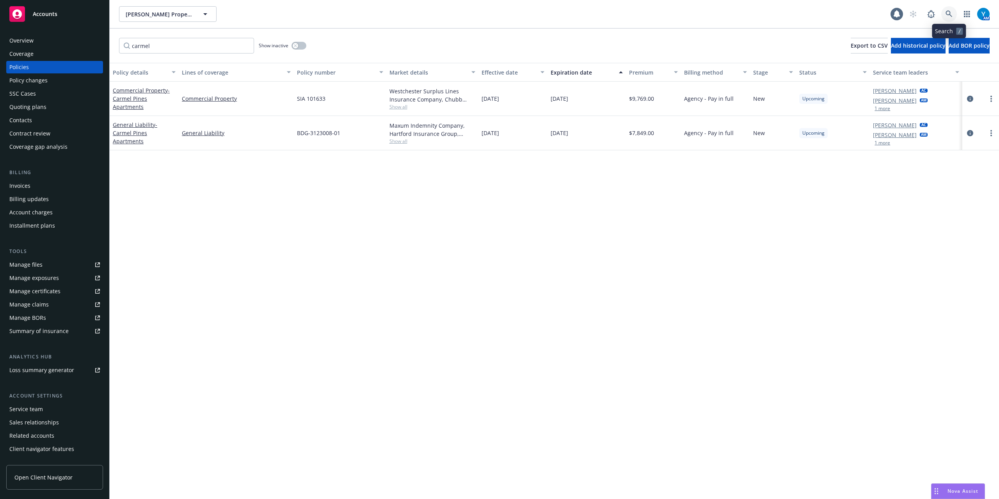
click at [948, 14] on icon at bounding box center [949, 14] width 7 height 7
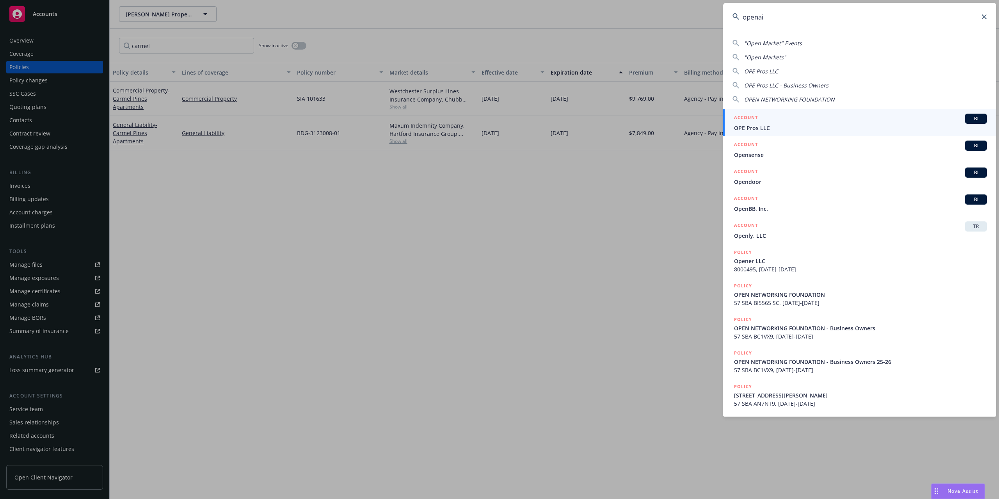
type input "openai"
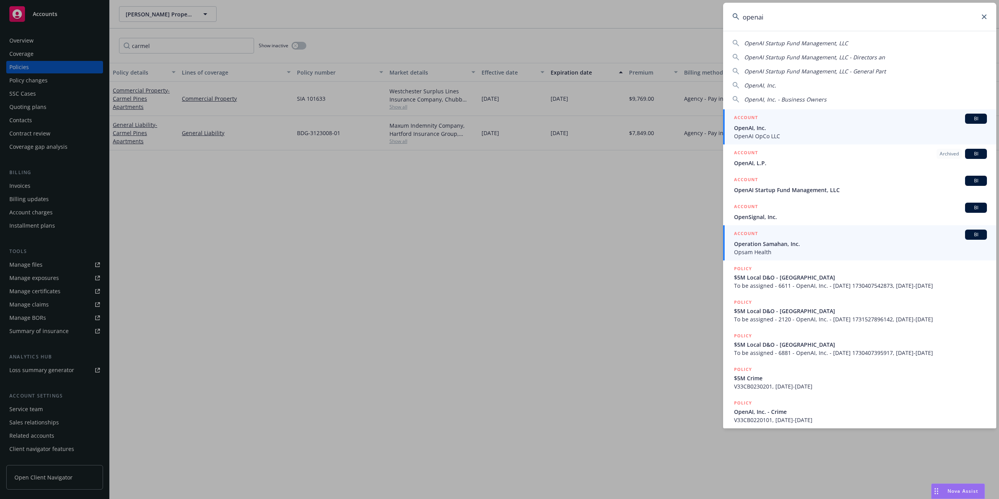
click at [770, 133] on span "OpenAI OpCo LLC" at bounding box center [860, 136] width 253 height 8
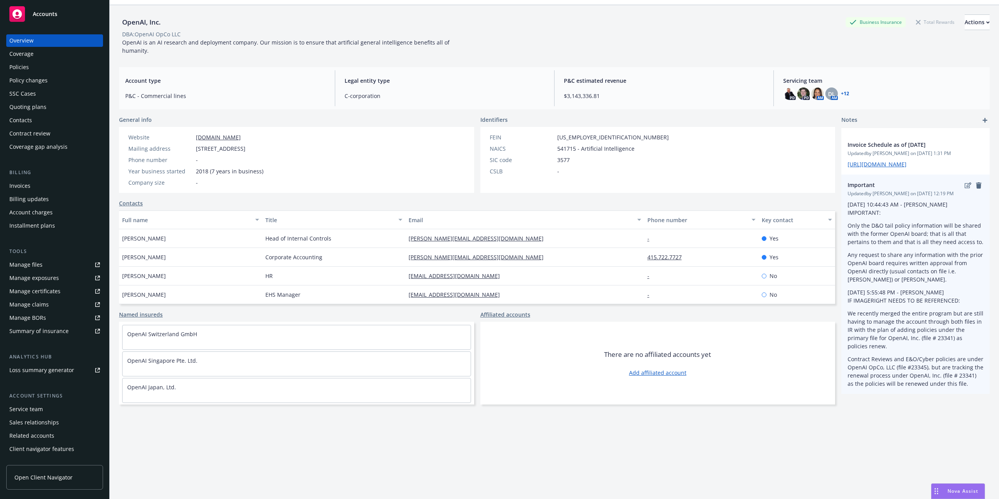
scroll to position [28, 0]
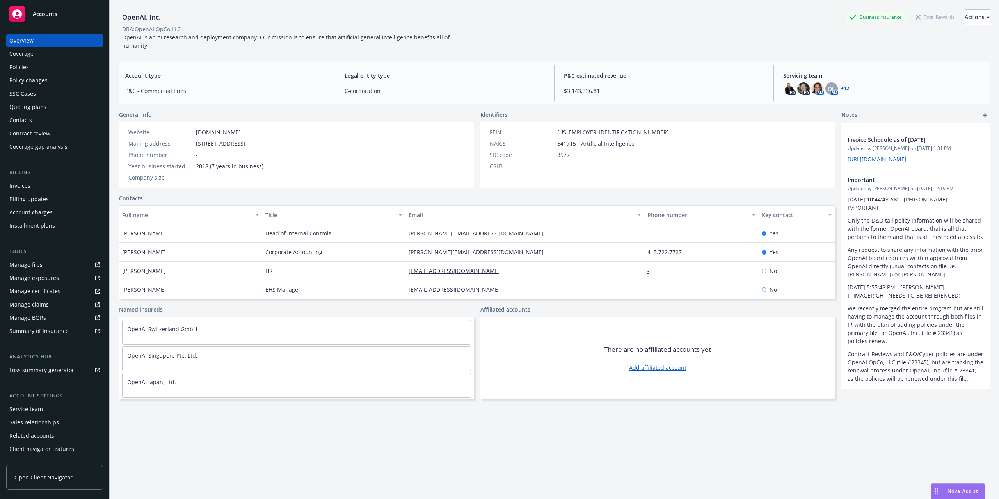
click at [40, 256] on div "Tools Manage files Manage exposures Manage certificates Manage claims Manage BO…" at bounding box center [54, 293] width 97 height 90
click at [42, 268] on link "Manage files" at bounding box center [54, 264] width 97 height 12
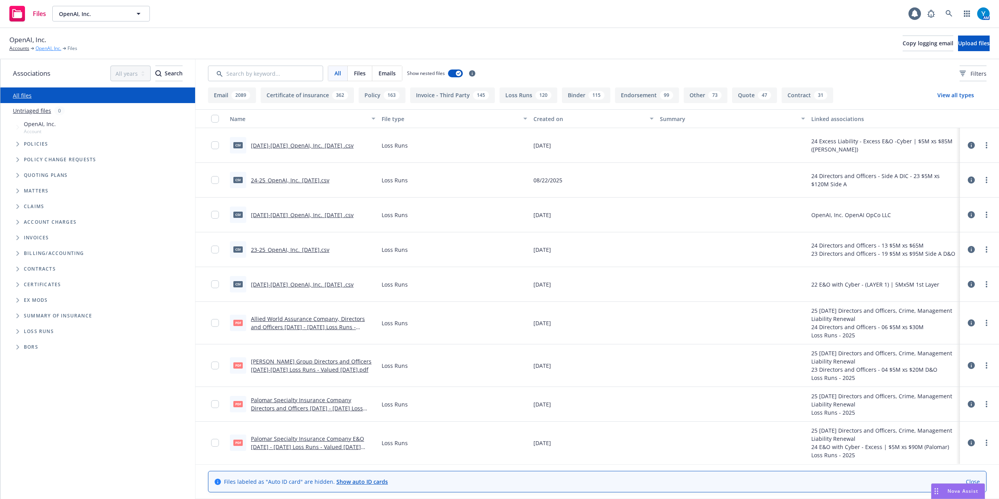
click at [39, 48] on link "OpenAI, Inc." at bounding box center [49, 48] width 26 height 7
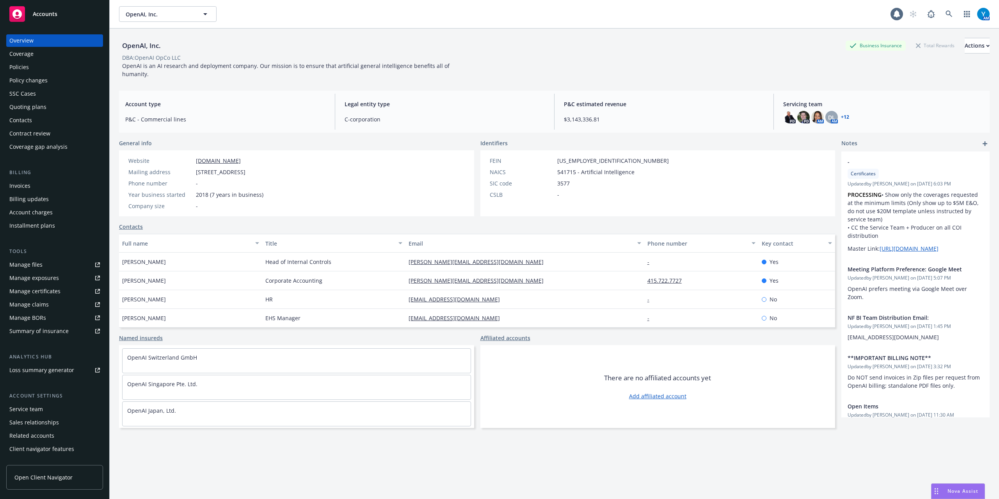
click at [841, 115] on link "+ 12" at bounding box center [845, 117] width 8 height 5
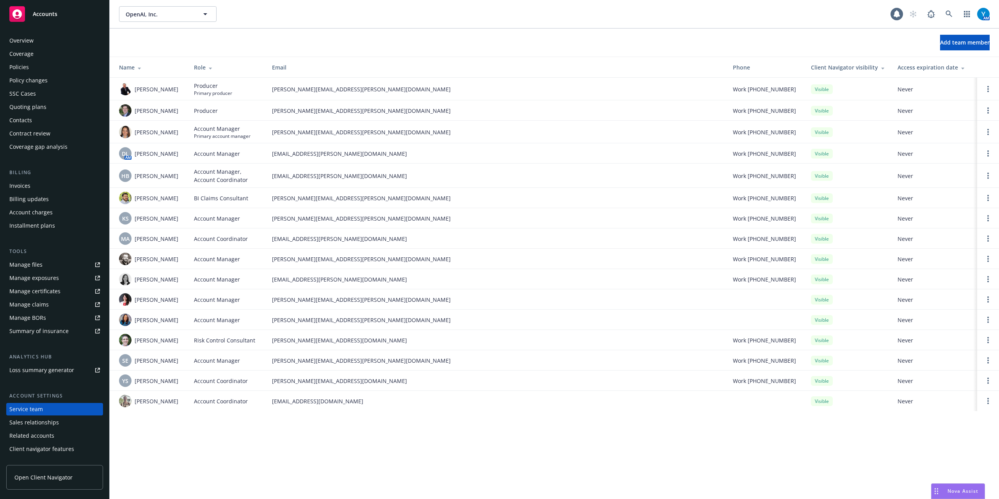
scroll to position [10, 0]
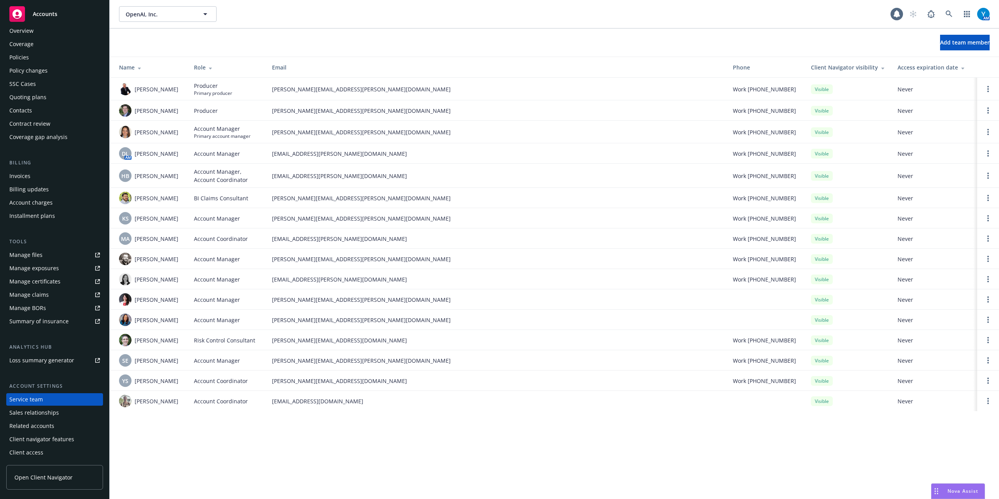
click at [40, 61] on div "Policies" at bounding box center [54, 57] width 91 height 12
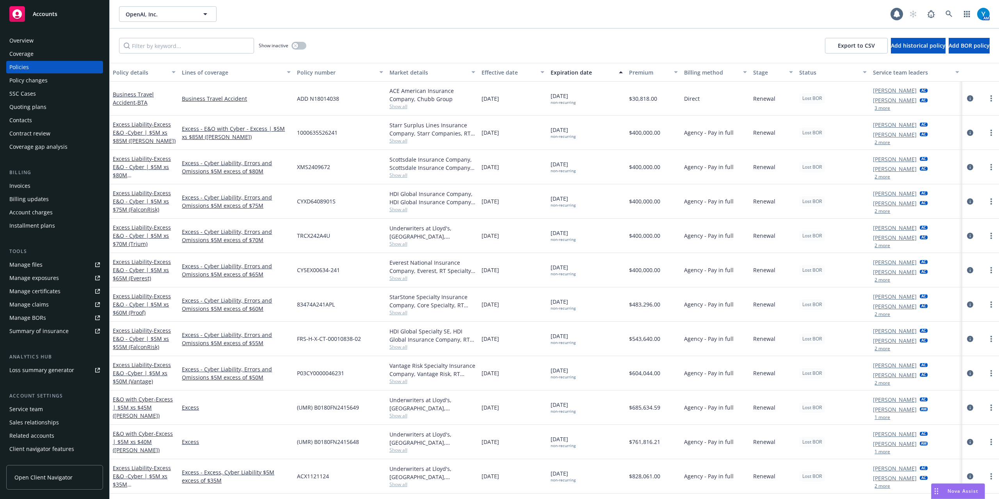
click at [38, 39] on div "Overview" at bounding box center [54, 40] width 91 height 12
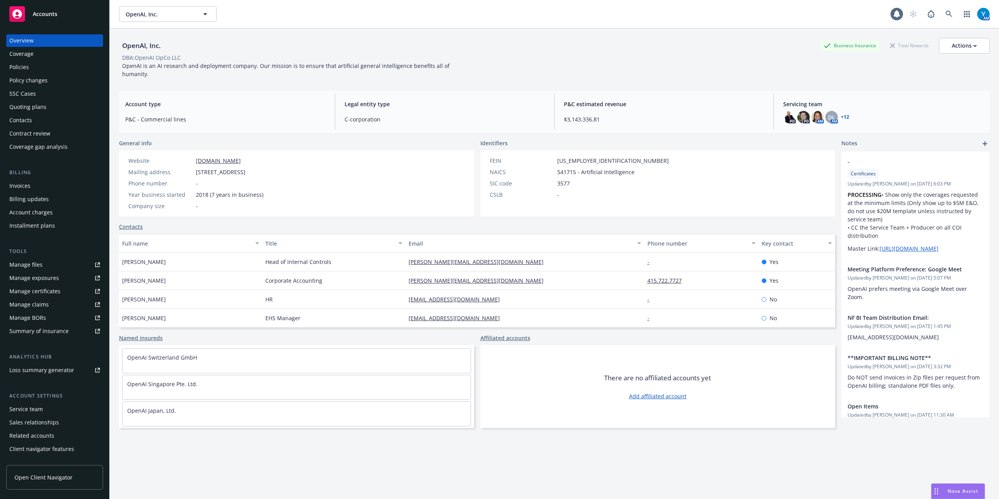
click at [37, 66] on div "Policies" at bounding box center [54, 67] width 91 height 12
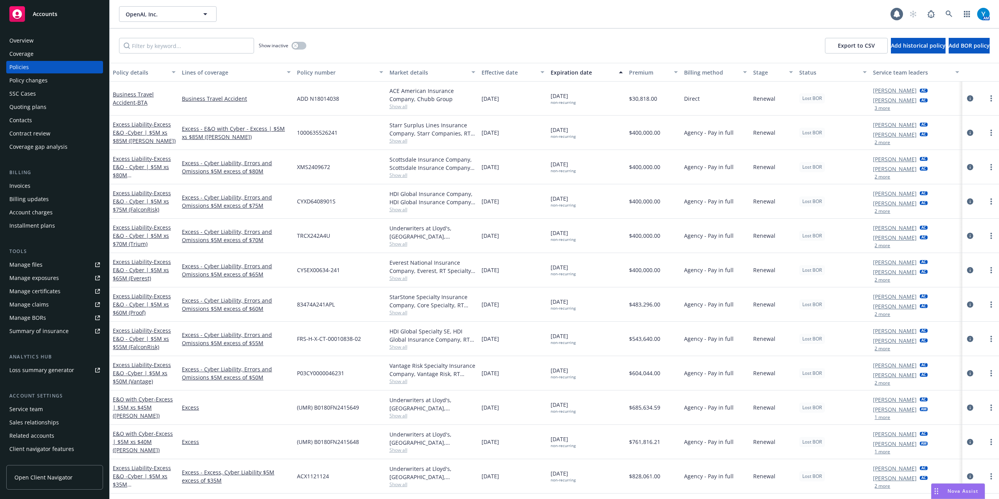
drag, startPoint x: 51, startPoint y: 44, endPoint x: 281, endPoint y: 41, distance: 230.7
click at [50, 44] on div "Overview" at bounding box center [54, 40] width 91 height 12
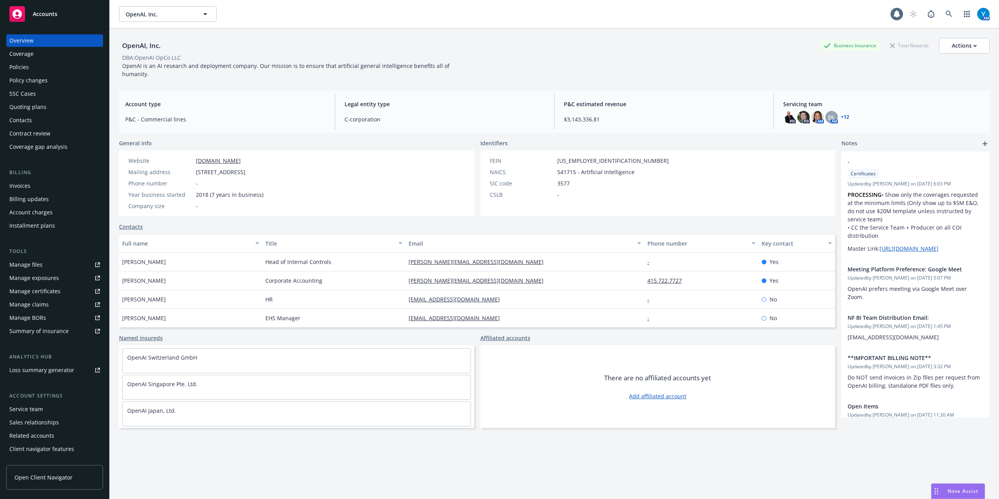
click at [32, 64] on div "Policies" at bounding box center [54, 67] width 91 height 12
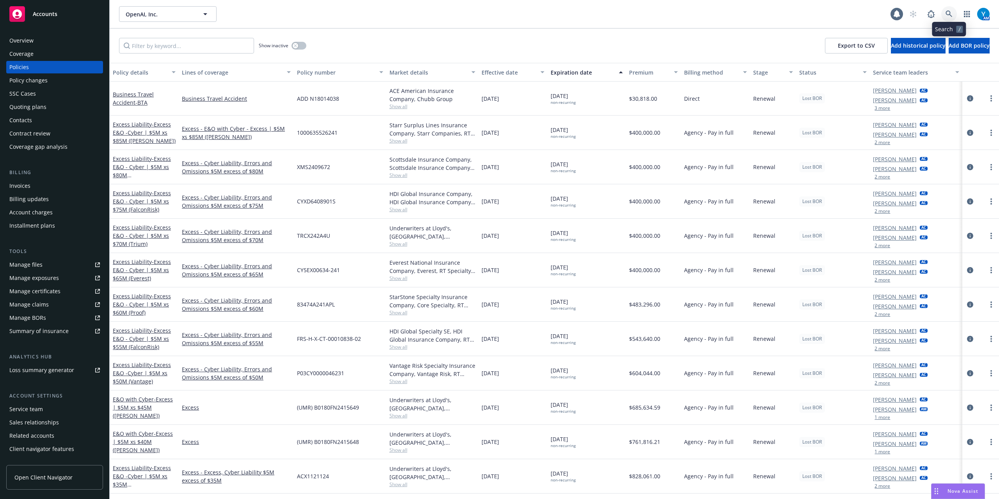
click at [948, 14] on icon at bounding box center [949, 14] width 7 height 7
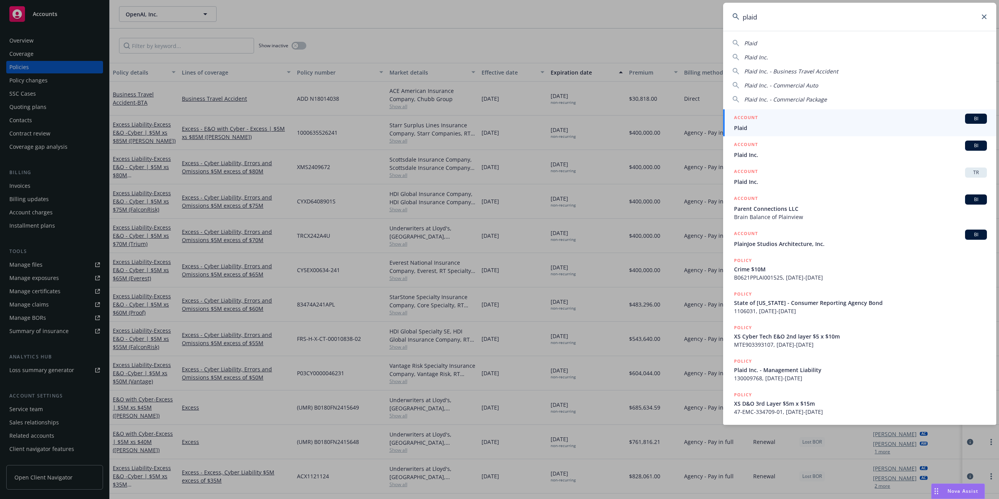
type input "plaid"
click at [791, 127] on span "Plaid" at bounding box center [860, 128] width 253 height 8
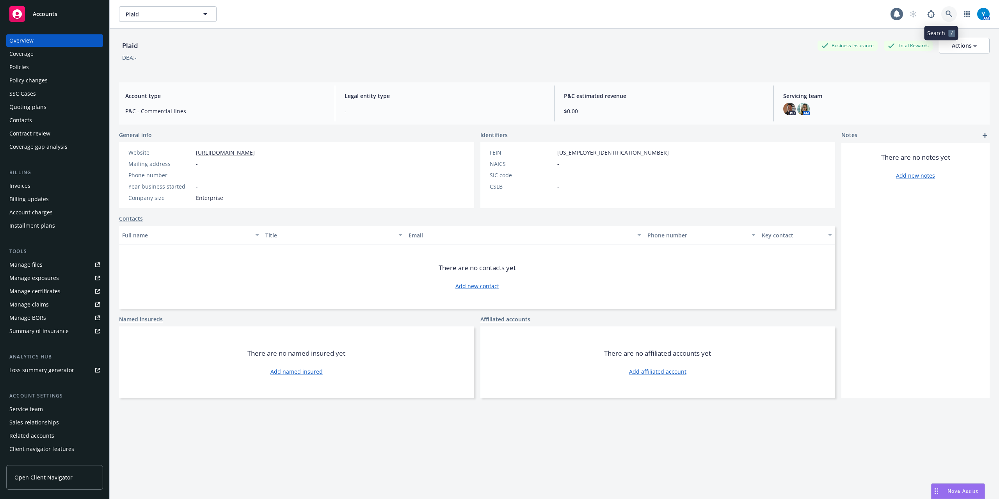
click at [946, 13] on icon at bounding box center [949, 14] width 7 height 7
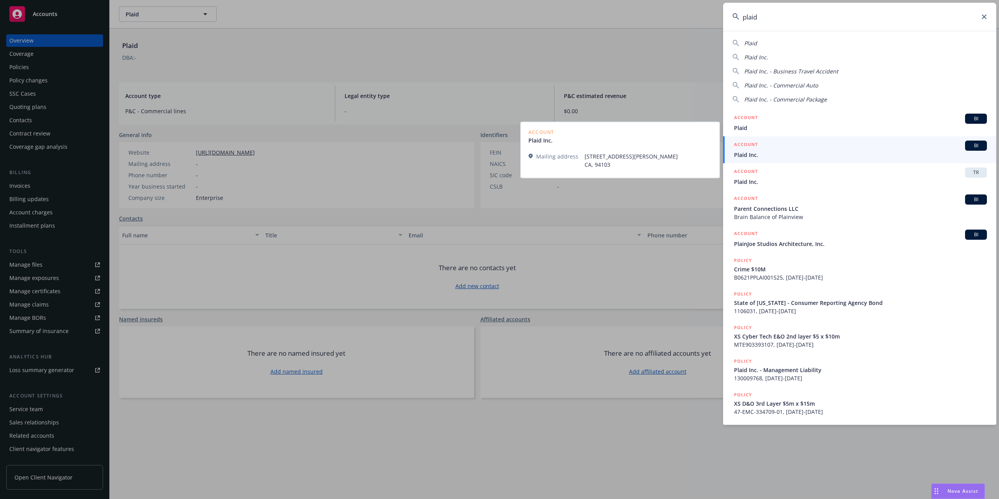
type input "plaid"
click at [775, 148] on div "ACCOUNT BI" at bounding box center [860, 146] width 253 height 10
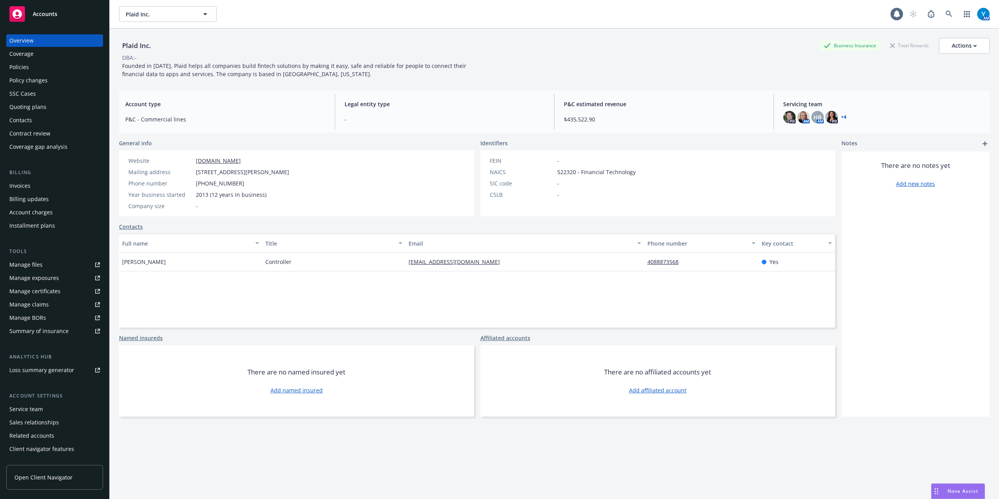
click at [841, 116] on link "+ 4" at bounding box center [843, 117] width 5 height 5
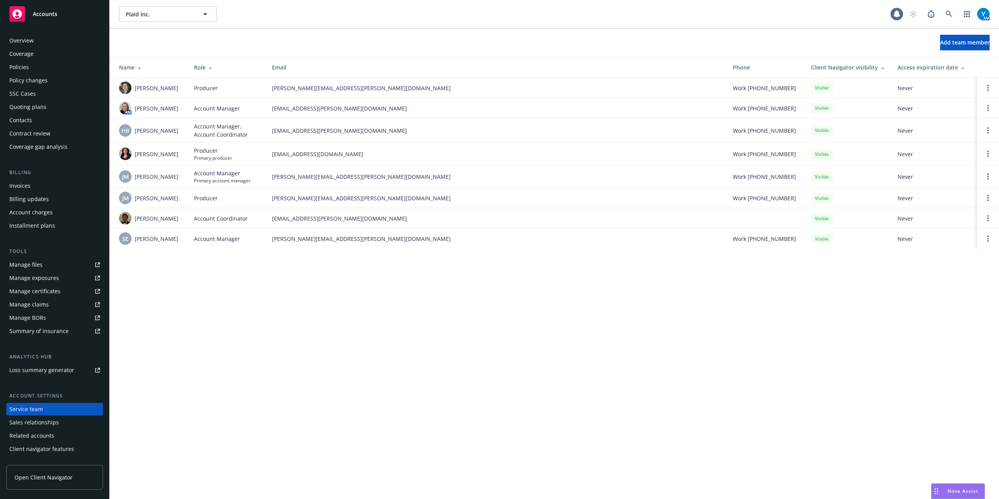
scroll to position [10, 0]
